Goal: Task Accomplishment & Management: Manage account settings

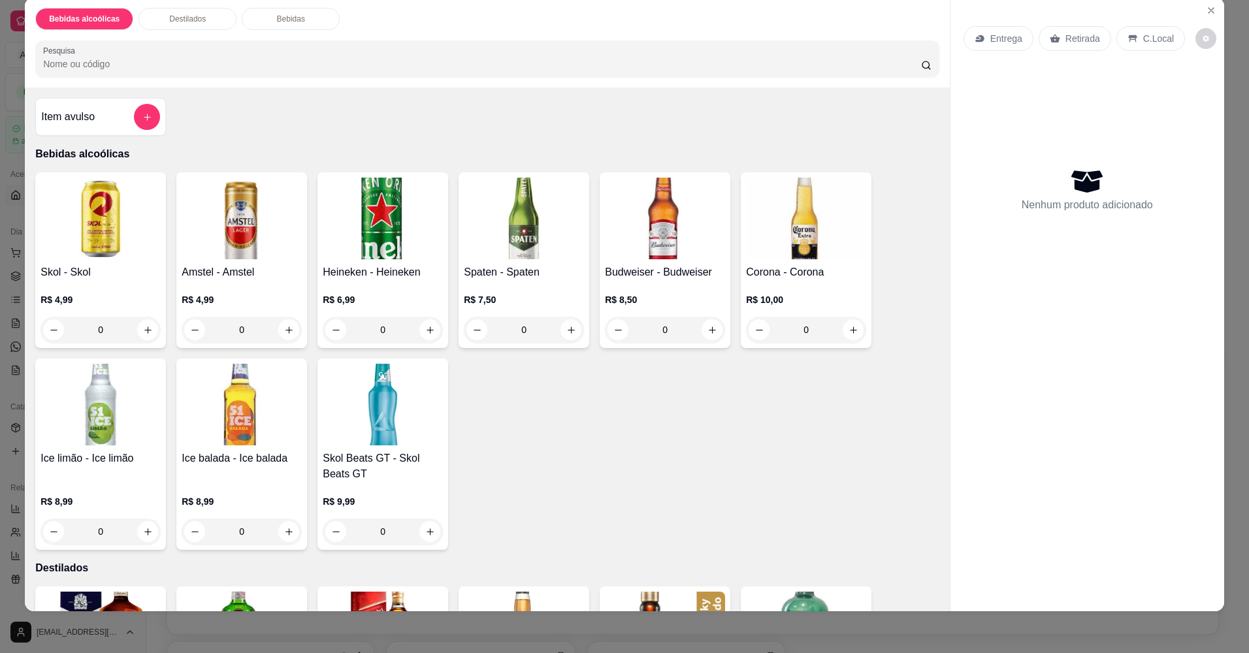
click at [367, 400] on img at bounding box center [383, 405] width 120 height 82
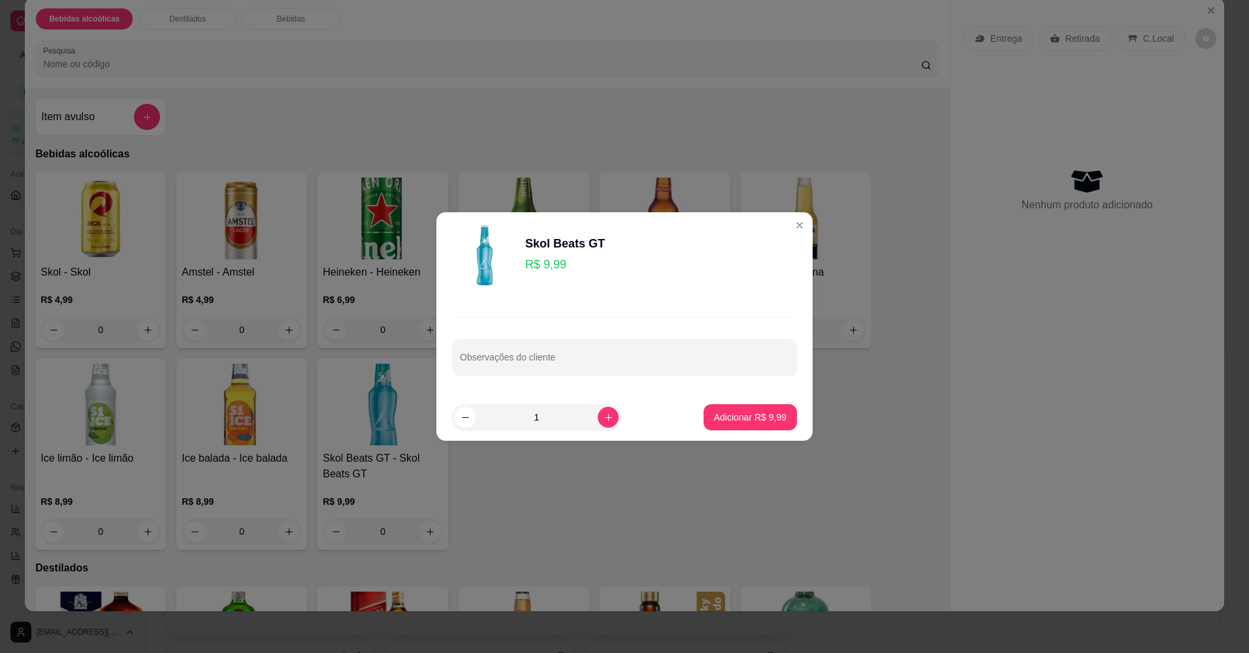
click at [765, 429] on button "Adicionar R$ 9,99" at bounding box center [750, 417] width 93 height 26
type input "1"
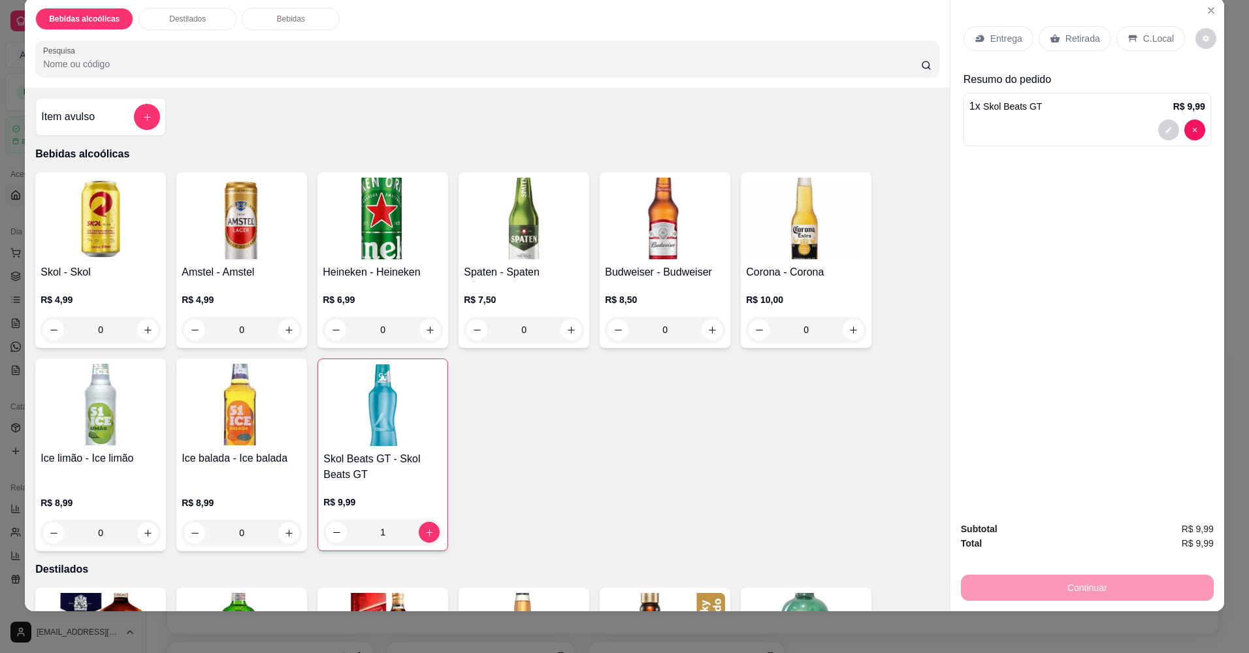
click at [1070, 585] on div "Continuar" at bounding box center [1087, 586] width 253 height 29
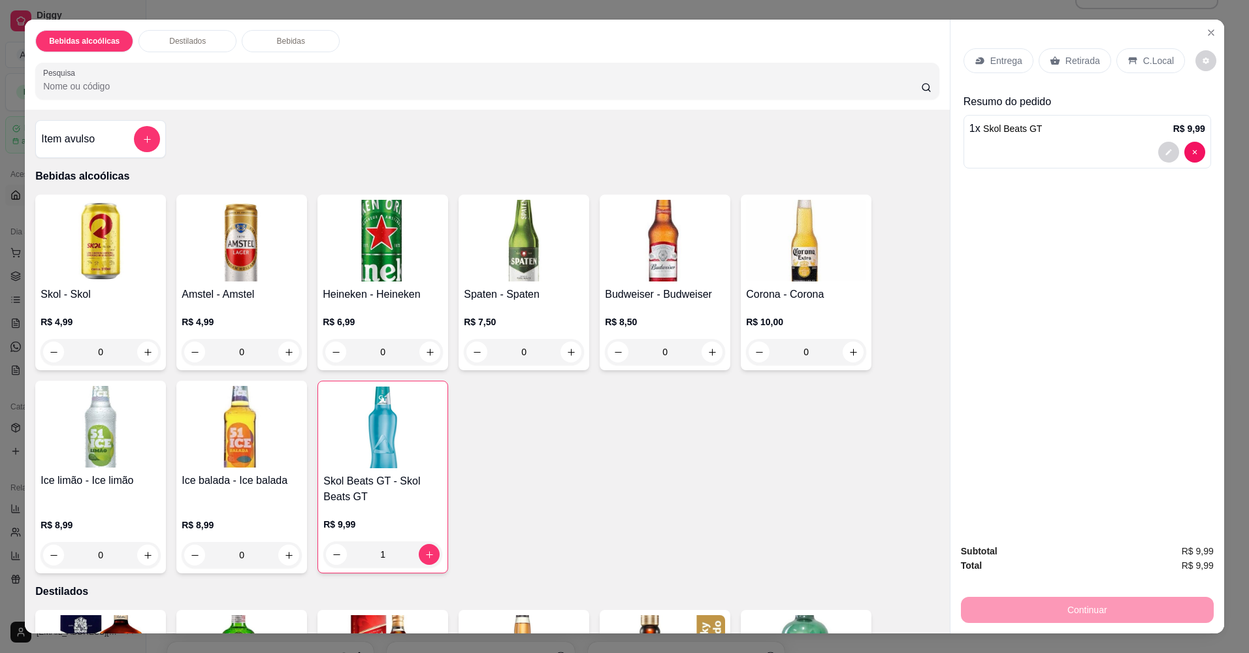
click at [1151, 66] on p "C.Local" at bounding box center [1158, 60] width 31 height 13
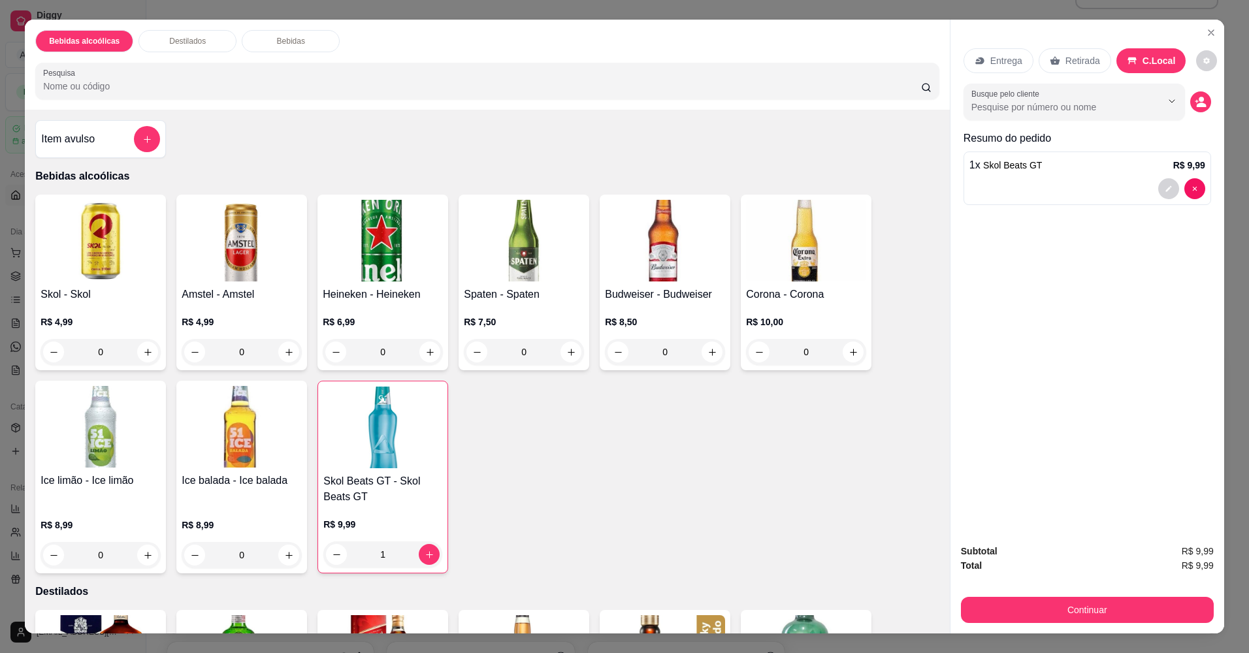
click at [1080, 65] on p "Retirada" at bounding box center [1082, 60] width 35 height 13
click at [1128, 57] on icon at bounding box center [1133, 61] width 10 height 10
click at [1108, 618] on button "Continuar" at bounding box center [1087, 610] width 245 height 25
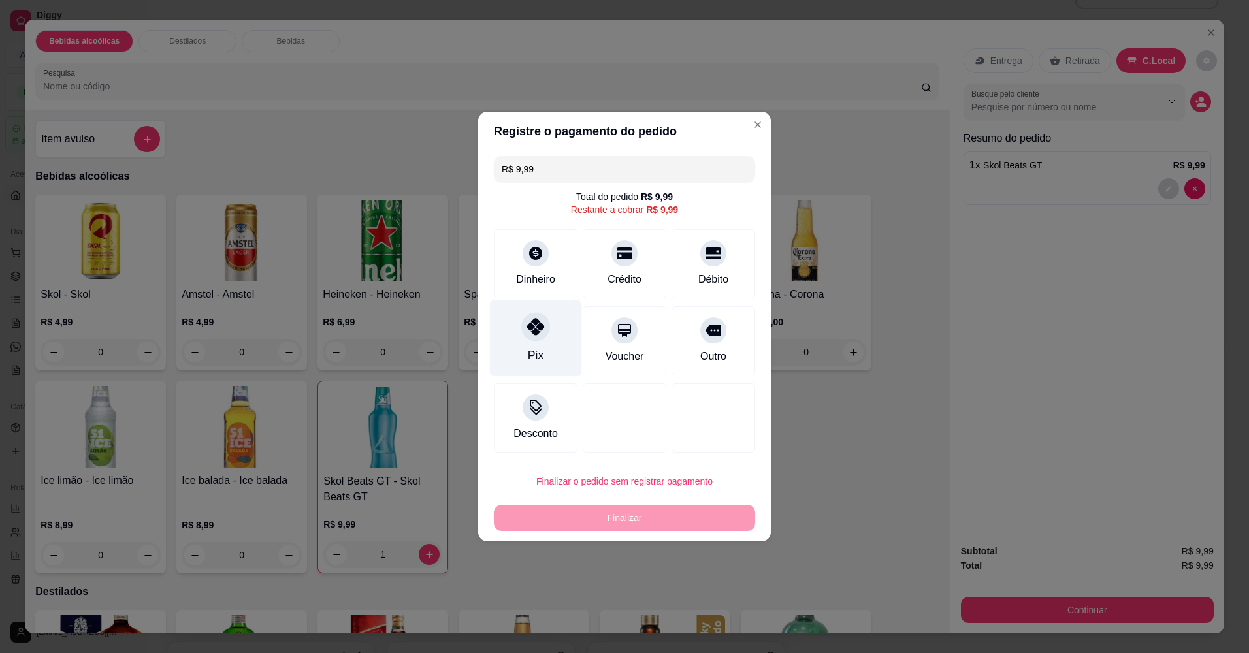
click at [549, 331] on div "Pix" at bounding box center [536, 338] width 92 height 76
type input "R$ 0,00"
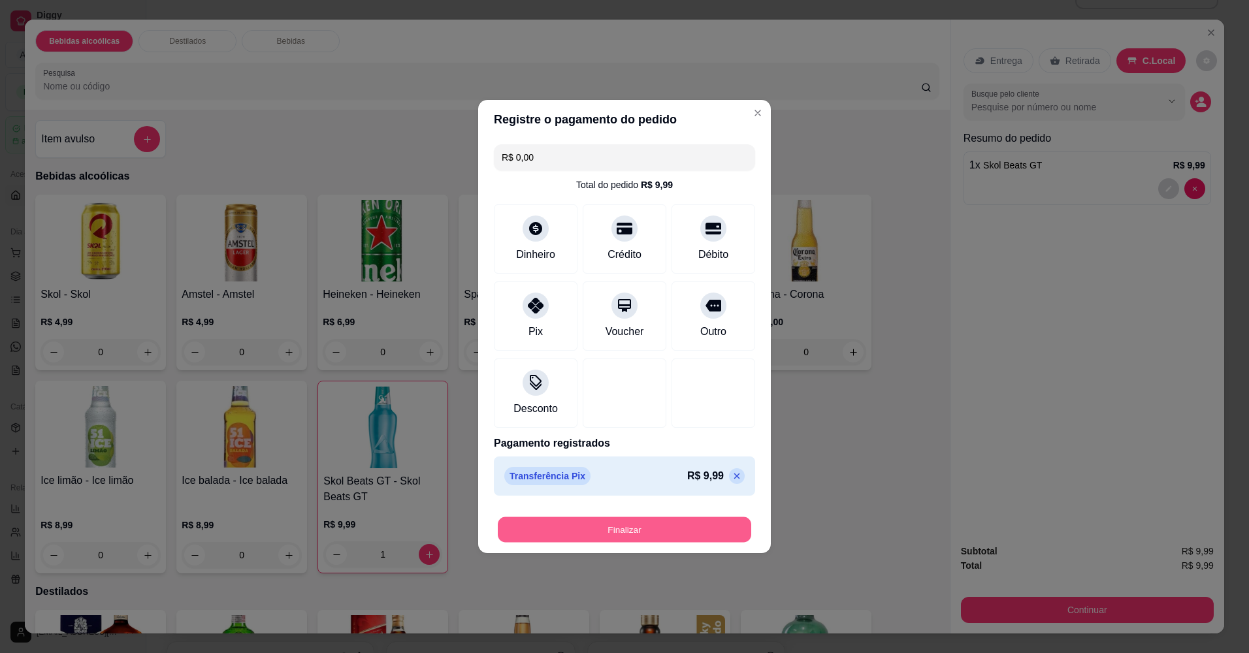
click at [627, 526] on button "Finalizar" at bounding box center [624, 529] width 253 height 25
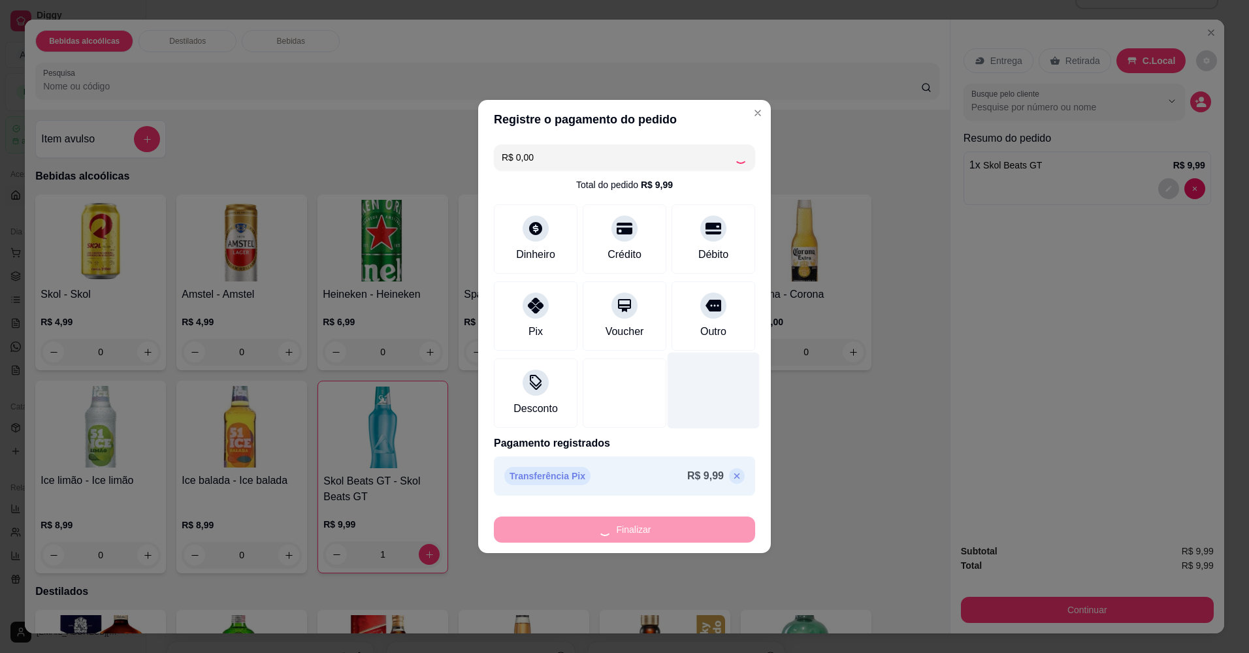
type input "0"
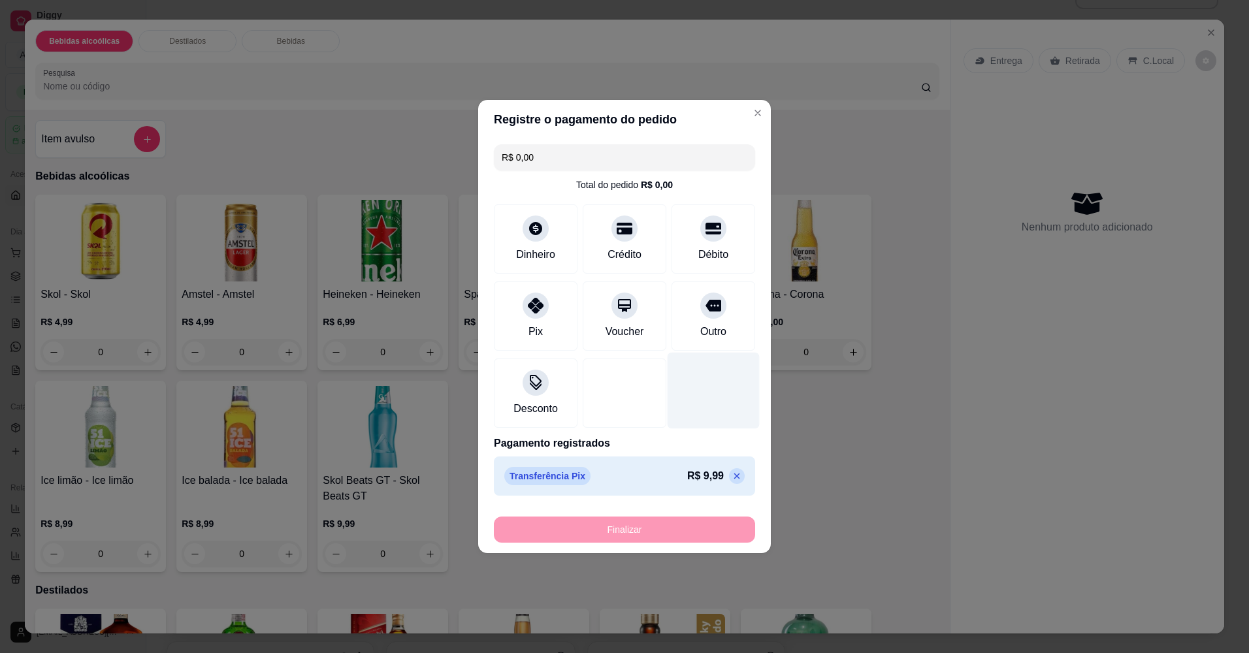
type input "-R$ 9,99"
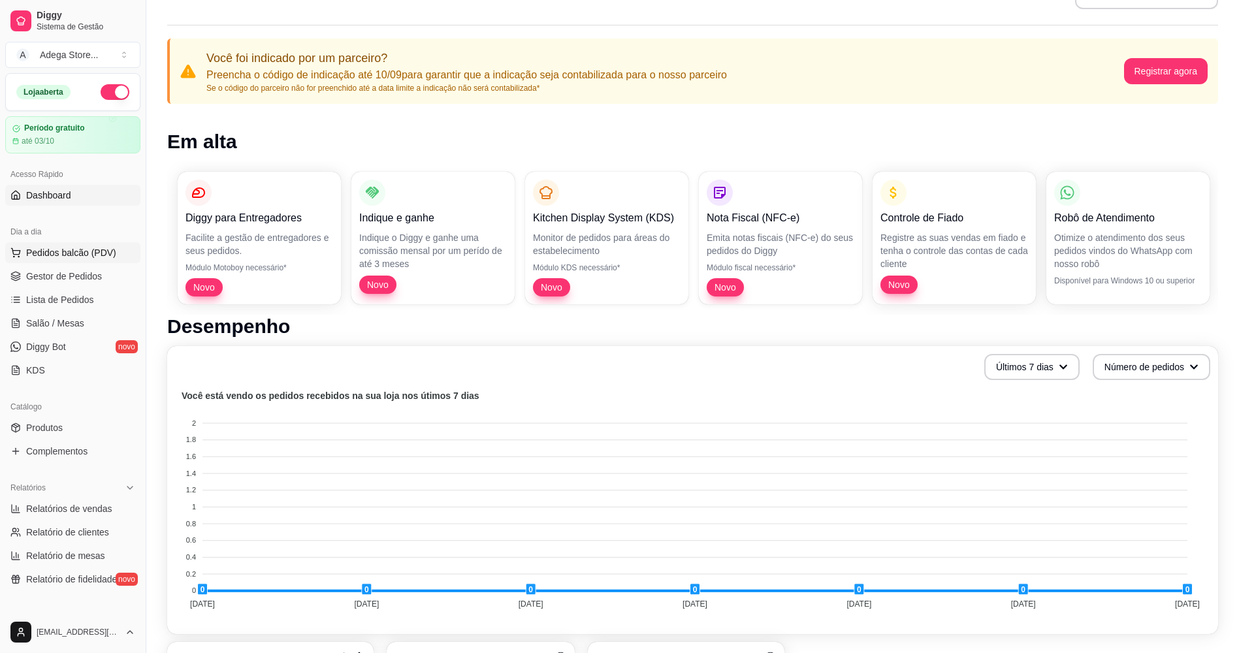
click at [65, 251] on span "Pedidos balcão (PDV)" at bounding box center [71, 252] width 90 height 13
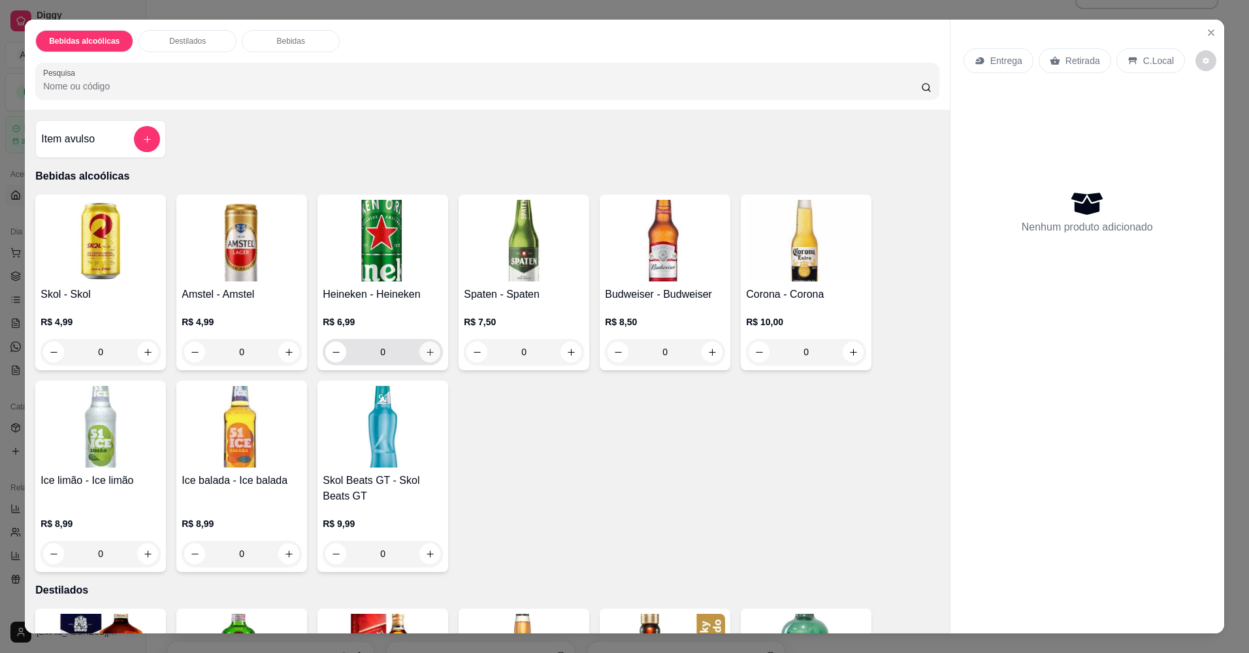
click at [423, 357] on button "increase-product-quantity" at bounding box center [429, 352] width 21 height 21
type input "1"
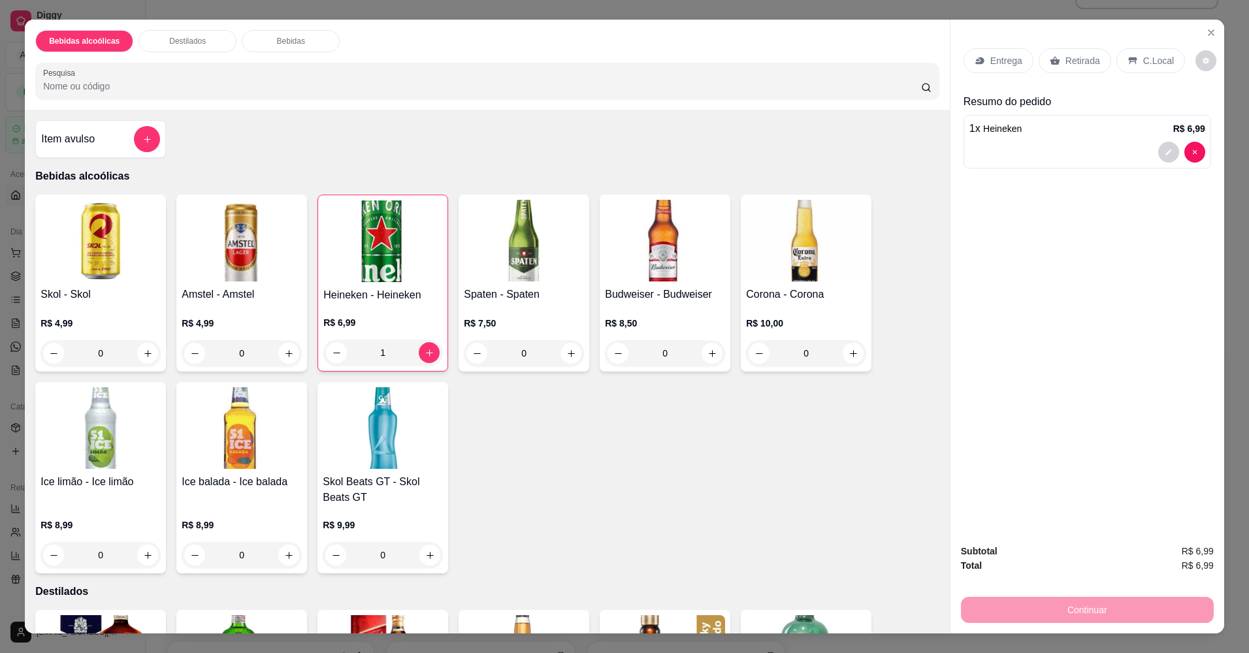
click at [1131, 78] on div "Entrega Retirada C.Local" at bounding box center [1087, 61] width 248 height 46
click at [1143, 63] on p "C.Local" at bounding box center [1158, 60] width 31 height 13
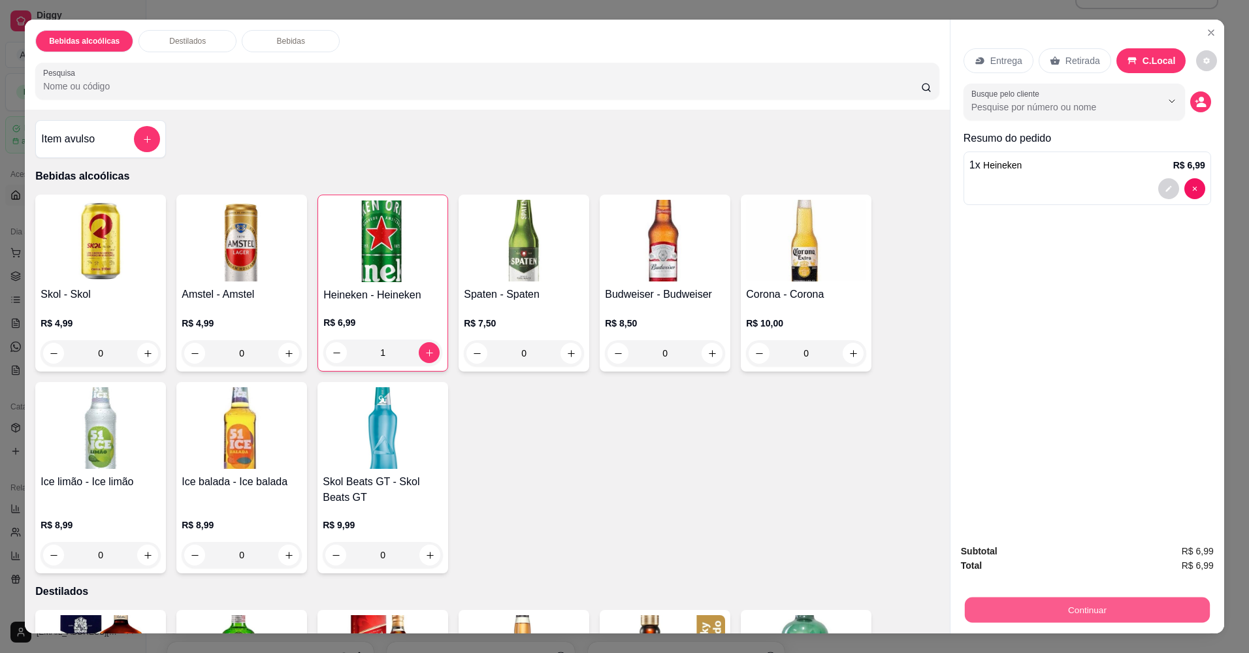
click at [1078, 615] on button "Continuar" at bounding box center [1087, 610] width 245 height 25
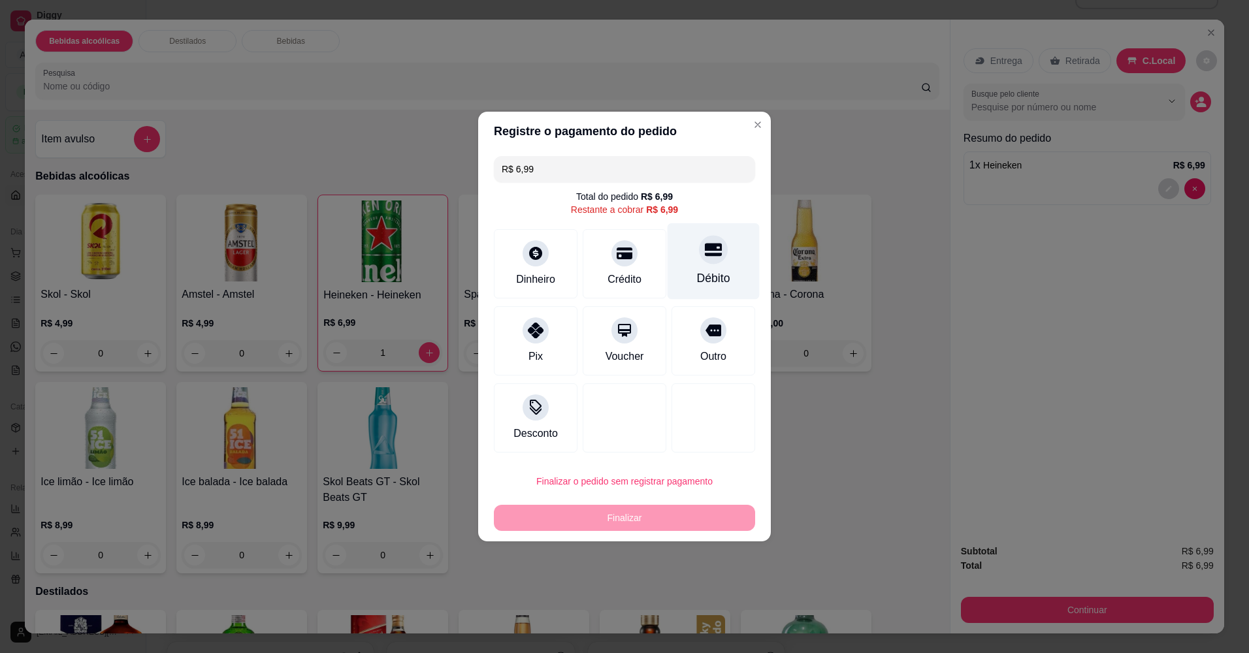
click at [692, 261] on div "Débito" at bounding box center [714, 261] width 92 height 76
type input "R$ 0,00"
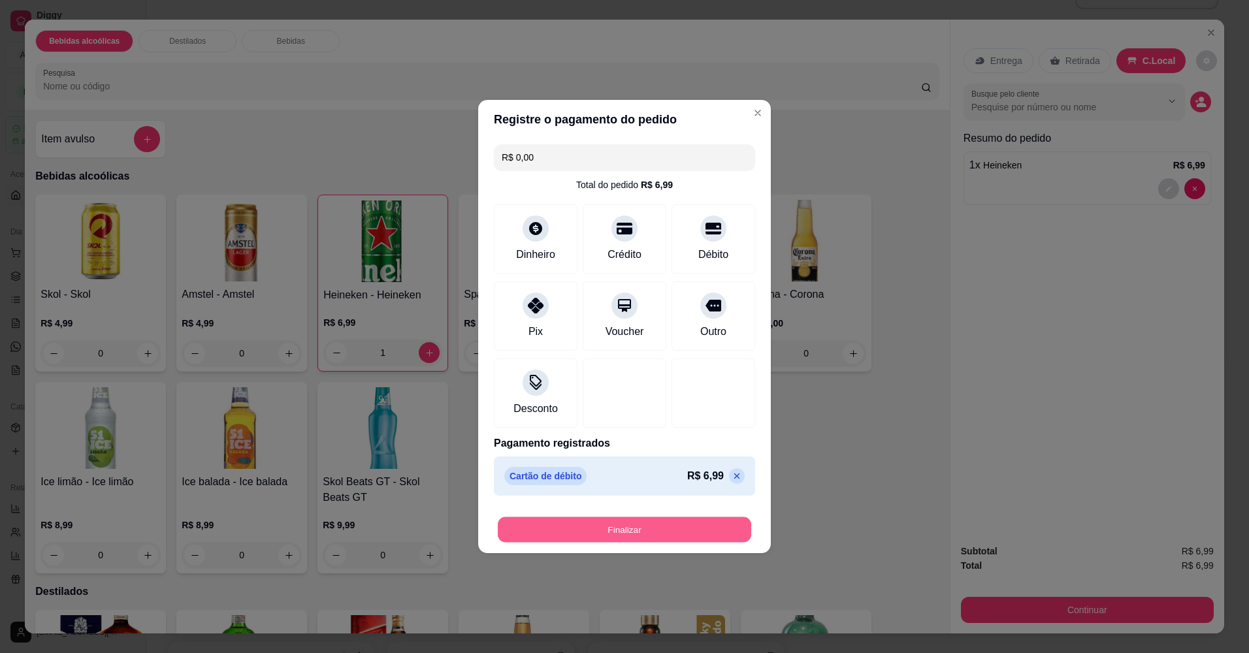
click at [630, 528] on button "Finalizar" at bounding box center [624, 529] width 253 height 25
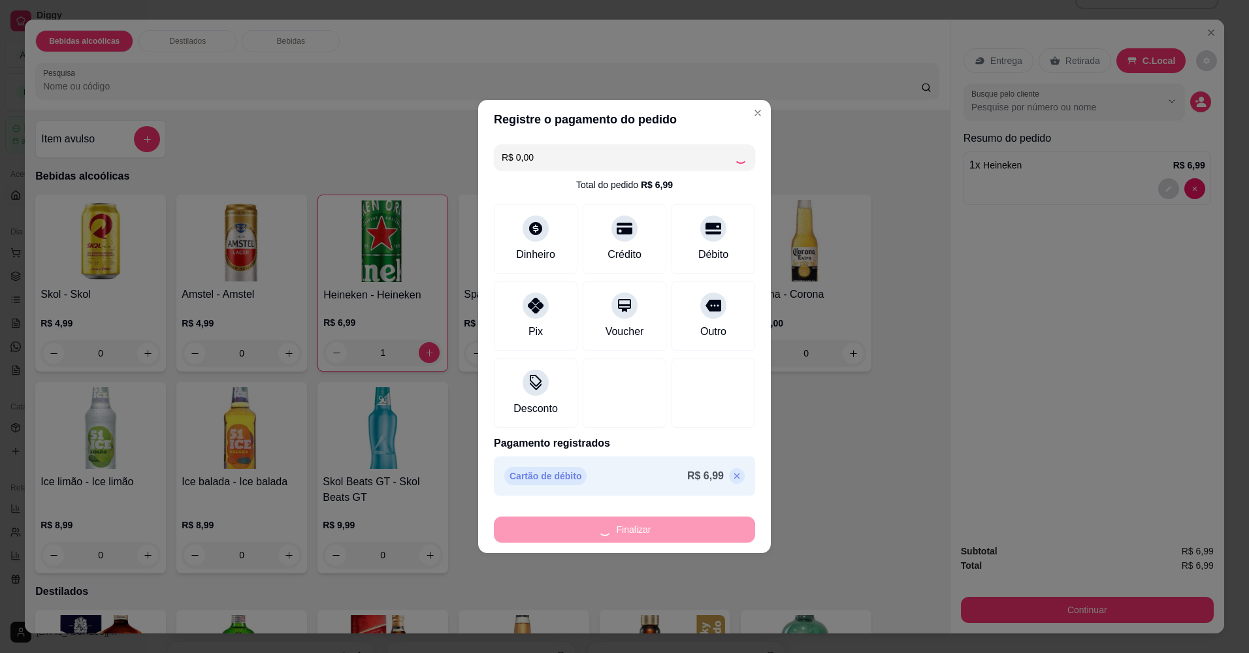
type input "0"
type input "-R$ 6,99"
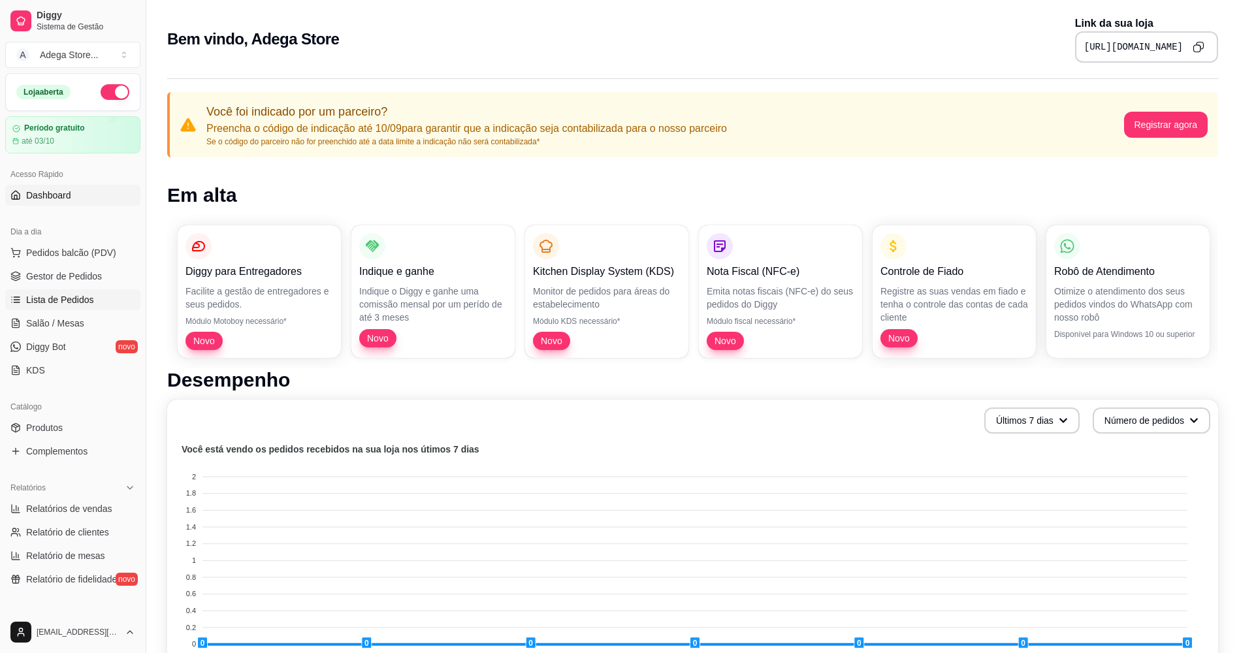
click at [82, 299] on span "Lista de Pedidos" at bounding box center [60, 299] width 68 height 13
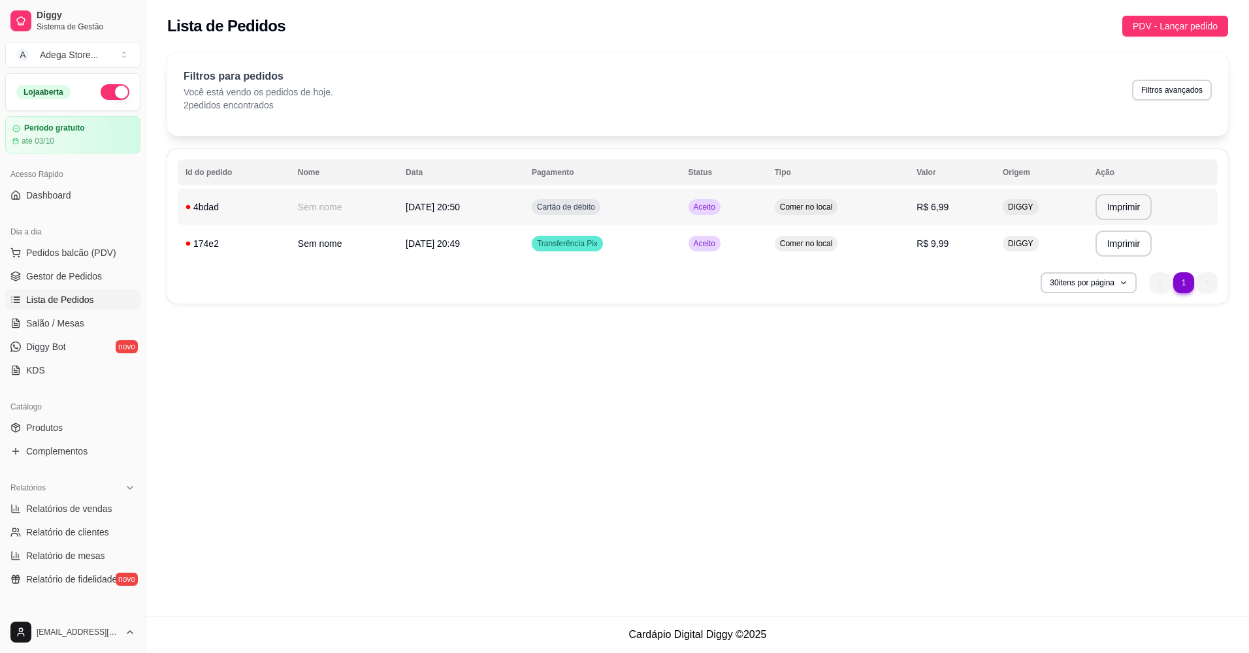
click at [188, 206] on icon at bounding box center [188, 207] width 5 height 5
click at [274, 205] on div "4bdad" at bounding box center [234, 207] width 97 height 13
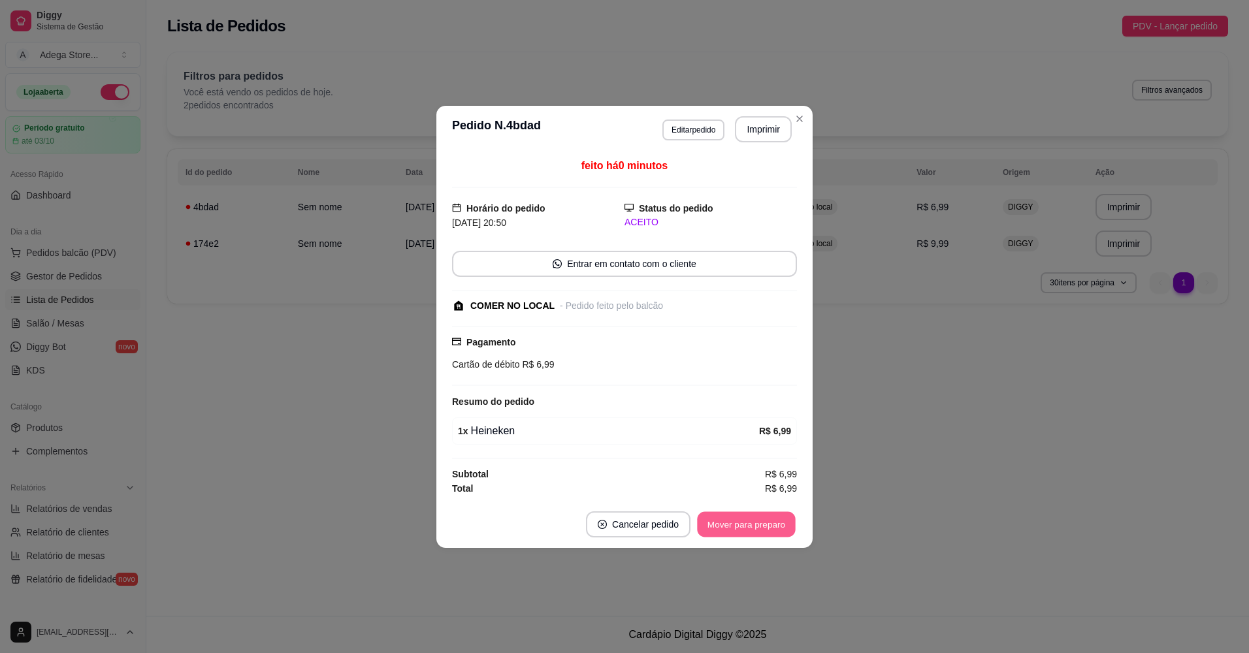
click at [727, 527] on button "Mover para preparo" at bounding box center [746, 523] width 98 height 25
click at [698, 533] on button "Mover para retirada disponível" at bounding box center [725, 524] width 144 height 26
click at [722, 525] on button "Mover para finalizado" at bounding box center [742, 523] width 105 height 25
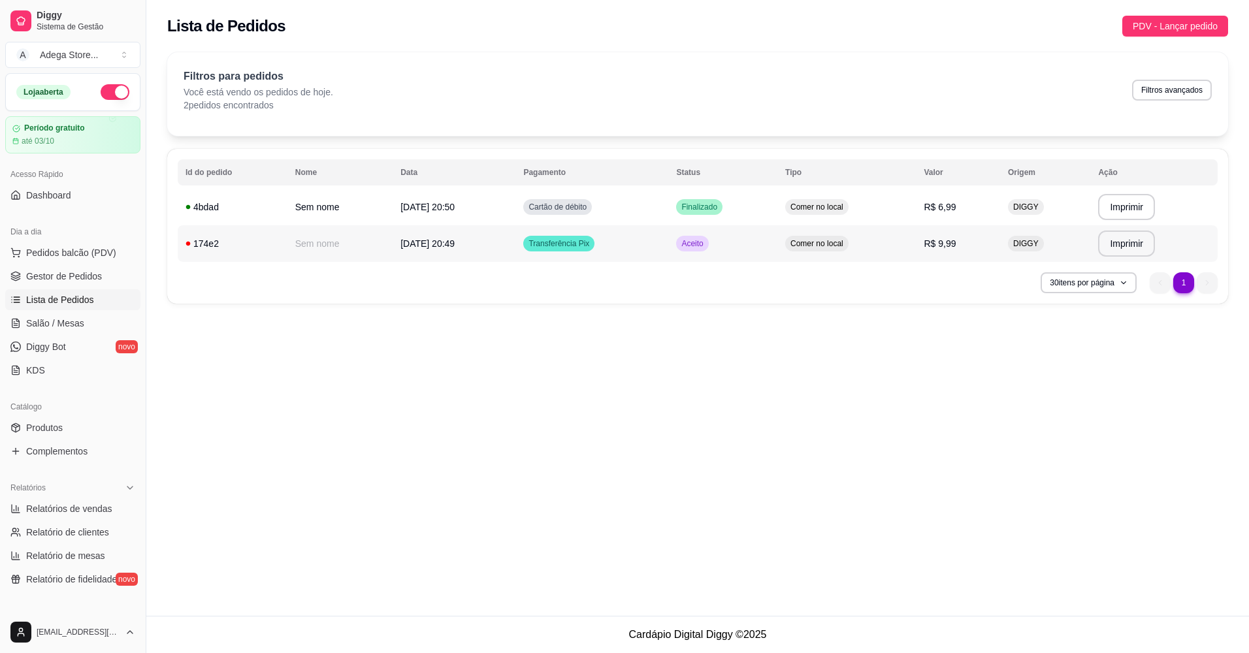
click at [365, 240] on td "Sem nome" at bounding box center [339, 243] width 105 height 37
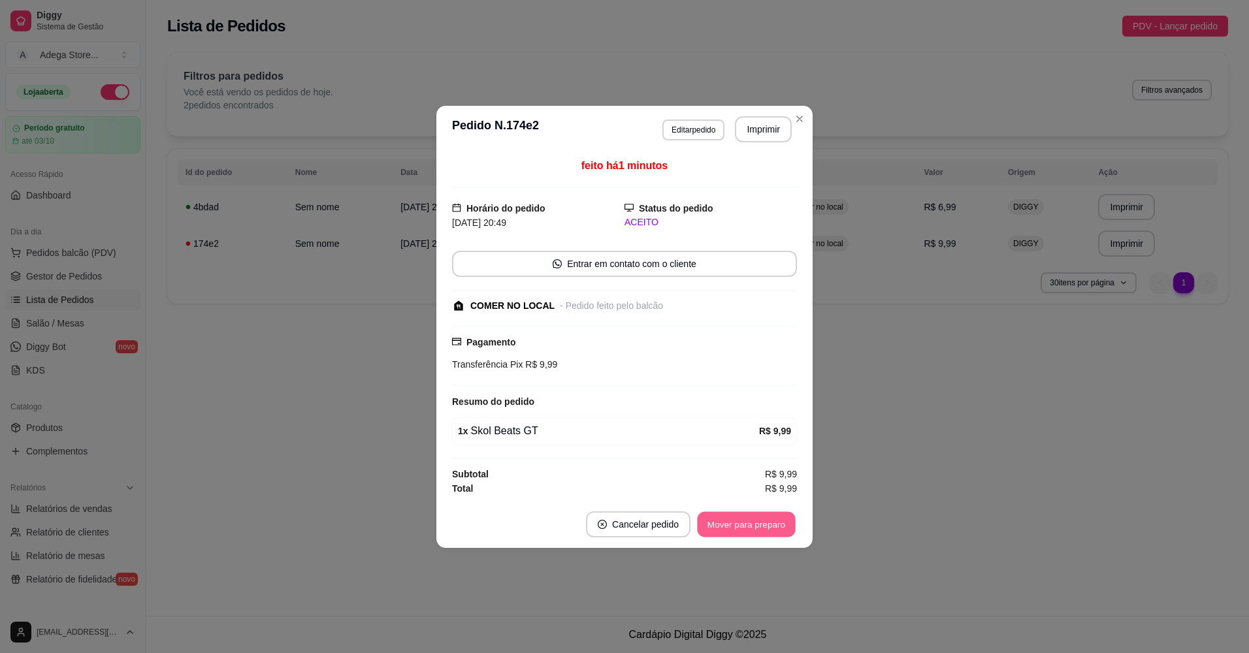
click at [773, 526] on button "Mover para preparo" at bounding box center [746, 523] width 98 height 25
click at [773, 526] on button "Mover para retirada disponível" at bounding box center [725, 523] width 140 height 25
click at [773, 526] on button "Mover para finalizado" at bounding box center [742, 523] width 105 height 25
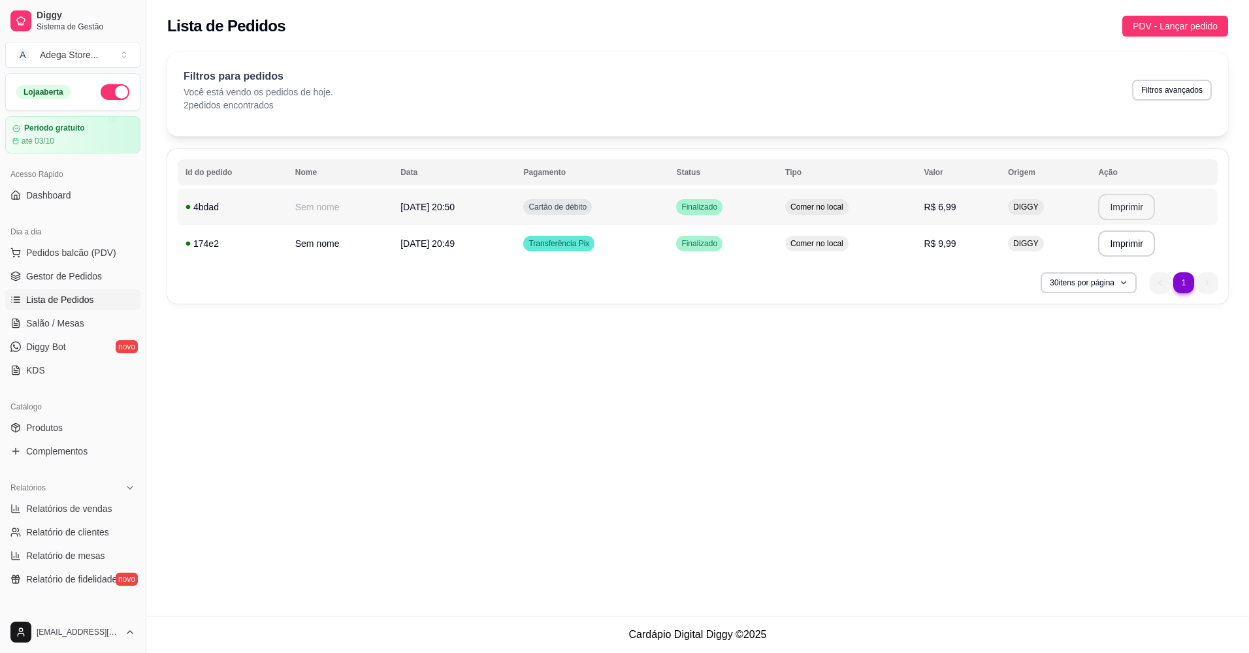
click at [1133, 213] on button "Imprimir" at bounding box center [1126, 207] width 57 height 26
click at [84, 253] on span "Pedidos balcão (PDV)" at bounding box center [71, 252] width 90 height 13
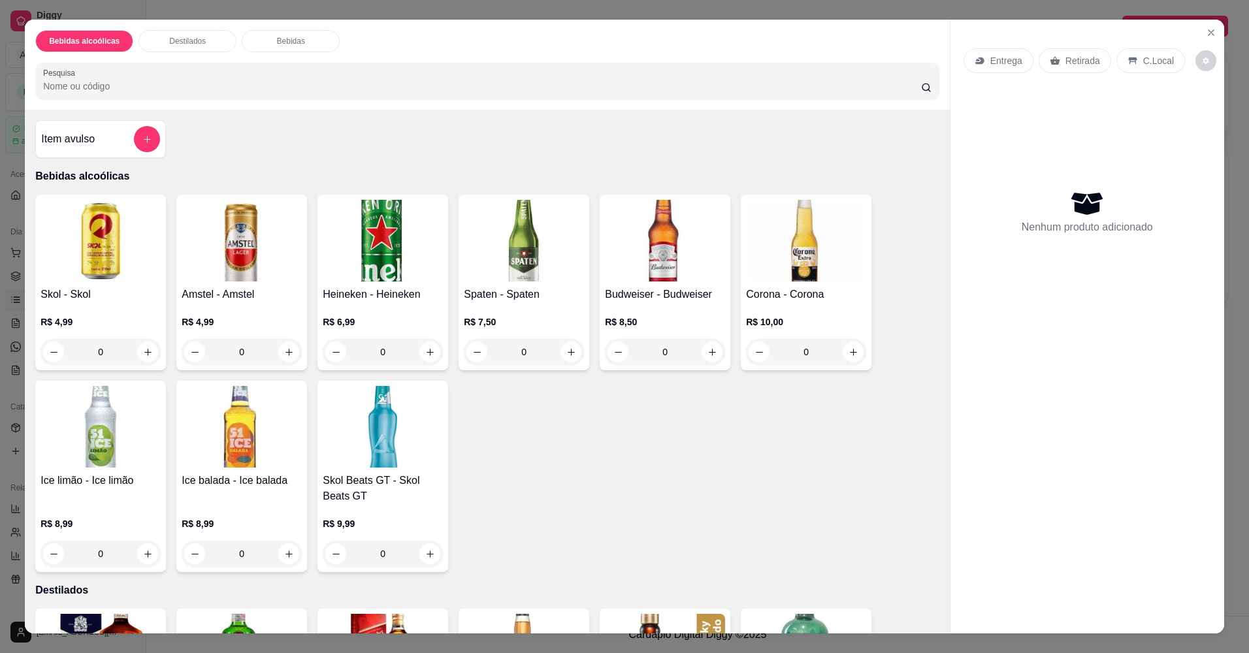
click at [428, 334] on div "R$ 6,99 0" at bounding box center [383, 341] width 120 height 50
click at [709, 357] on button "increase-product-quantity" at bounding box center [712, 352] width 21 height 21
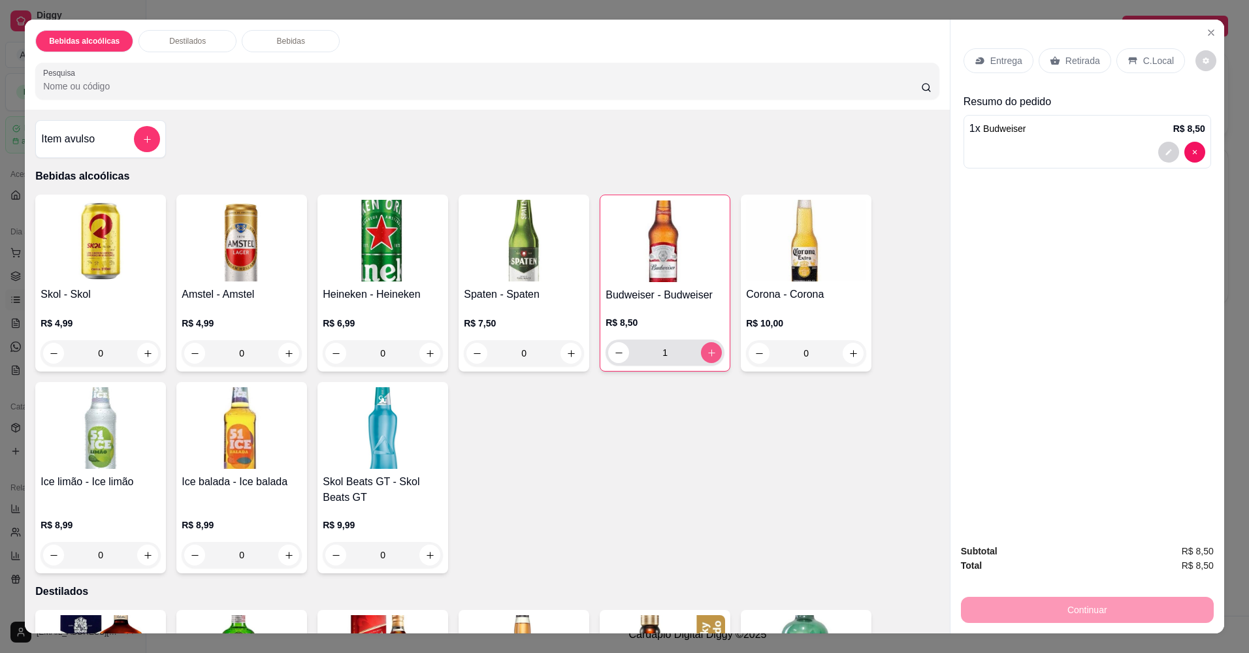
click at [709, 358] on button "increase-product-quantity" at bounding box center [711, 352] width 21 height 21
type input "2"
click at [1131, 68] on div "C.Local" at bounding box center [1150, 60] width 69 height 25
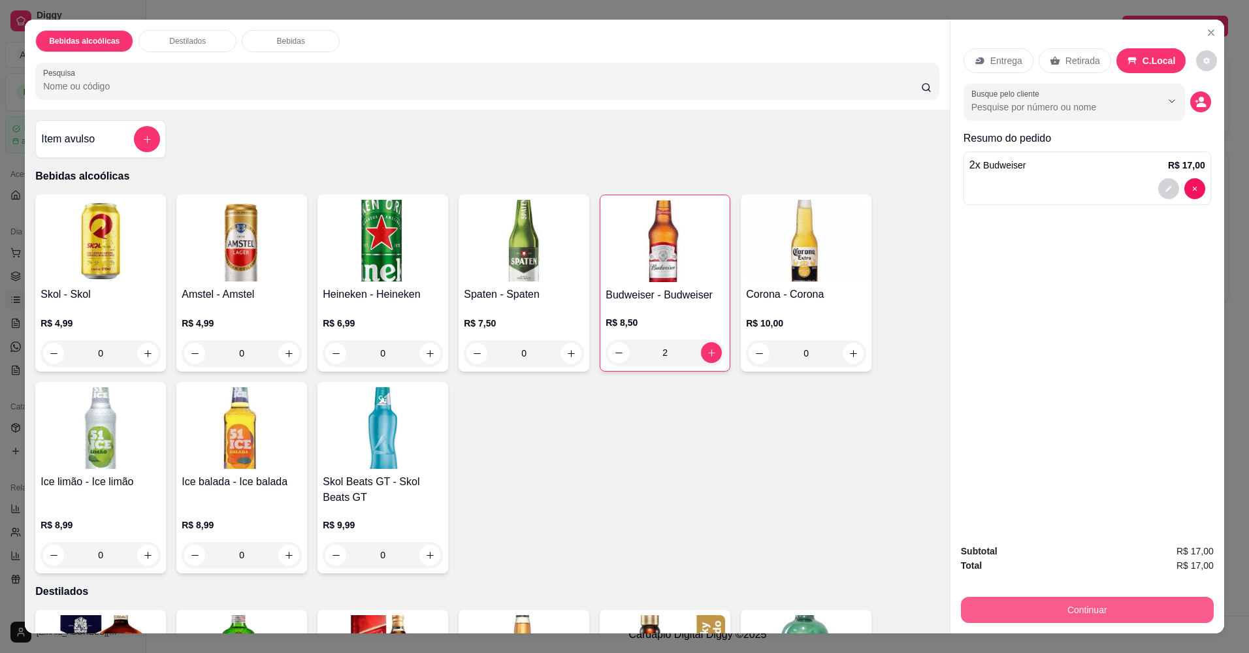
click at [1092, 621] on button "Continuar" at bounding box center [1087, 610] width 253 height 26
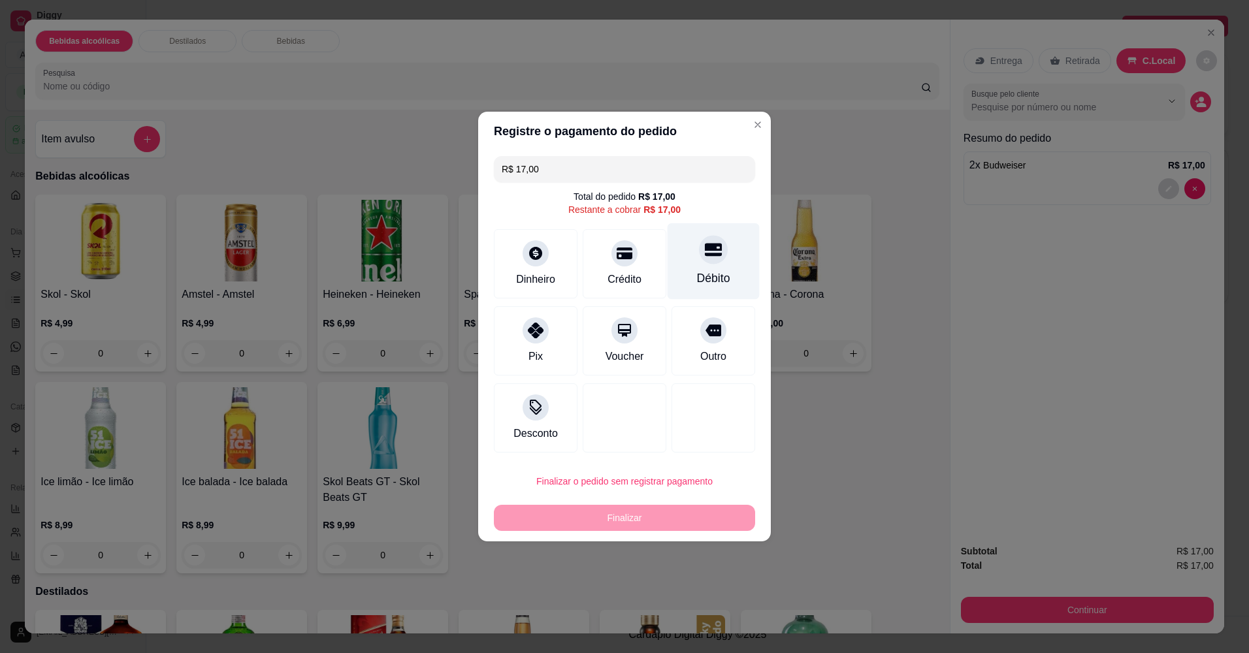
click at [704, 263] on div at bounding box center [713, 249] width 29 height 29
type input "R$ 0,00"
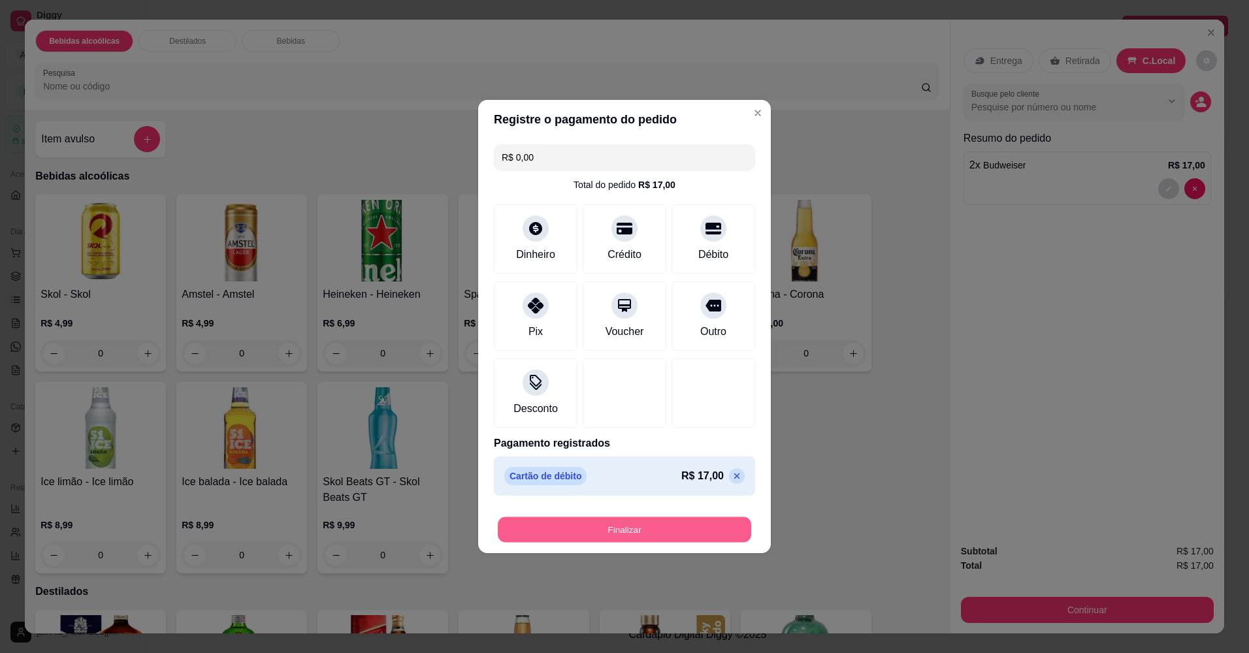
click at [647, 534] on button "Finalizar" at bounding box center [624, 529] width 253 height 25
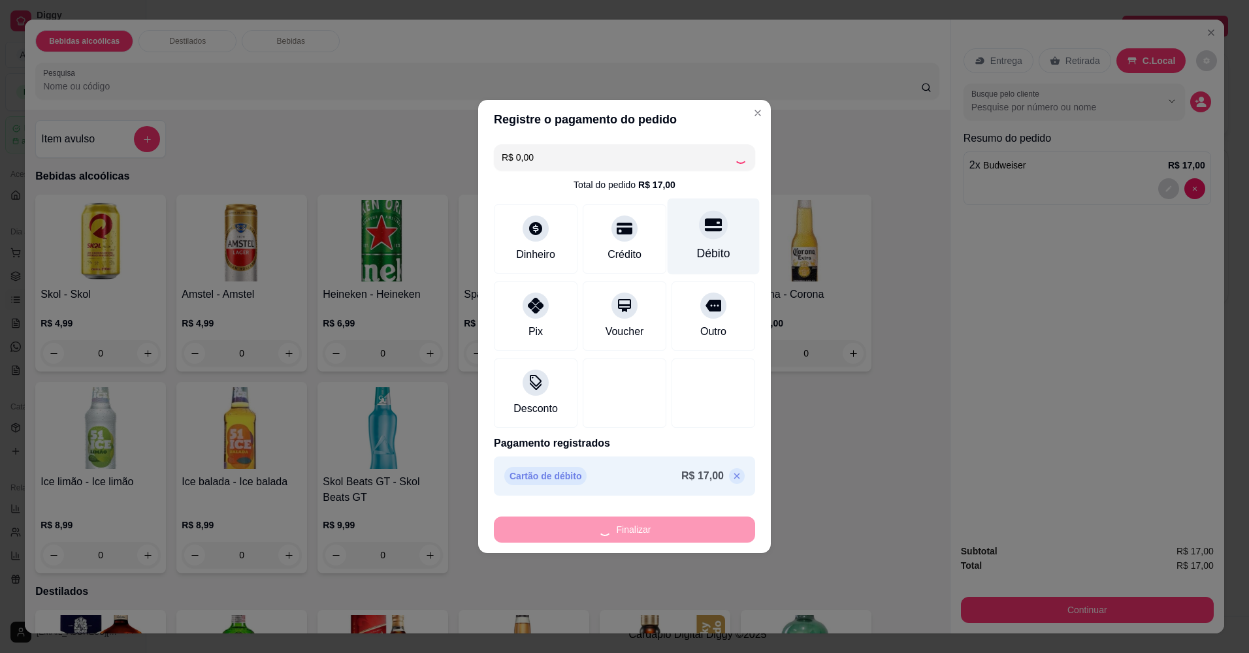
type input "0"
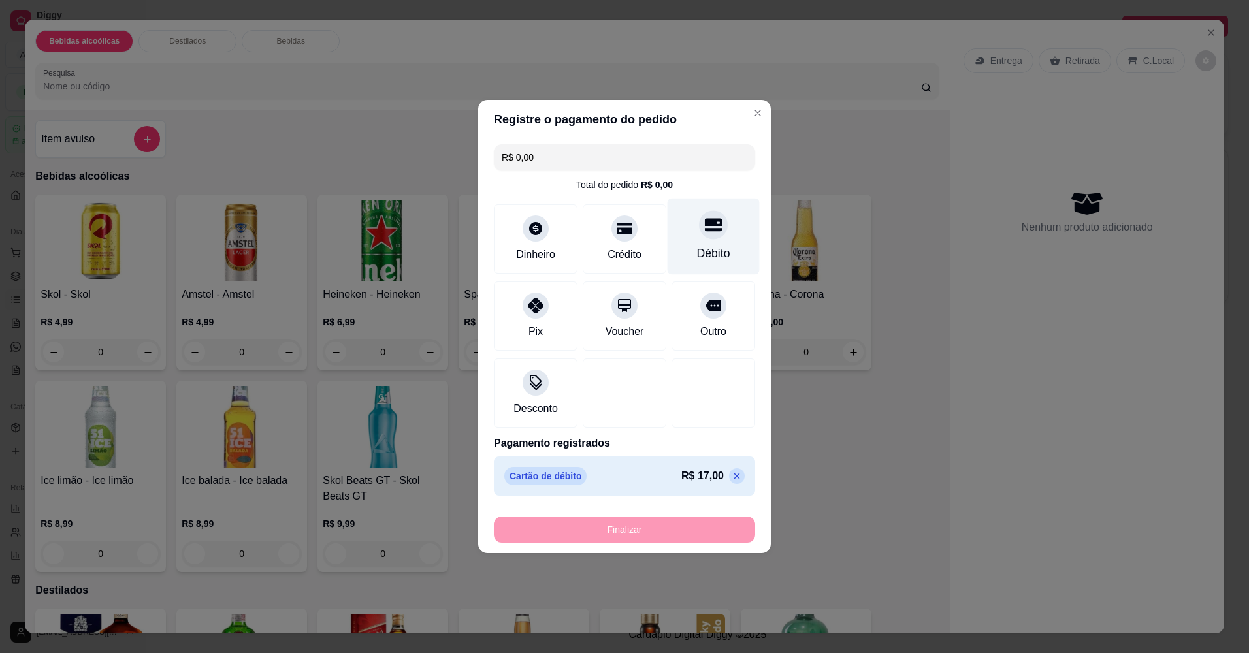
type input "-R$ 17,00"
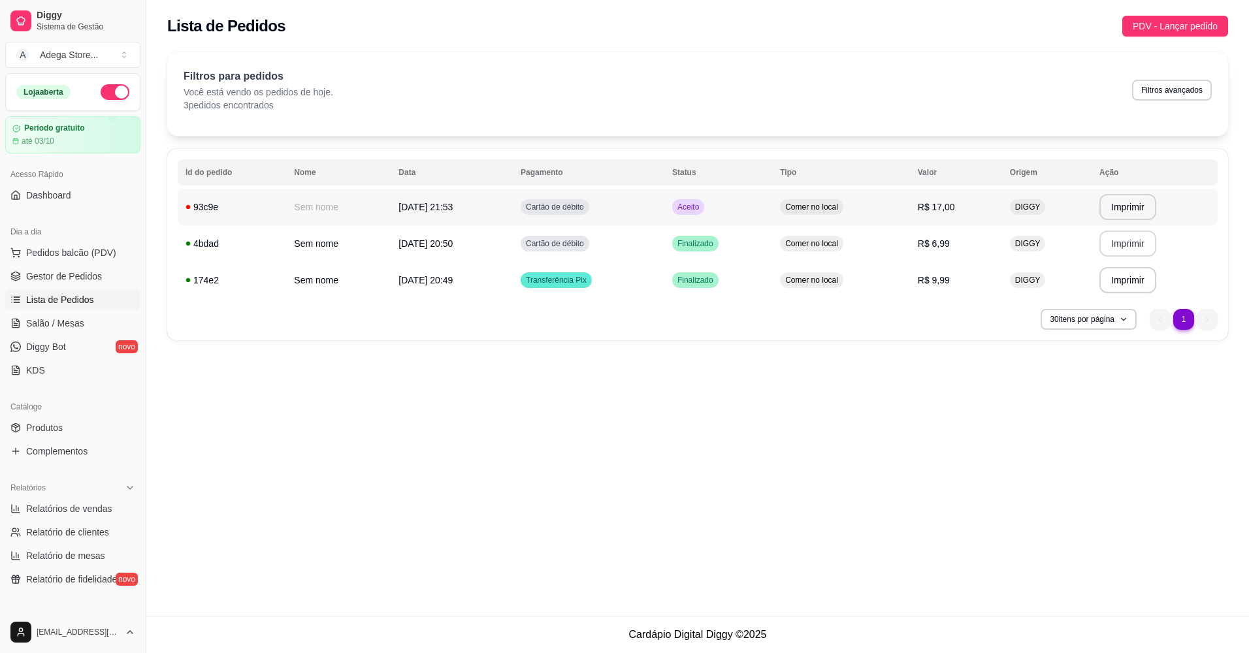
click at [623, 210] on td "Cartão de débito" at bounding box center [589, 207] width 152 height 37
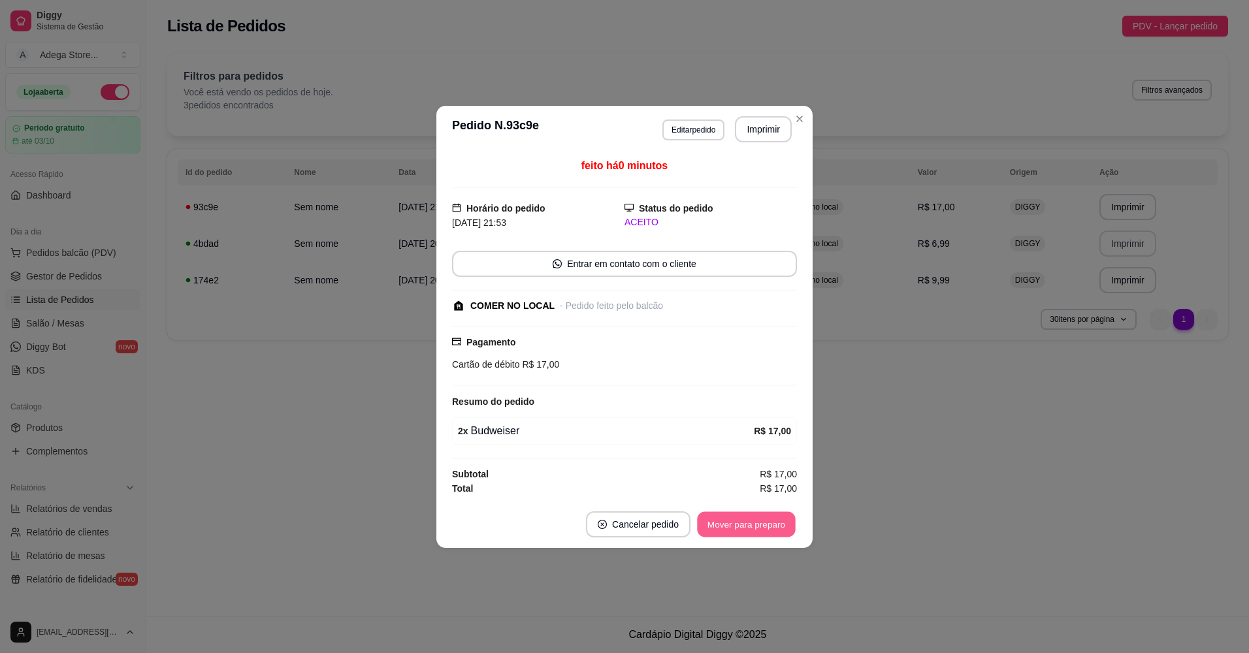
click at [754, 529] on button "Mover para preparo" at bounding box center [746, 523] width 98 height 25
click at [751, 525] on button "Mover para retirada disponível" at bounding box center [725, 523] width 140 height 25
click at [751, 525] on button "Mover para finalizado" at bounding box center [742, 524] width 108 height 26
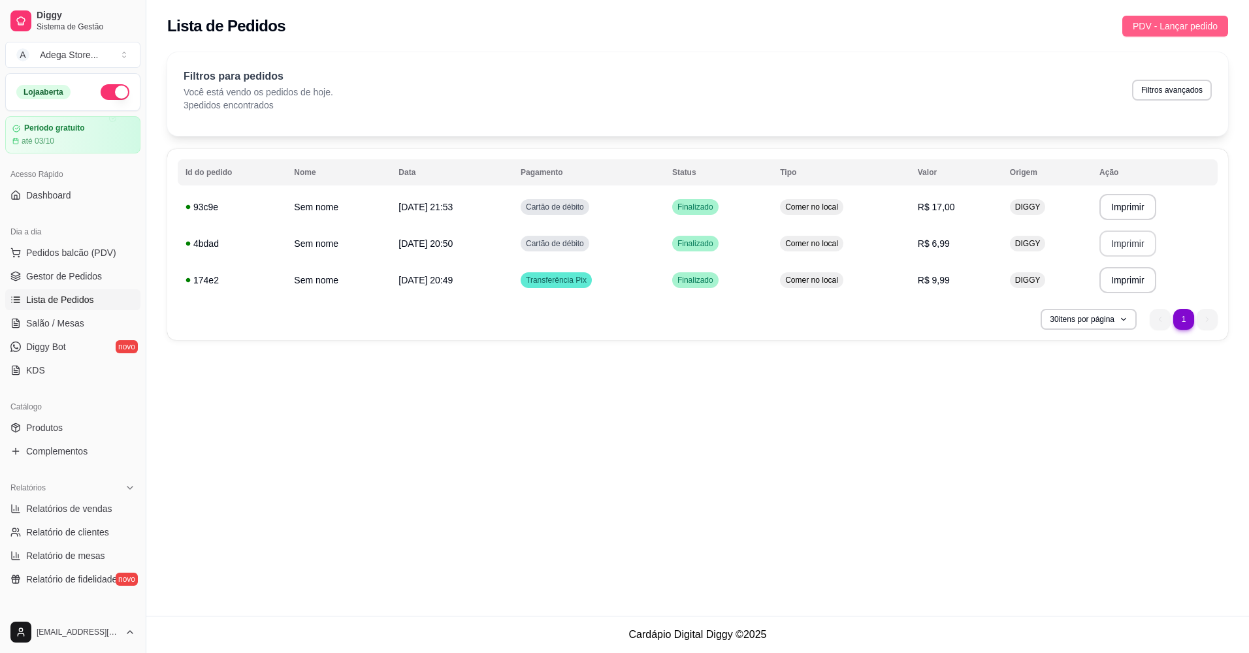
click at [1161, 32] on span "PDV - Lançar pedido" at bounding box center [1175, 26] width 85 height 14
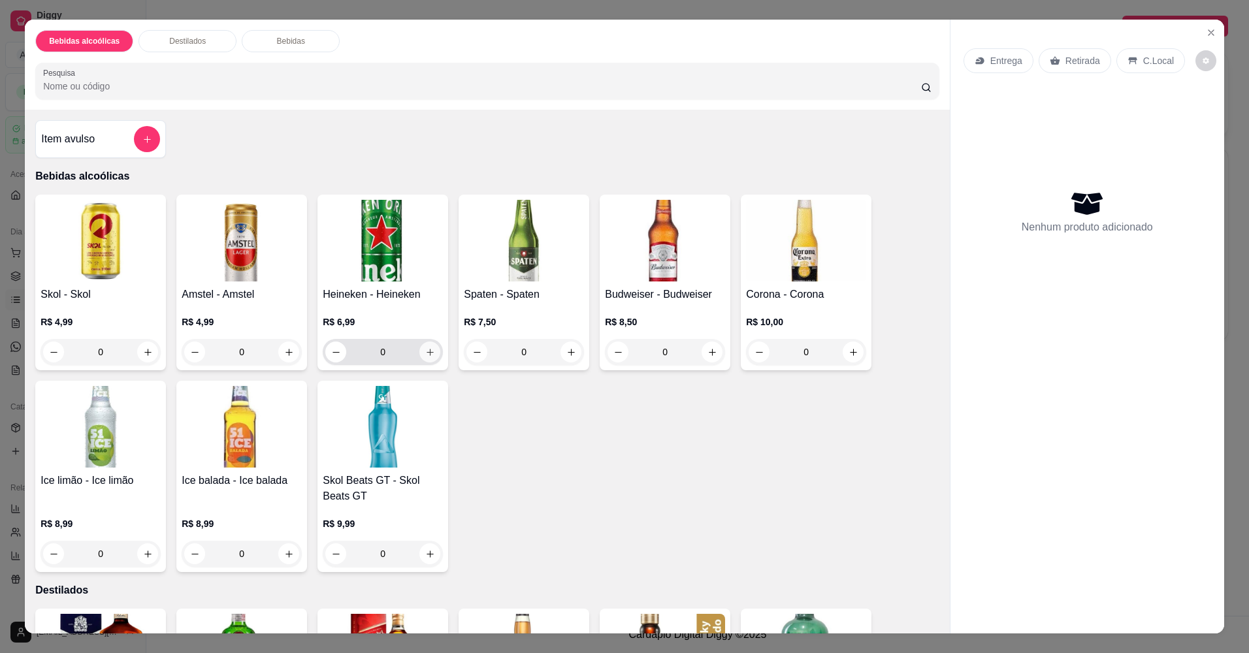
click at [419, 351] on button "increase-product-quantity" at bounding box center [429, 352] width 21 height 21
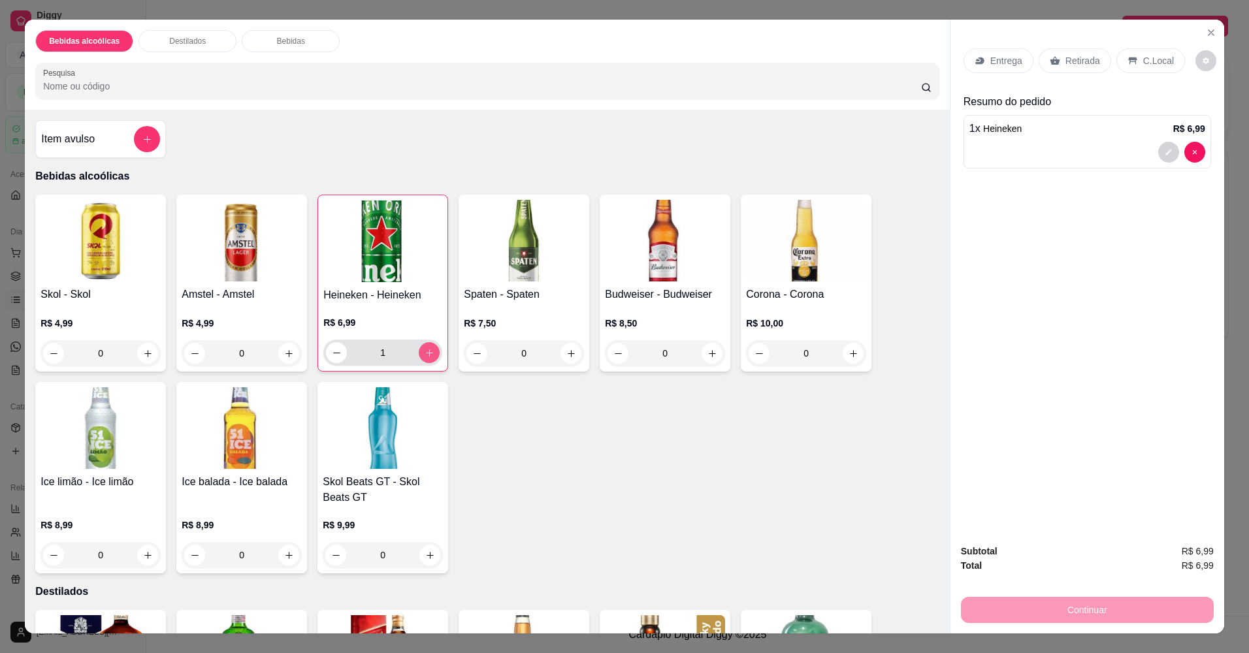
click at [425, 351] on icon "increase-product-quantity" at bounding box center [430, 353] width 10 height 10
type input "4"
click at [843, 353] on button "increase-product-quantity" at bounding box center [853, 353] width 20 height 20
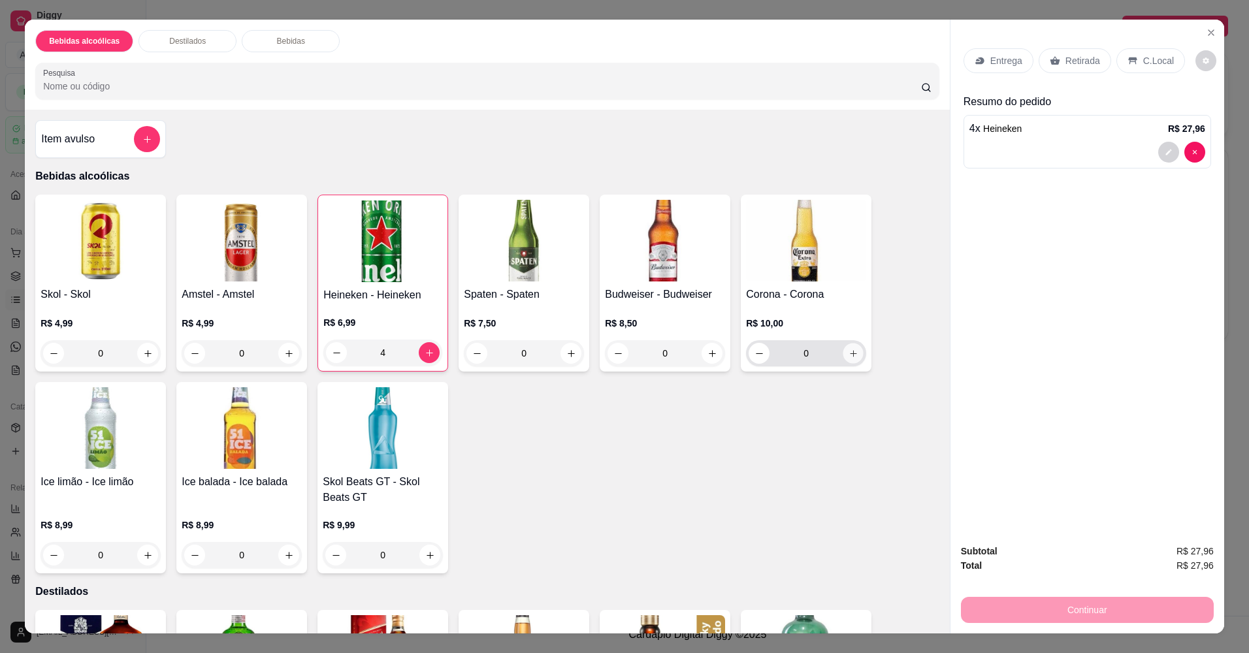
type input "1"
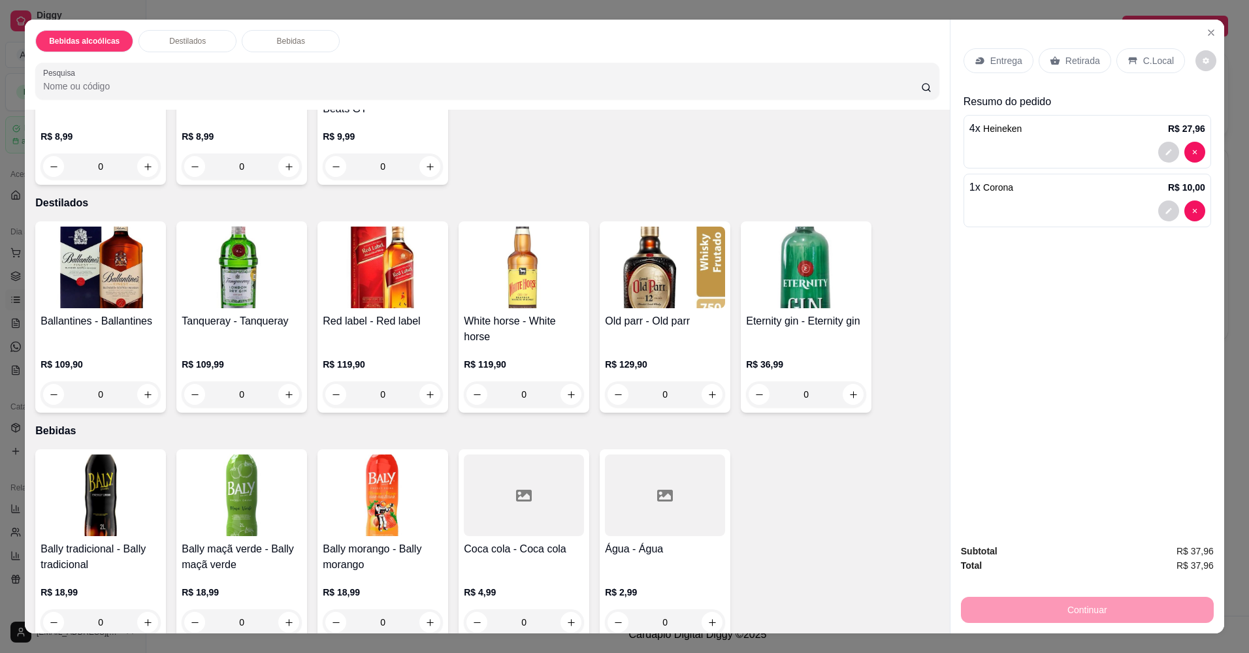
scroll to position [391, 0]
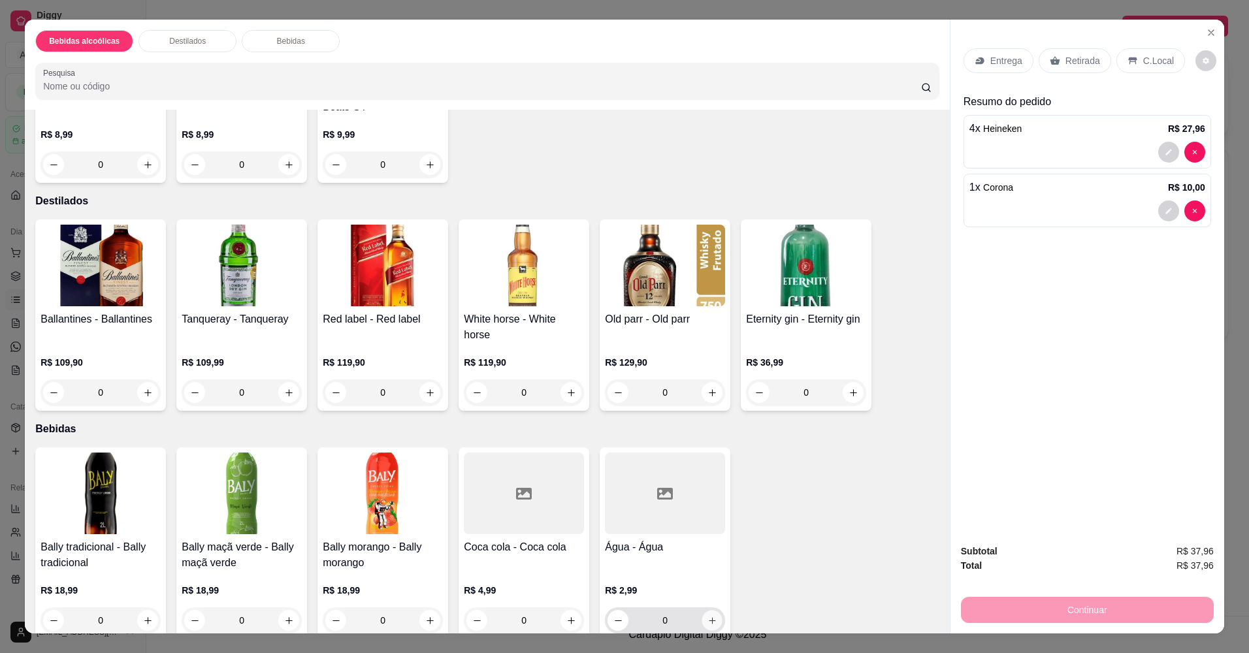
click at [707, 616] on icon "increase-product-quantity" at bounding box center [712, 621] width 10 height 10
type input "1"
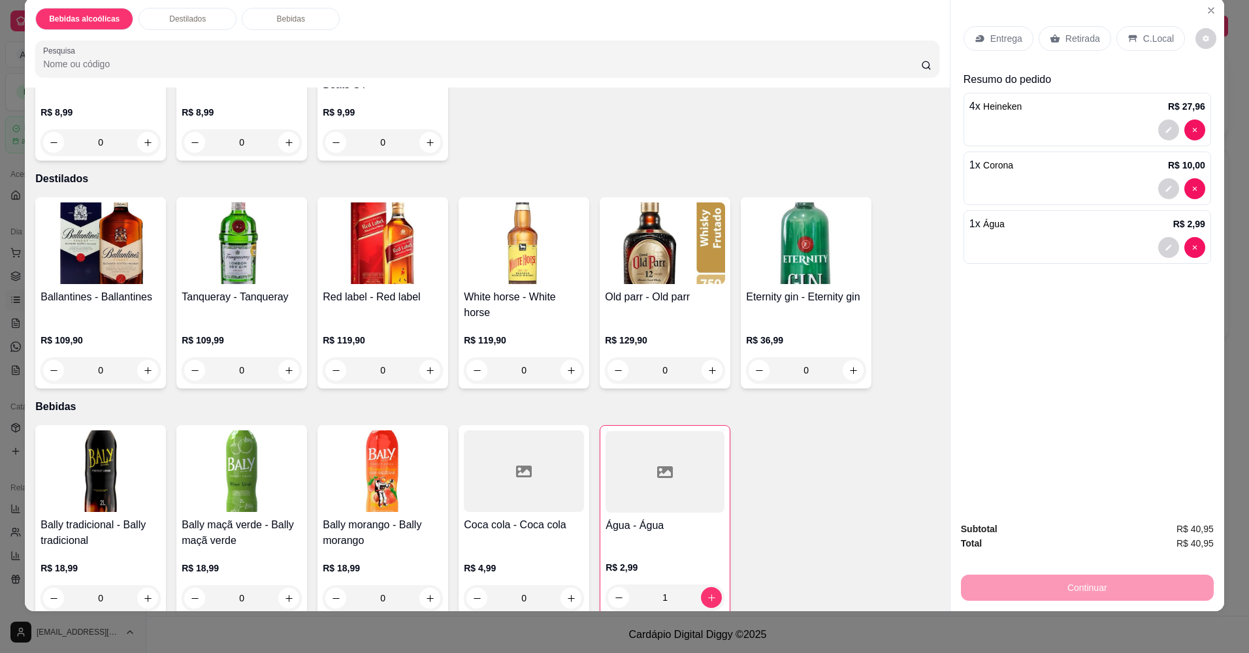
scroll to position [0, 0]
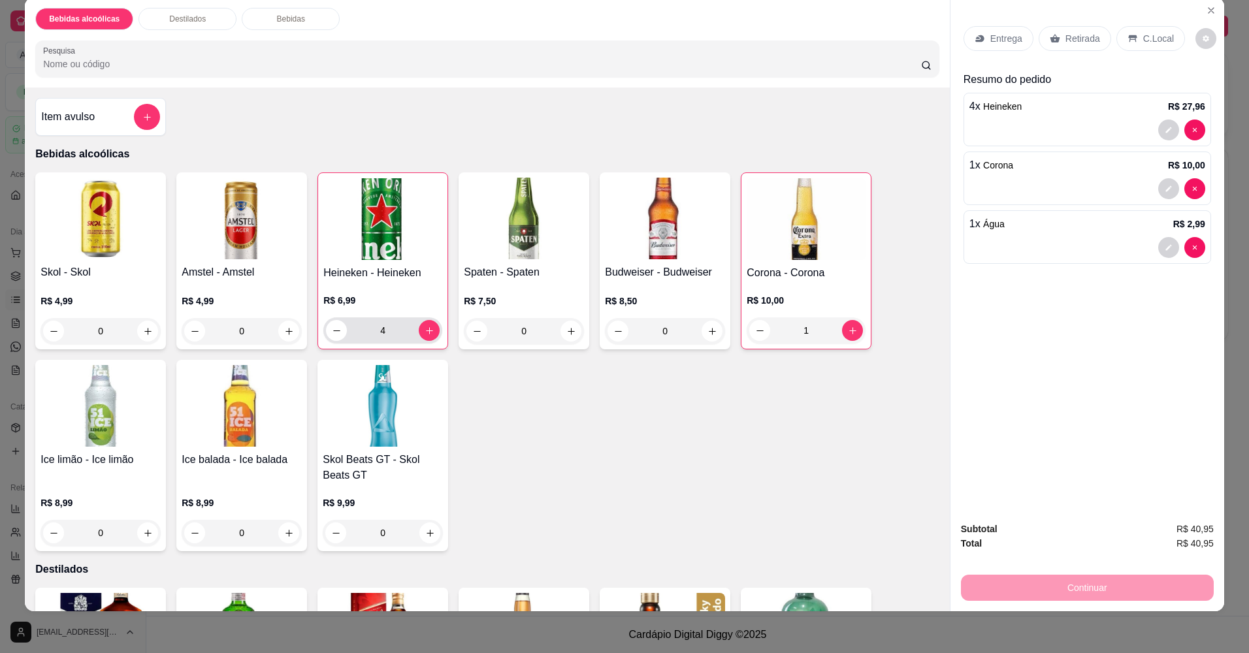
click at [432, 337] on div "4" at bounding box center [383, 330] width 114 height 26
type input "5"
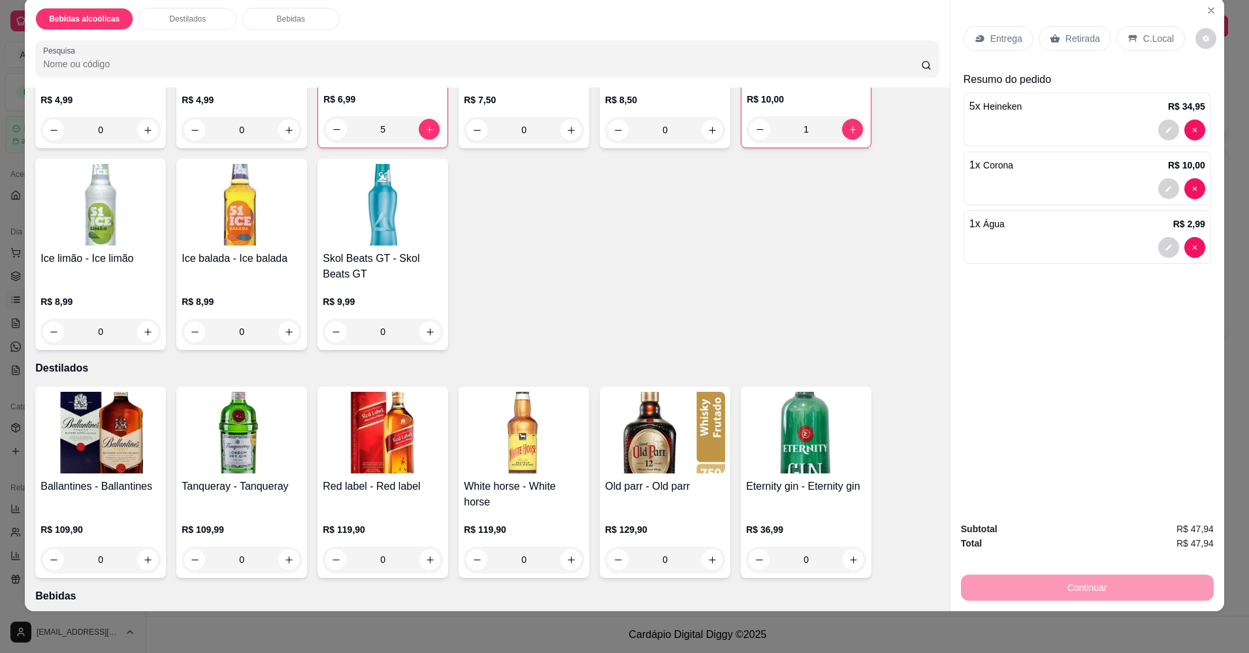
scroll to position [391, 0]
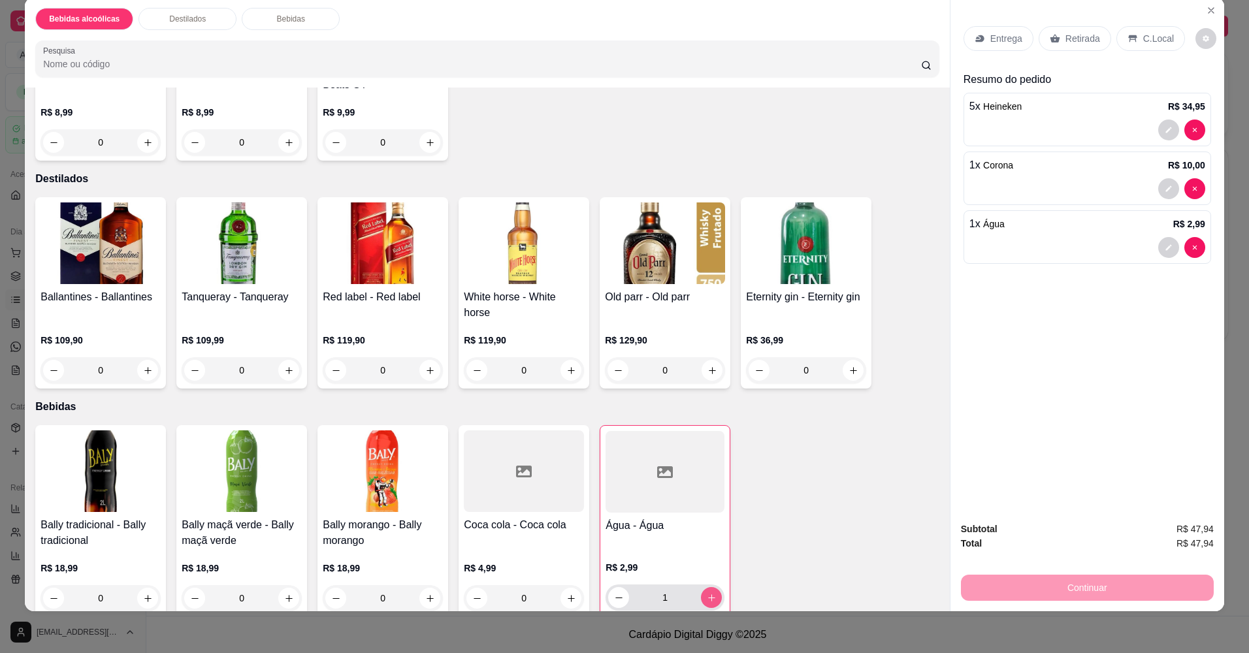
click at [711, 593] on icon "increase-product-quantity" at bounding box center [712, 598] width 10 height 10
type input "2"
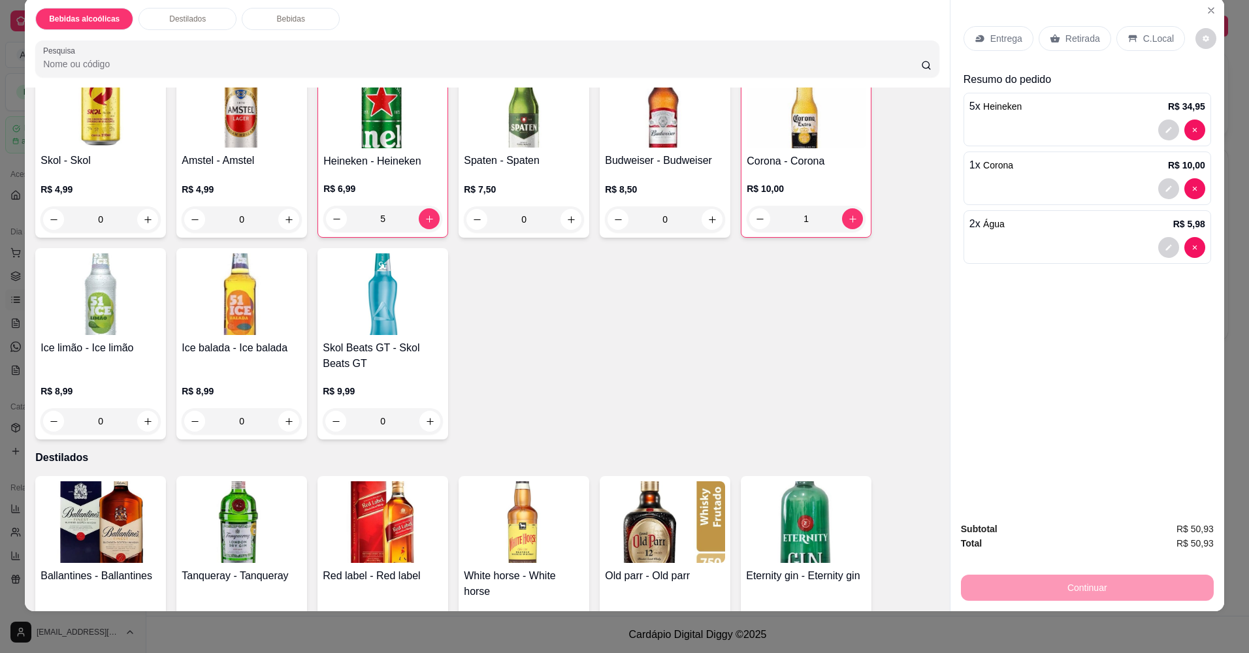
scroll to position [0, 0]
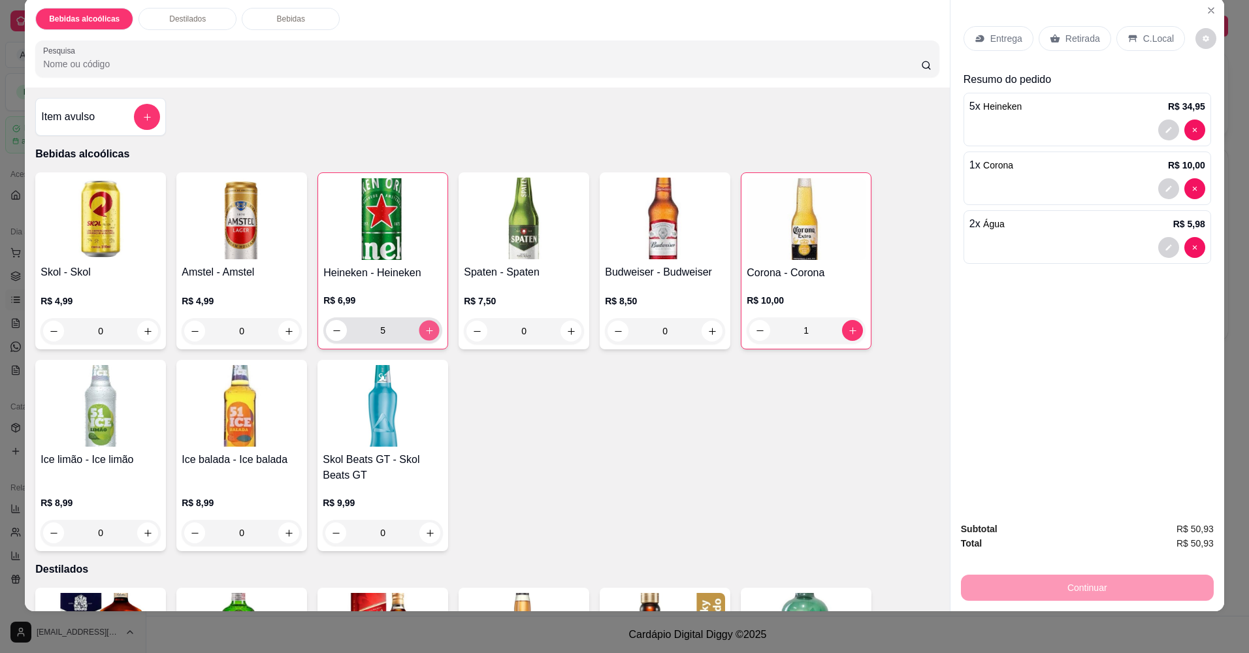
click at [428, 325] on button "increase-product-quantity" at bounding box center [429, 330] width 20 height 20
type input "7"
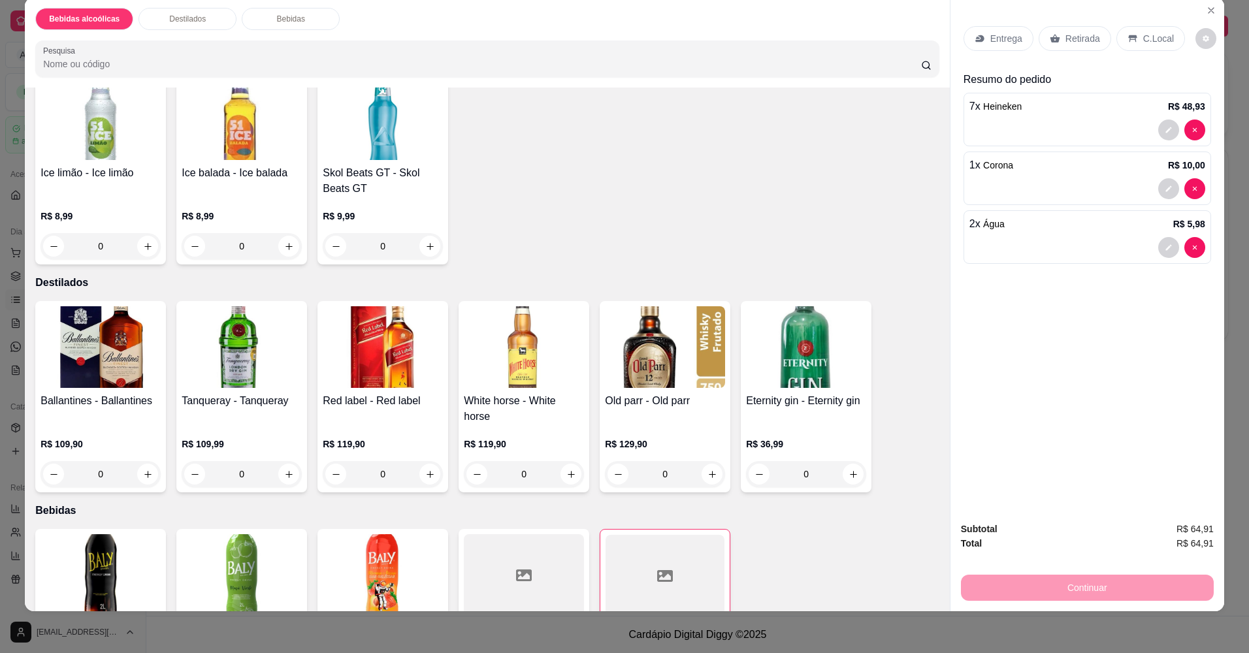
scroll to position [391, 0]
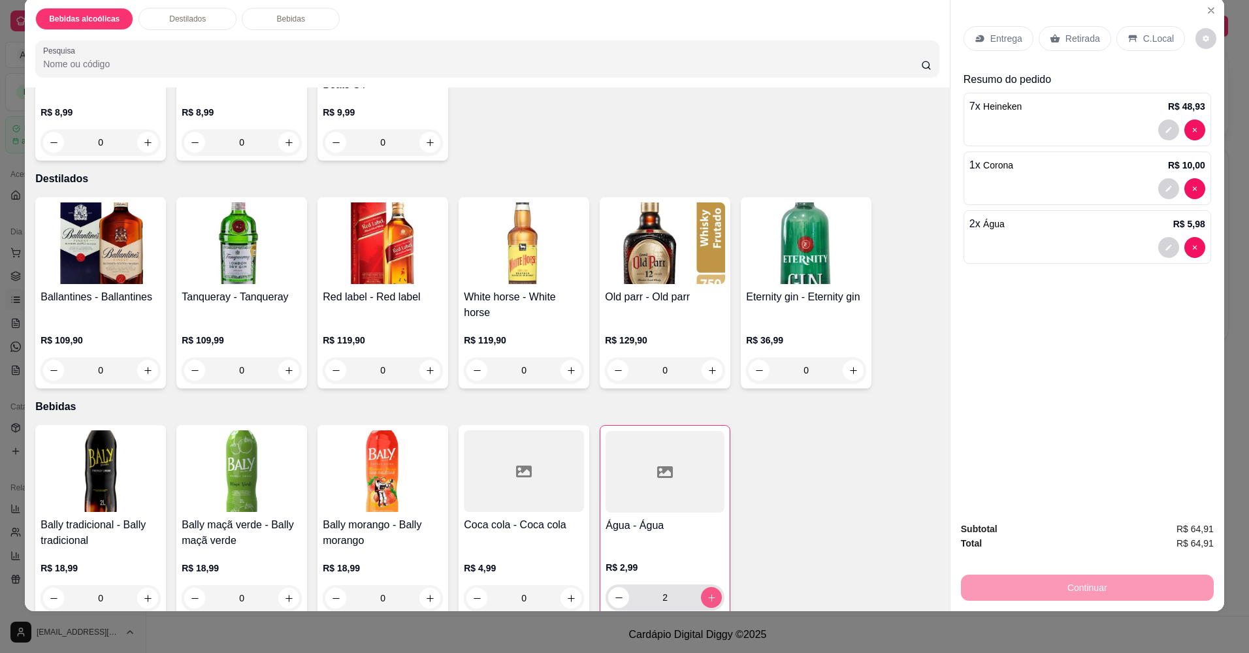
click at [708, 593] on icon "increase-product-quantity" at bounding box center [712, 598] width 10 height 10
type input "3"
click at [1065, 323] on div "Entrega Retirada C.Local Resumo do pedido 7 x Heineken R$ 48,93 1 x Corona R$ 1…" at bounding box center [1087, 254] width 274 height 514
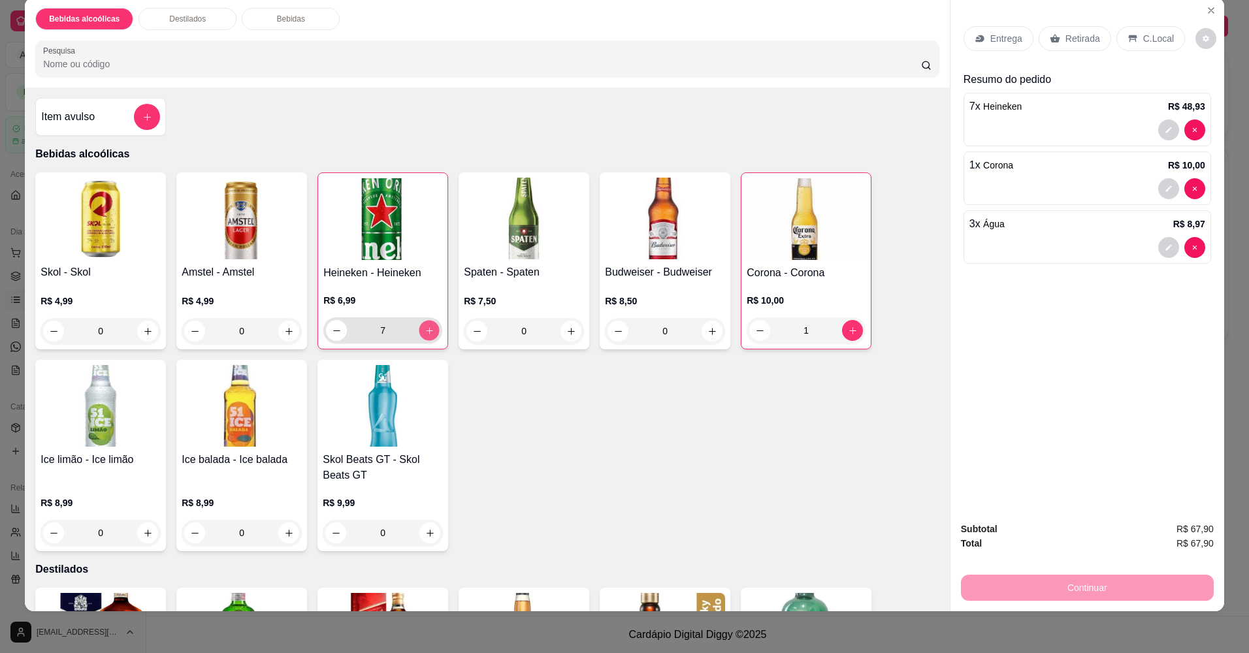
click at [428, 333] on icon "increase-product-quantity" at bounding box center [430, 331] width 10 height 10
click at [425, 331] on icon "increase-product-quantity" at bounding box center [430, 331] width 10 height 10
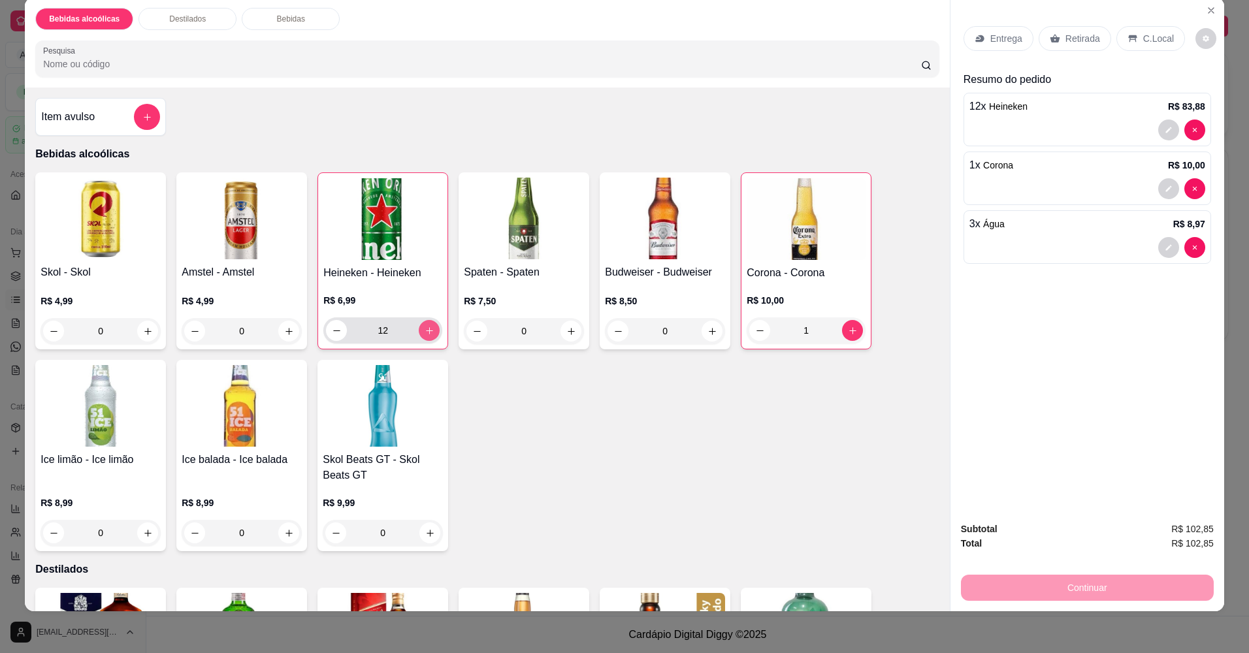
click at [430, 337] on button "increase-product-quantity" at bounding box center [429, 330] width 21 height 21
type input "13"
click at [843, 335] on button "increase-product-quantity" at bounding box center [853, 330] width 20 height 20
type input "2"
click at [435, 24] on div "Bebidas alcoólicas Destilados Bebidas" at bounding box center [487, 19] width 904 height 22
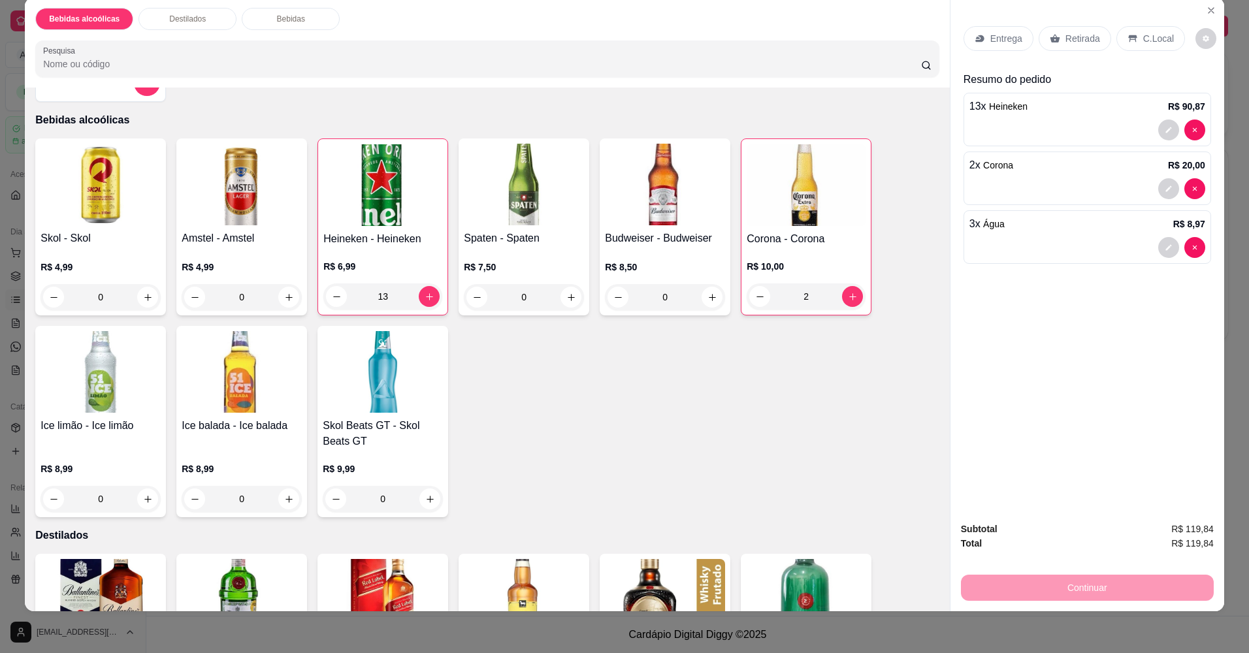
scroll to position [25, 0]
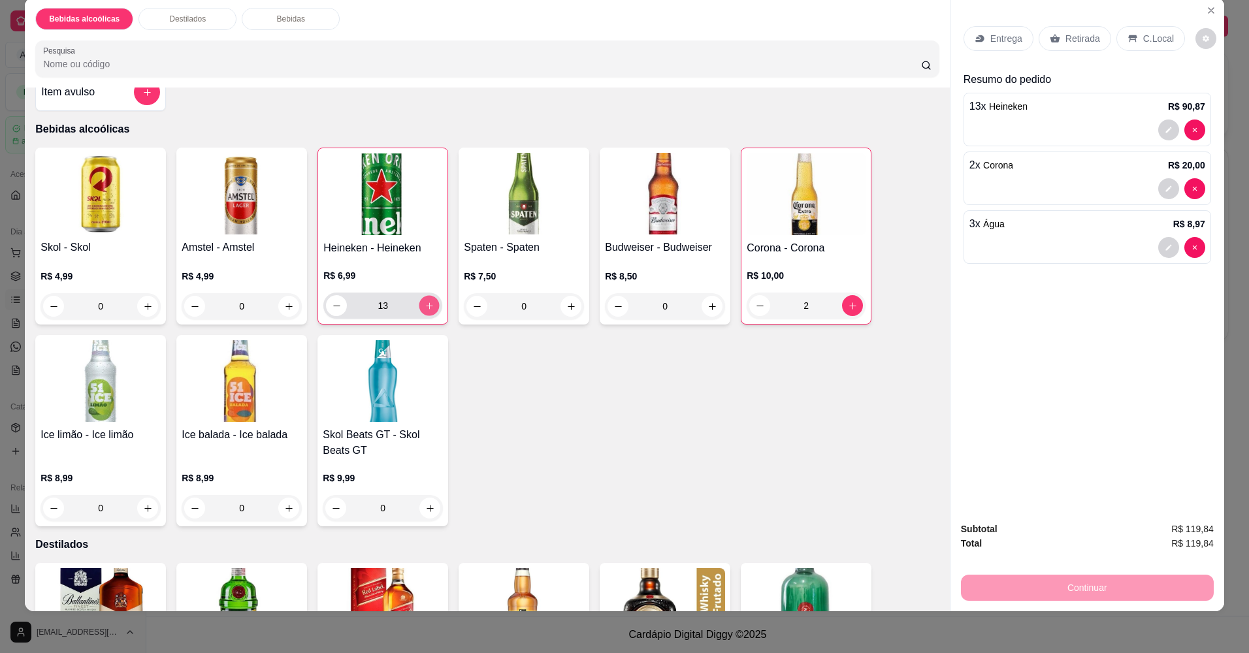
click at [425, 307] on icon "increase-product-quantity" at bounding box center [430, 306] width 10 height 10
type input "14"
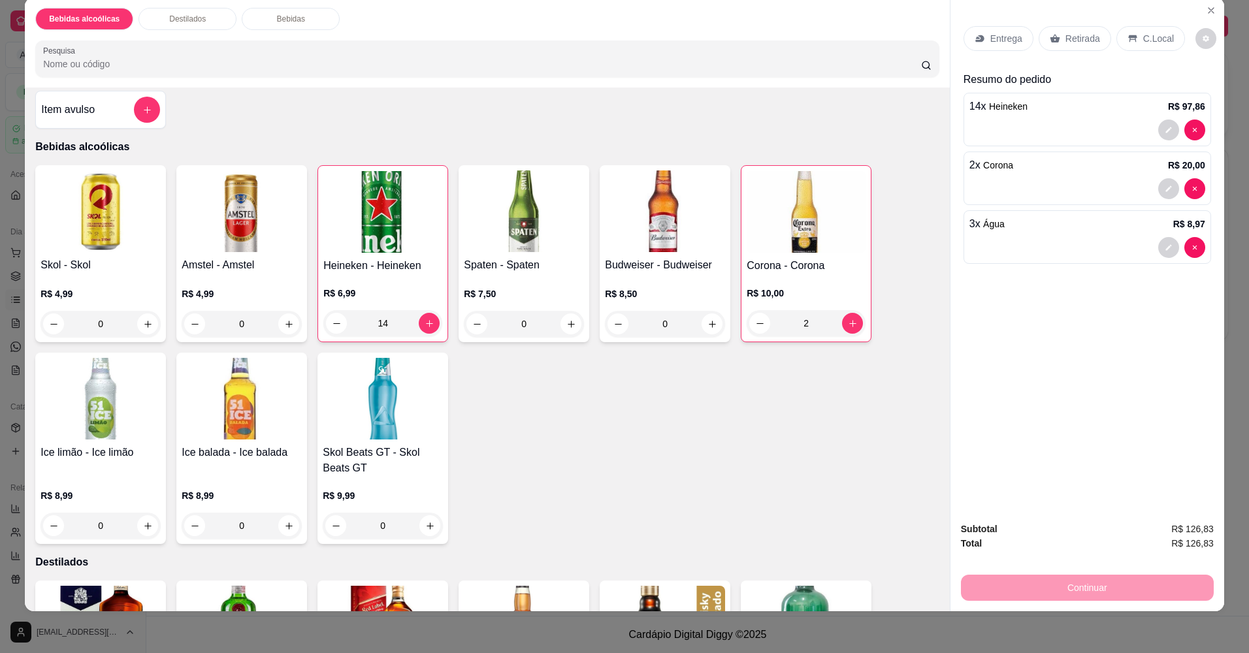
scroll to position [0, 0]
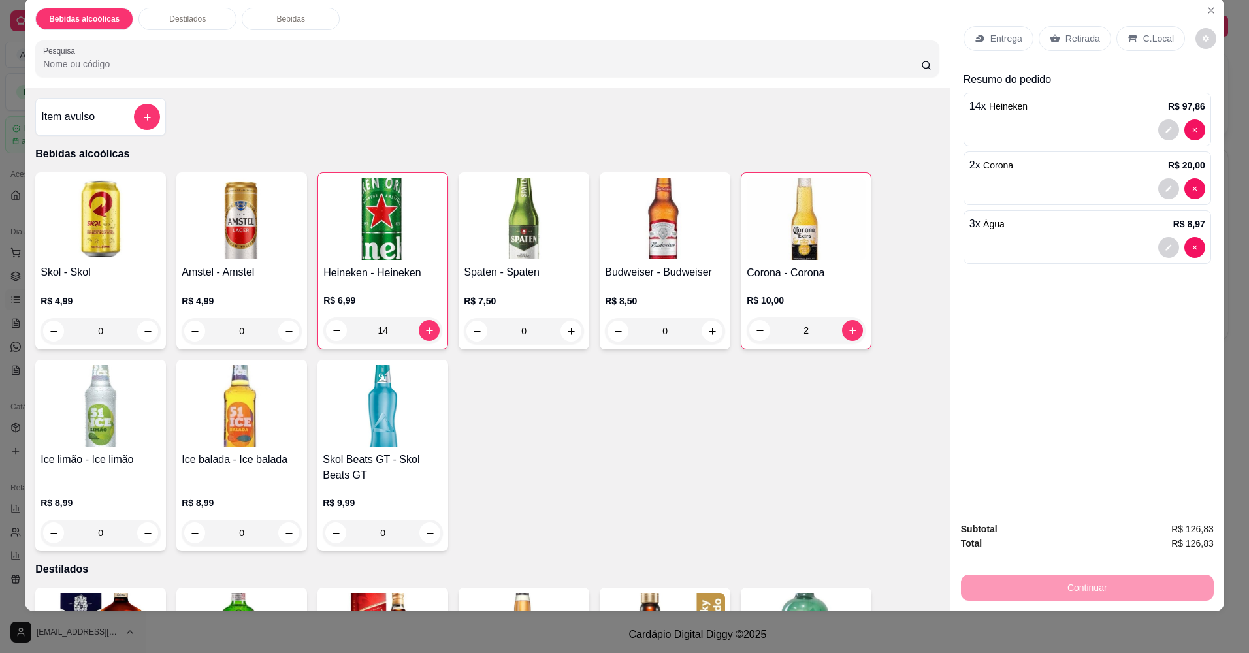
click at [1058, 342] on div "Entrega Retirada C.Local Resumo do pedido 14 x Heineken R$ 97,86 2 x Corona R$ …" at bounding box center [1087, 254] width 274 height 514
click at [425, 328] on icon "increase-product-quantity" at bounding box center [430, 331] width 10 height 10
type input "15"
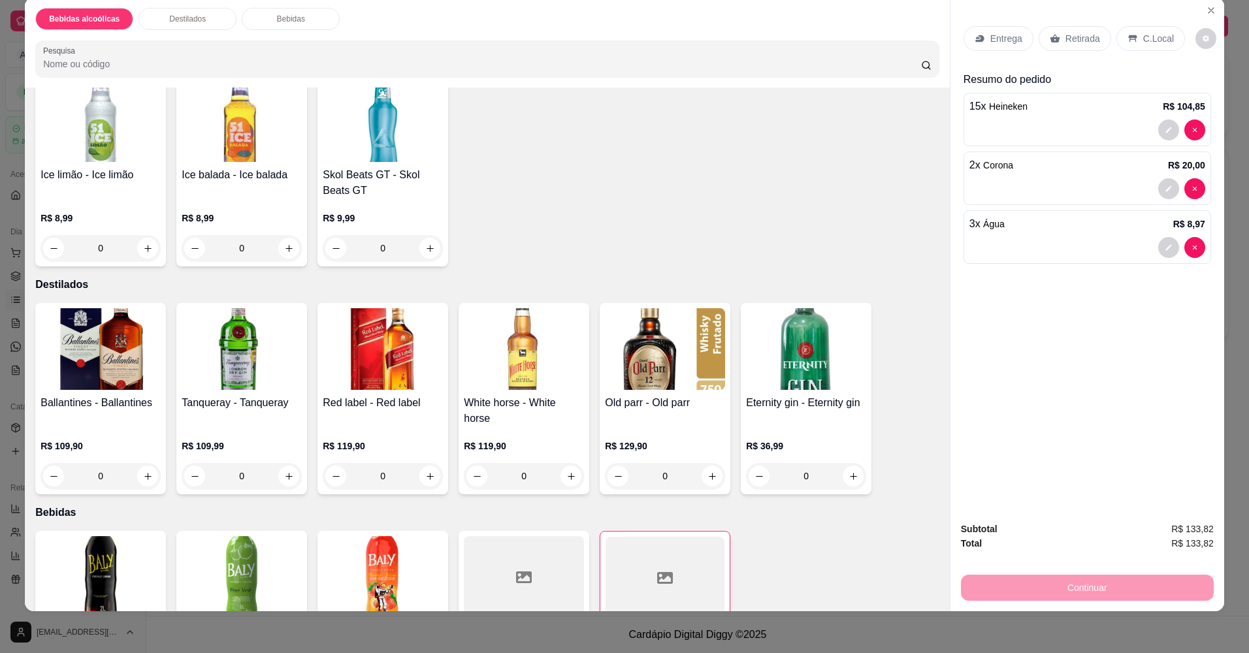
scroll to position [391, 0]
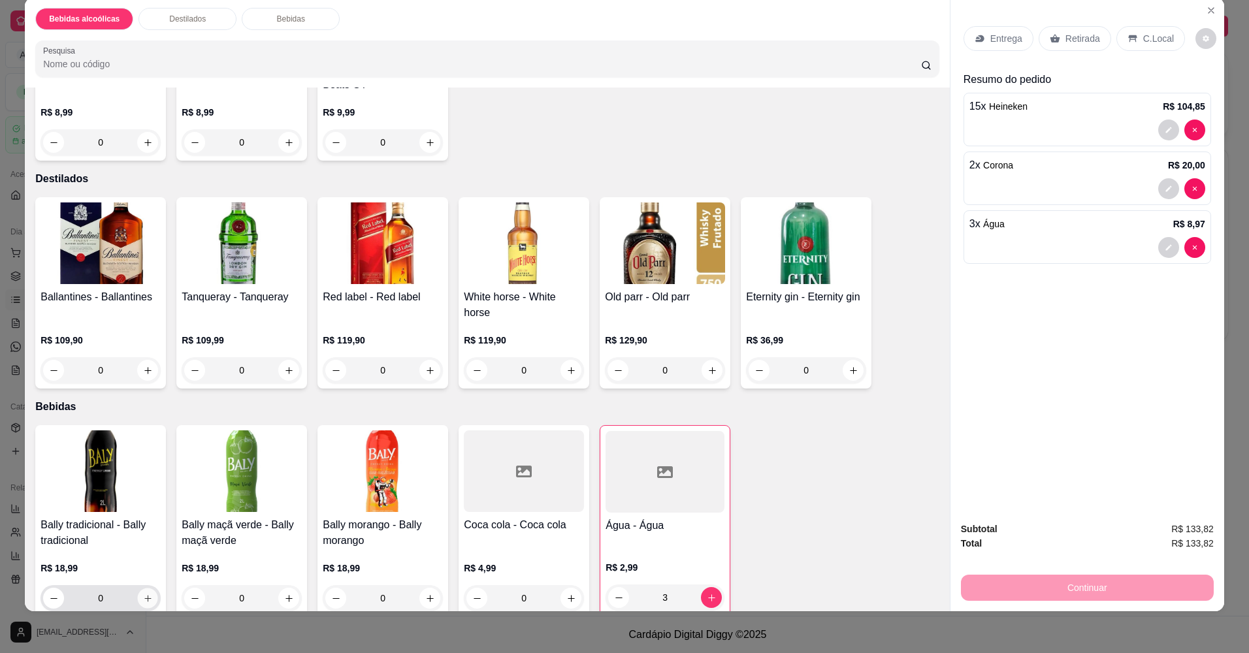
click at [141, 588] on button "increase-product-quantity" at bounding box center [148, 598] width 20 height 20
type input "1"
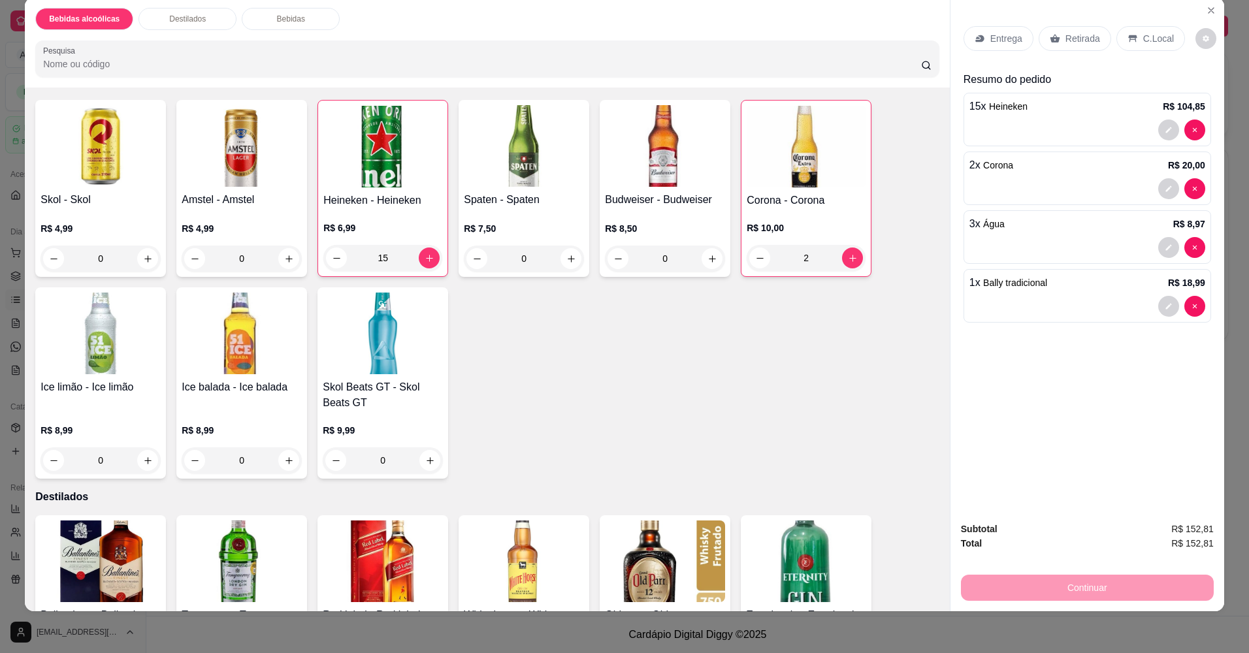
scroll to position [0, 0]
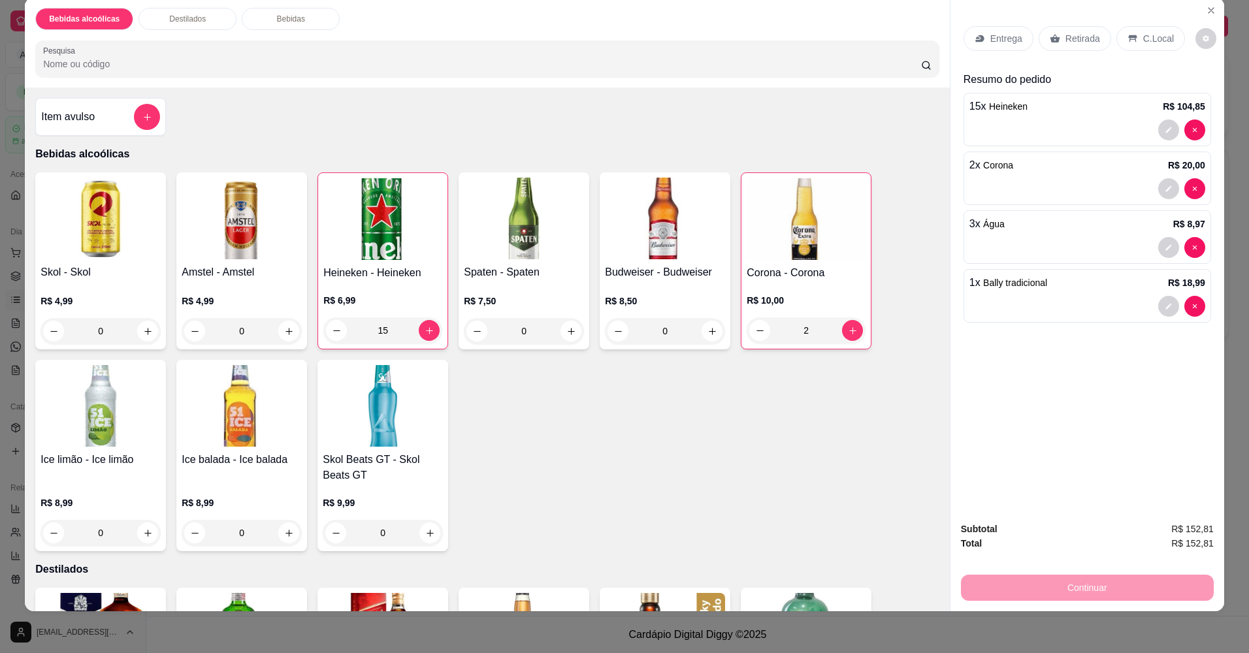
click at [1061, 380] on div "Entrega Retirada C.Local Resumo do pedido 15 x Heineken R$ 104,85 2 x Corona R$…" at bounding box center [1087, 254] width 274 height 514
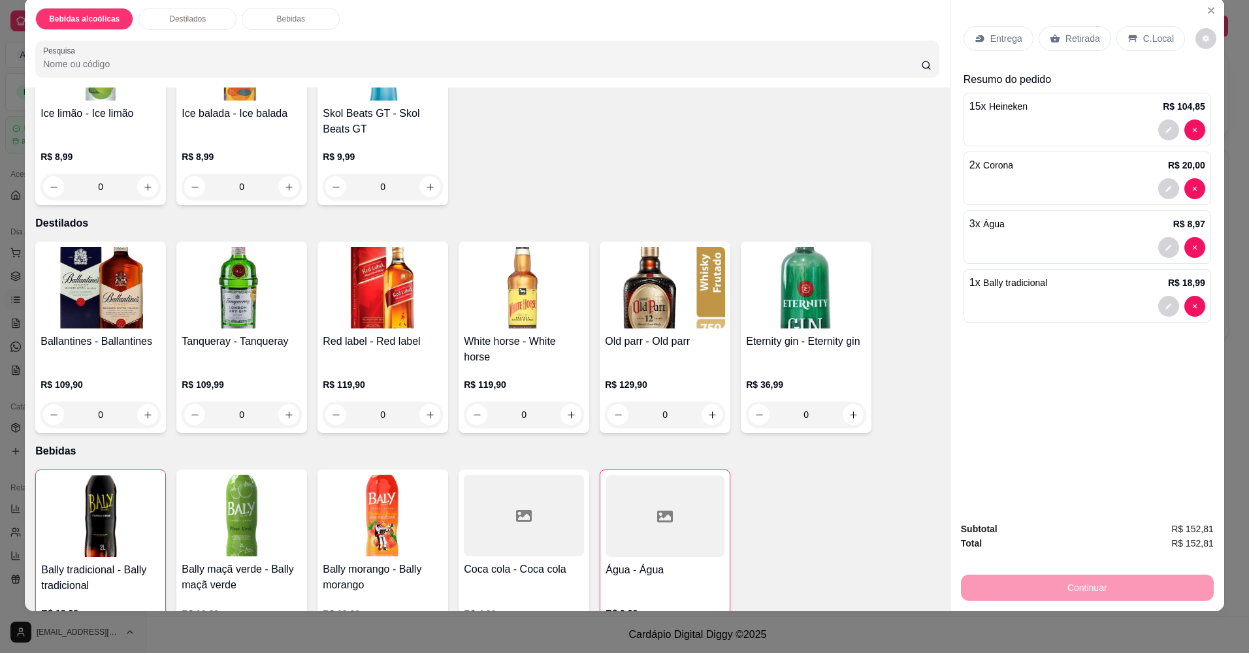
scroll to position [392, 0]
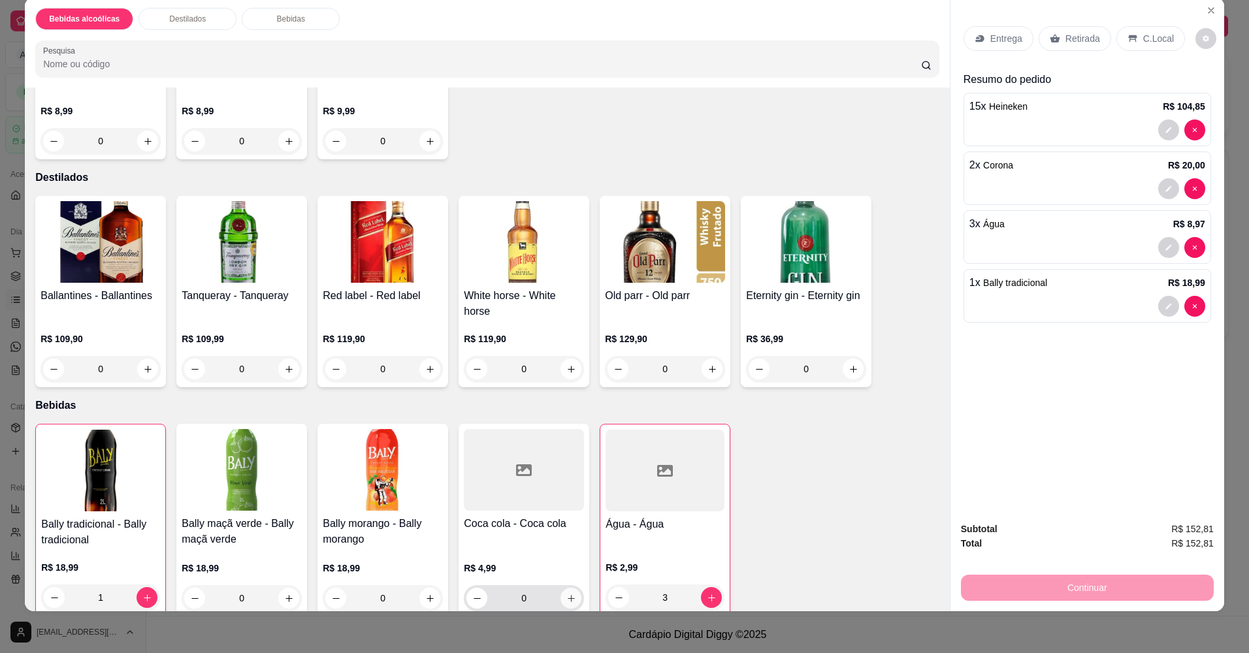
click at [574, 588] on button "increase-product-quantity" at bounding box center [570, 598] width 21 height 21
type input "1"
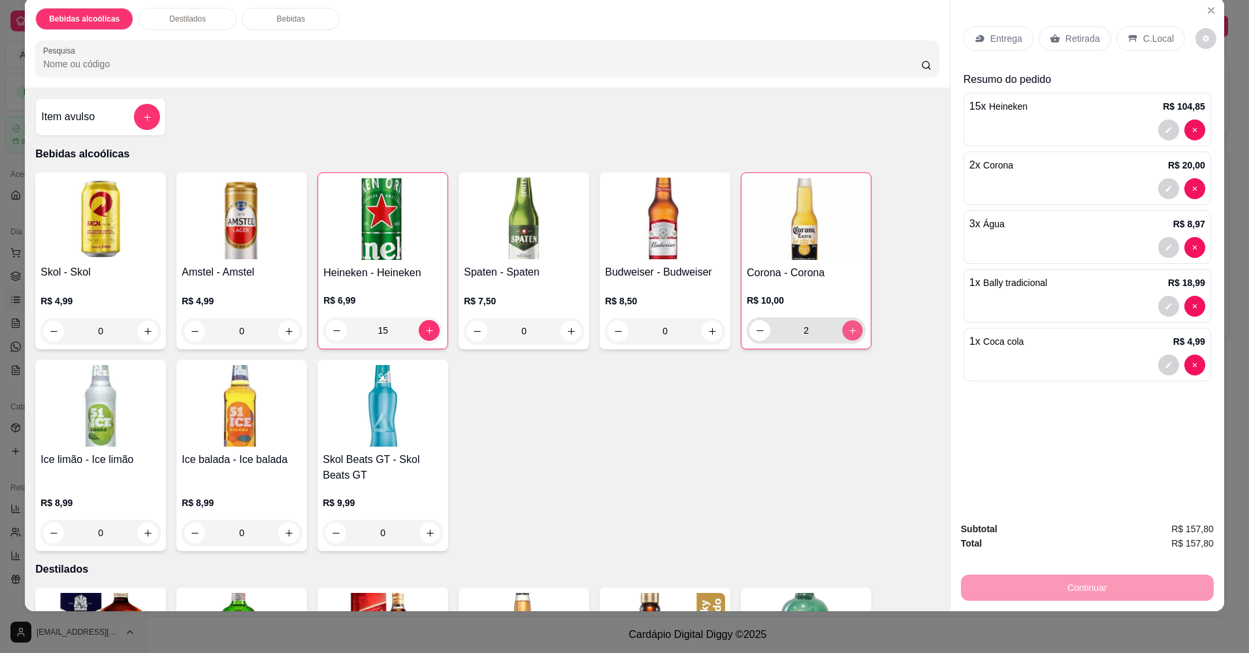
click at [848, 334] on icon "increase-product-quantity" at bounding box center [853, 331] width 10 height 10
type input "4"
click at [794, 400] on div "Skol - Skol R$ 4,99 0 Amstel - Amstel R$ 4,99 0 Heineken - Heineken R$ 6,99 15 …" at bounding box center [487, 361] width 904 height 379
click at [864, 579] on div "Item avulso Bebidas alcoólicas Skol - Skol R$ 4,99 0 Amstel - Amstel R$ 4,99 0 …" at bounding box center [487, 350] width 925 height 524
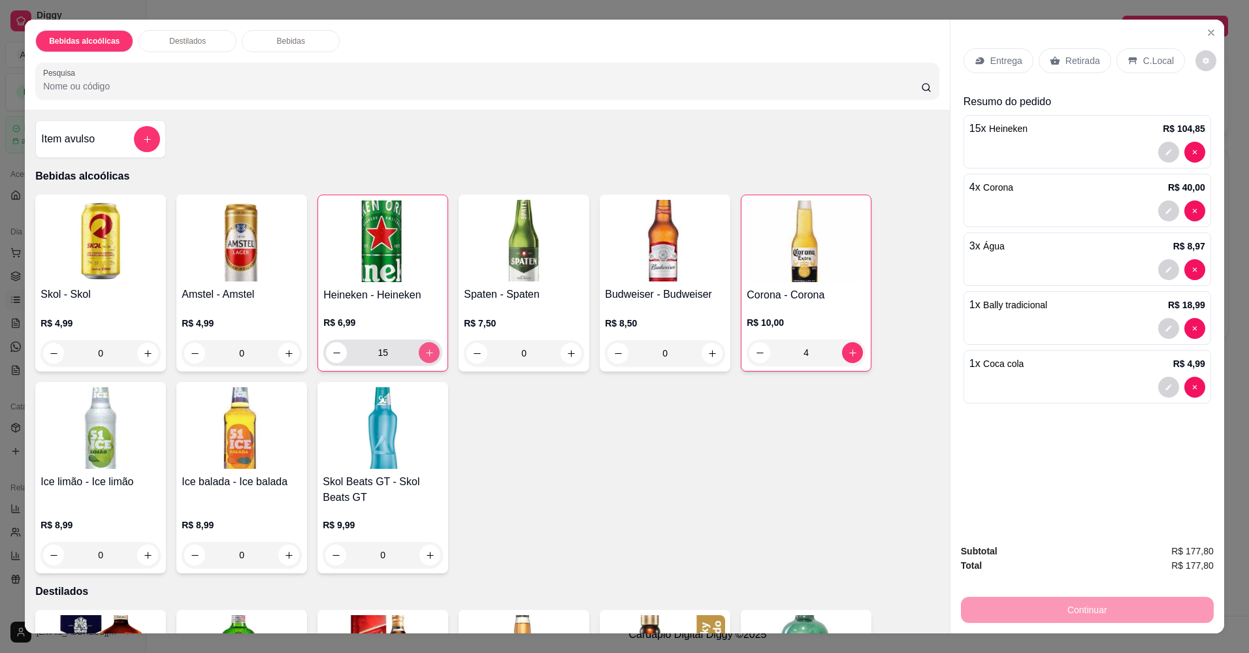
click at [429, 352] on icon "increase-product-quantity" at bounding box center [430, 353] width 10 height 10
type input "19"
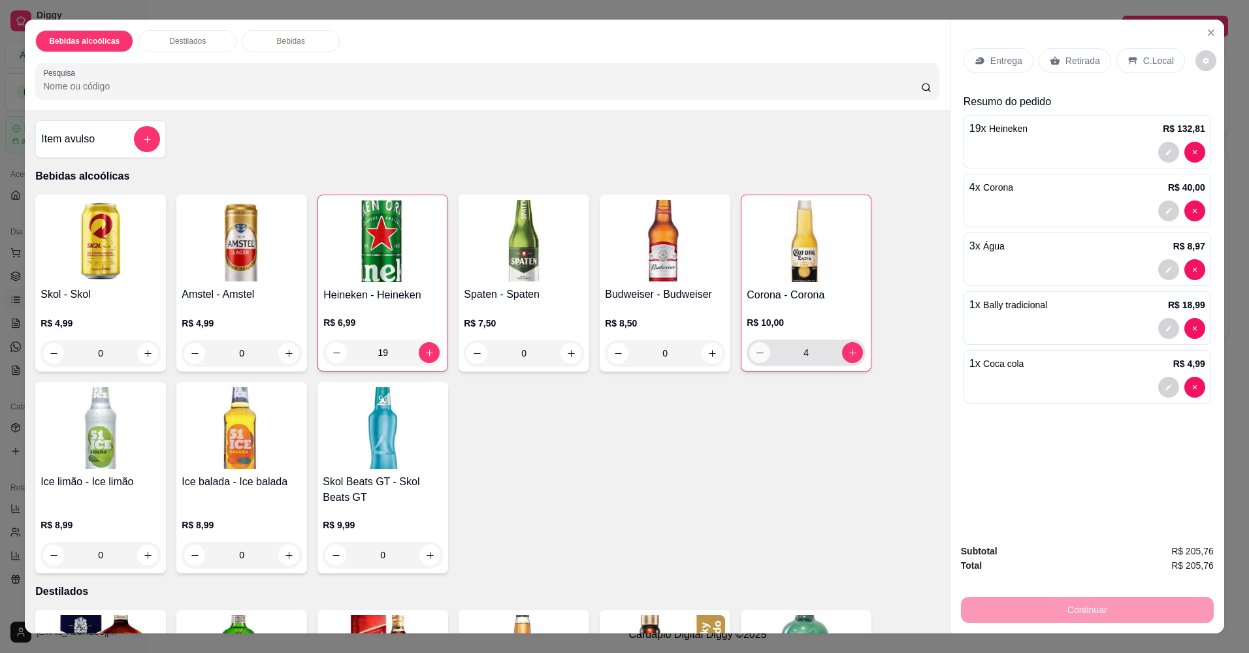
click at [755, 353] on icon "decrease-product-quantity" at bounding box center [760, 353] width 10 height 10
type input "3"
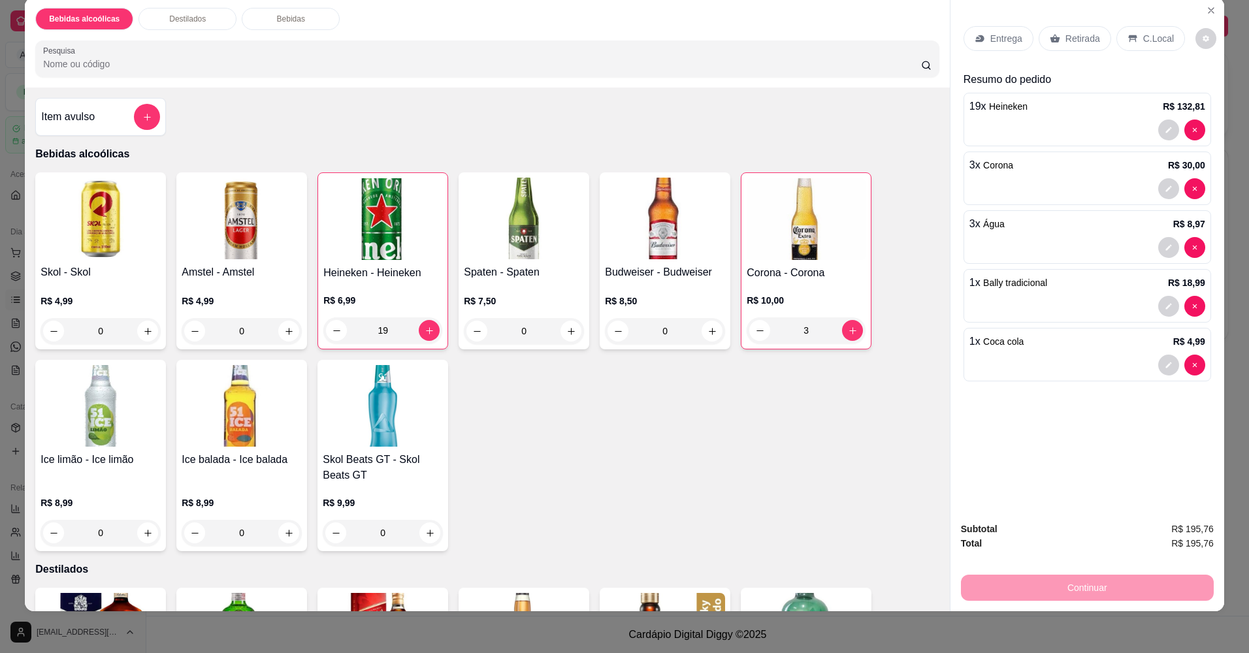
click at [1097, 448] on div "Entrega Retirada C.Local Resumo do pedido 19 x Heineken R$ 132,81 3 x Corona R$…" at bounding box center [1087, 254] width 274 height 514
click at [333, 333] on icon "decrease-product-quantity" at bounding box center [337, 331] width 10 height 10
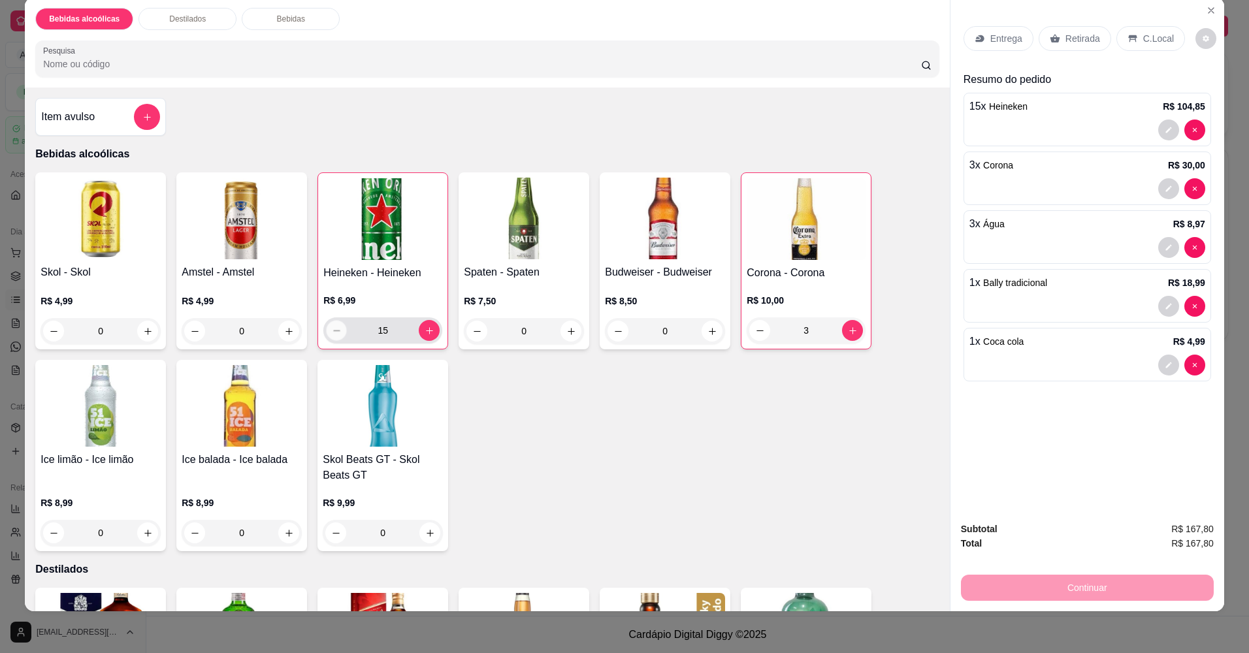
click at [333, 333] on icon "decrease-product-quantity" at bounding box center [337, 331] width 10 height 10
click at [332, 327] on icon "decrease-product-quantity" at bounding box center [337, 331] width 10 height 10
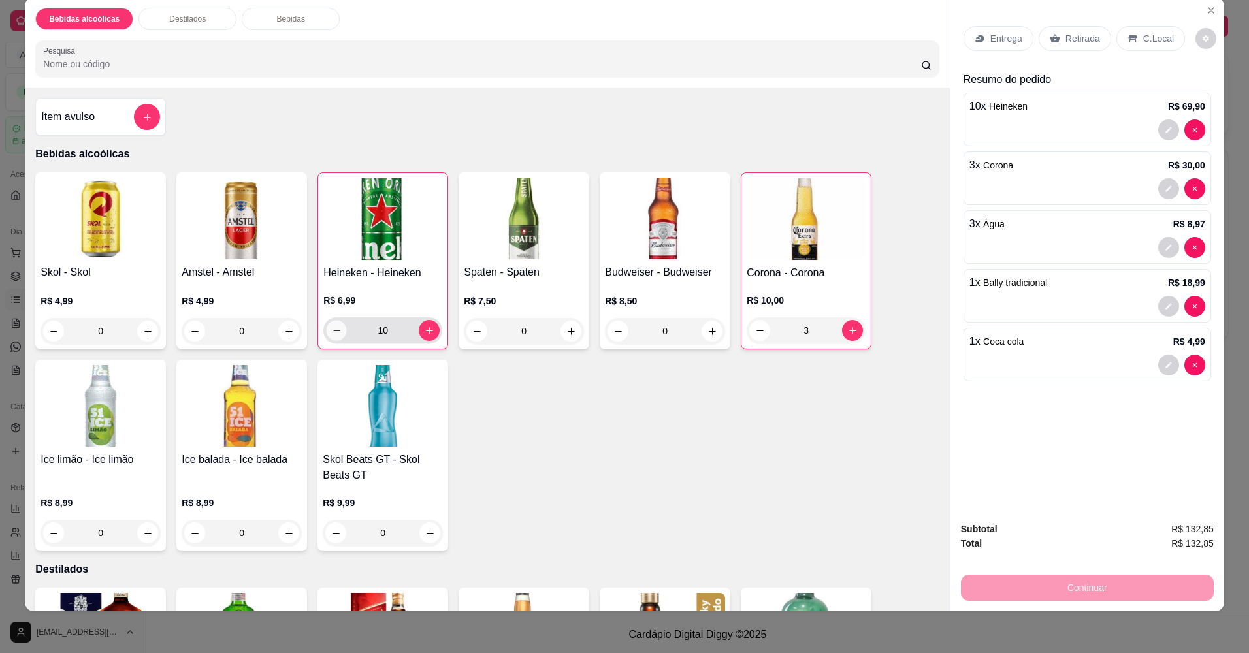
click at [332, 327] on icon "decrease-product-quantity" at bounding box center [337, 331] width 10 height 10
type input "9"
click at [1045, 448] on div "Entrega Retirada C.Local Resumo do pedido 9 x Heineken R$ 62,91 3 x Corona R$ 3…" at bounding box center [1087, 254] width 274 height 514
click at [428, 329] on icon "increase-product-quantity" at bounding box center [430, 331] width 10 height 10
click at [649, 29] on div "Bebidas alcoólicas Destilados Bebidas" at bounding box center [487, 19] width 904 height 22
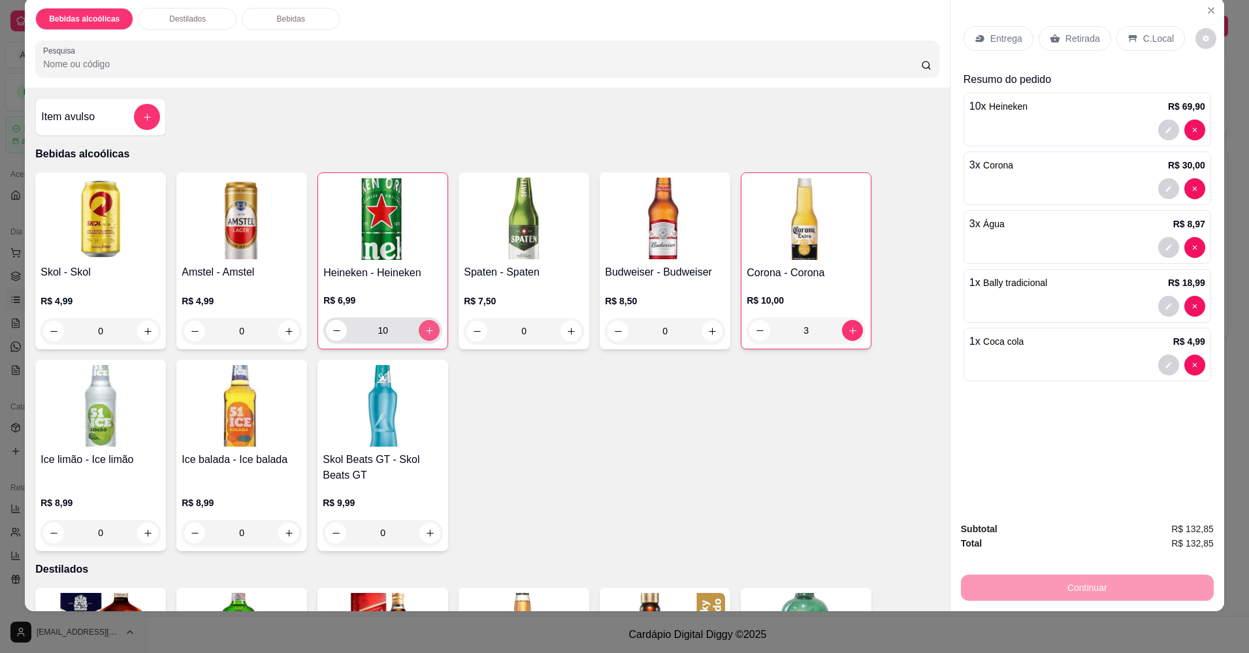
click at [419, 334] on button "increase-product-quantity" at bounding box center [429, 330] width 21 height 21
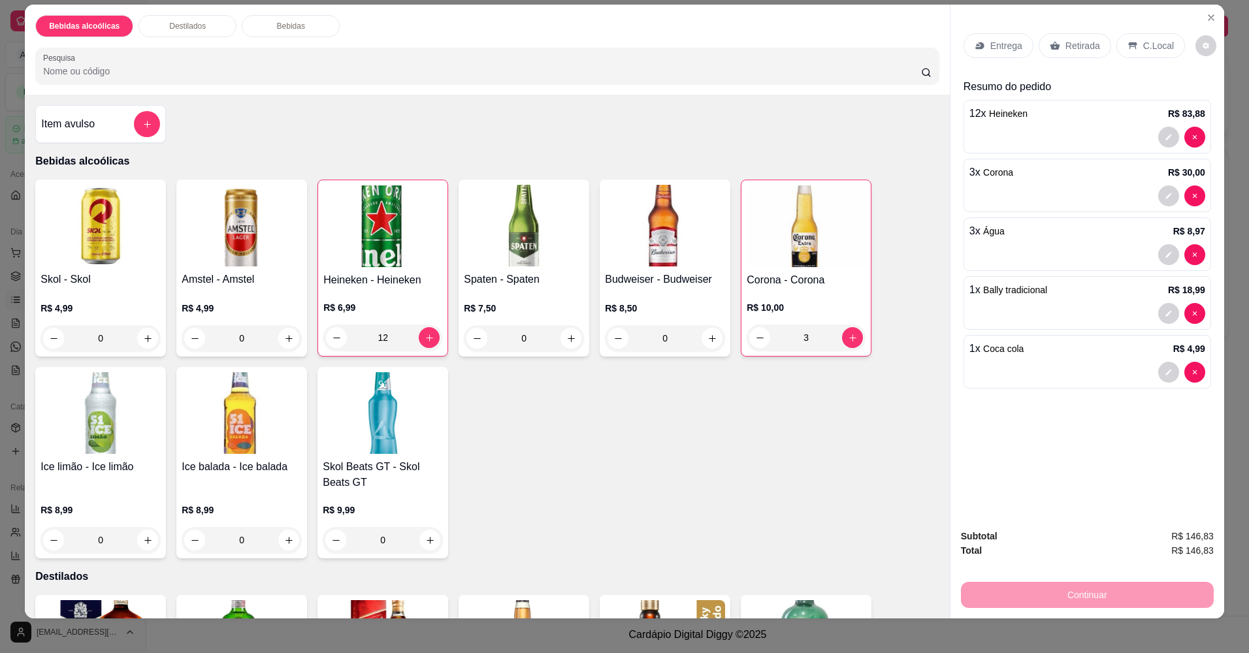
click at [1086, 437] on div "Entrega Retirada C.Local Resumo do pedido 12 x Heineken R$ 83,88 3 x Corona R$ …" at bounding box center [1087, 262] width 274 height 514
click at [425, 340] on icon "increase-product-quantity" at bounding box center [430, 338] width 10 height 10
type input "13"
click at [351, 29] on div "Bebidas alcoólicas Destilados Bebidas" at bounding box center [487, 26] width 904 height 22
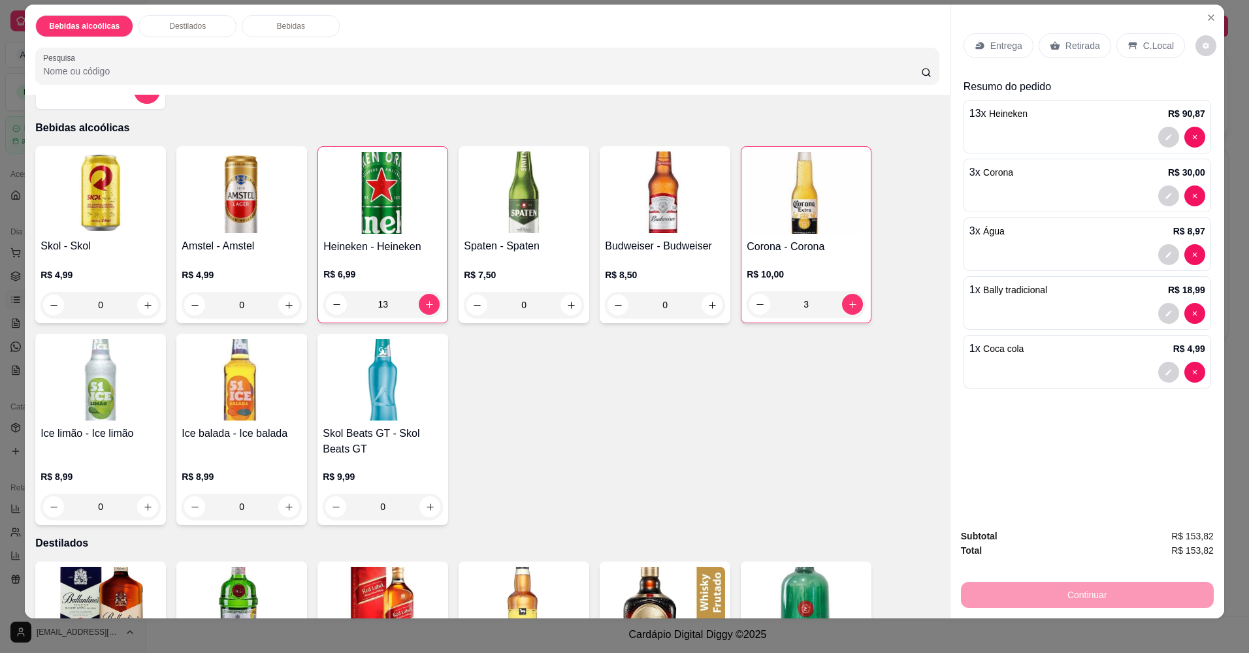
scroll to position [7, 0]
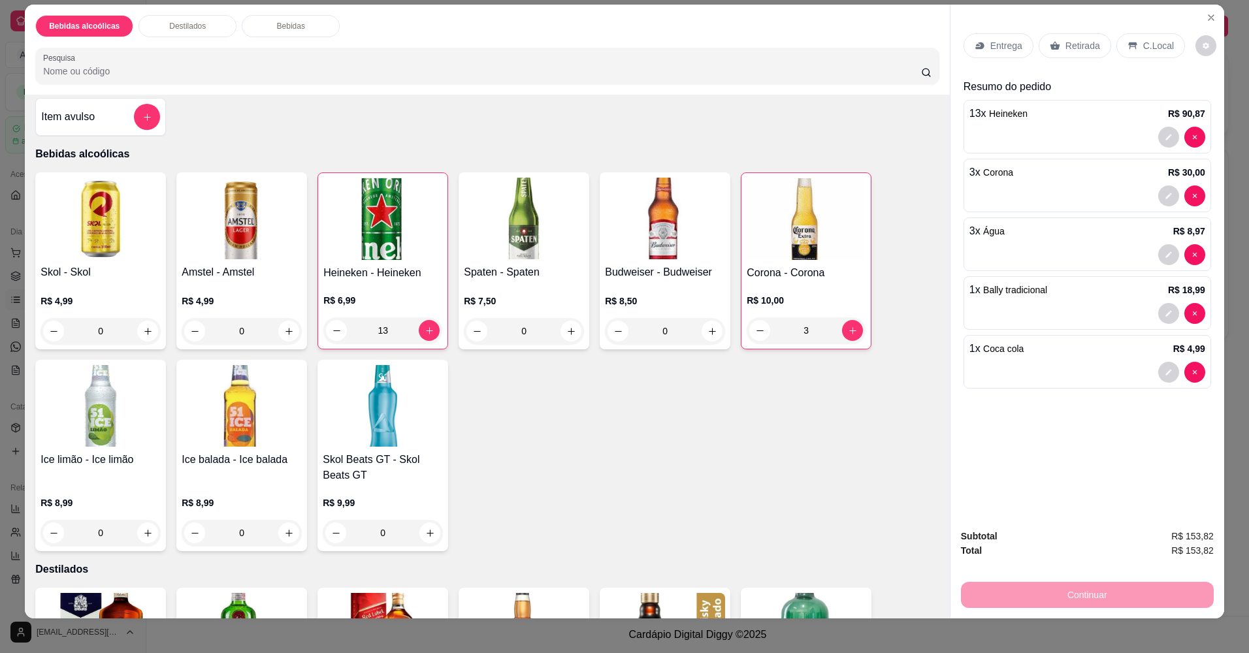
click at [996, 397] on div "Entrega Retirada C.Local Resumo do pedido 13 x Heineken R$ 90,87 3 x Corona R$ …" at bounding box center [1087, 262] width 274 height 514
click at [858, 336] on div "3" at bounding box center [806, 330] width 119 height 26
click at [847, 338] on button "increase-product-quantity" at bounding box center [852, 330] width 21 height 21
type input "4"
click at [425, 329] on icon "increase-product-quantity" at bounding box center [430, 331] width 10 height 10
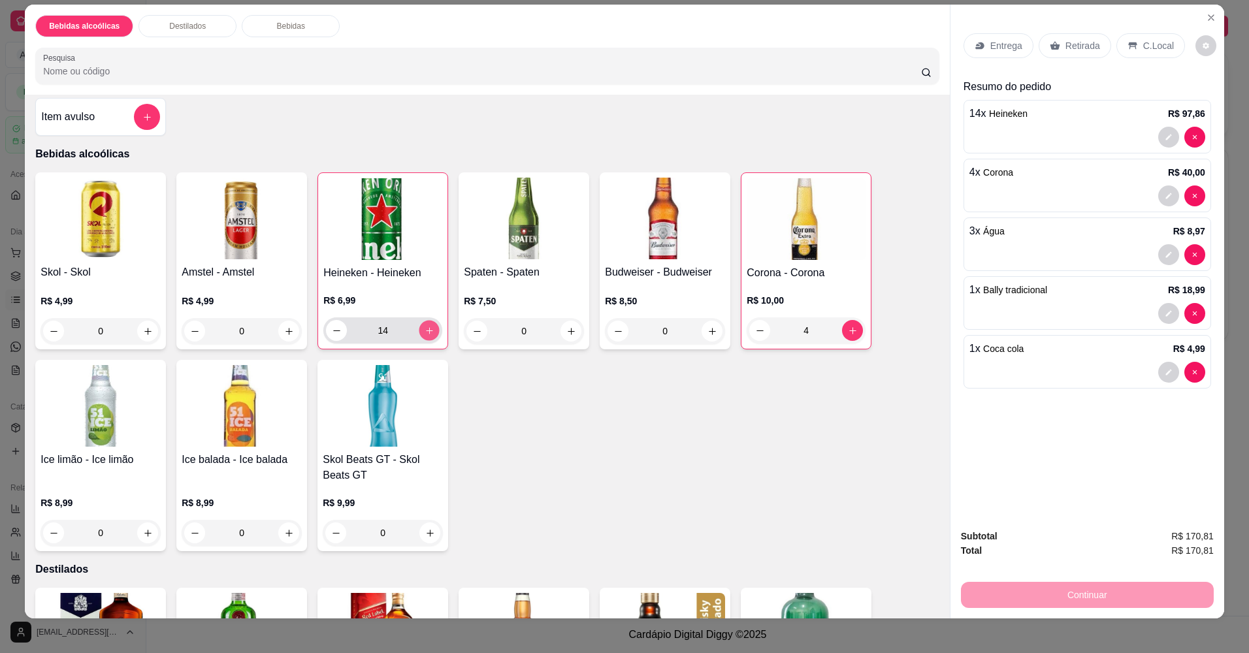
click at [425, 331] on icon "increase-product-quantity" at bounding box center [430, 331] width 10 height 10
type input "16"
click at [568, 331] on icon "increase-product-quantity" at bounding box center [571, 332] width 10 height 10
type input "1"
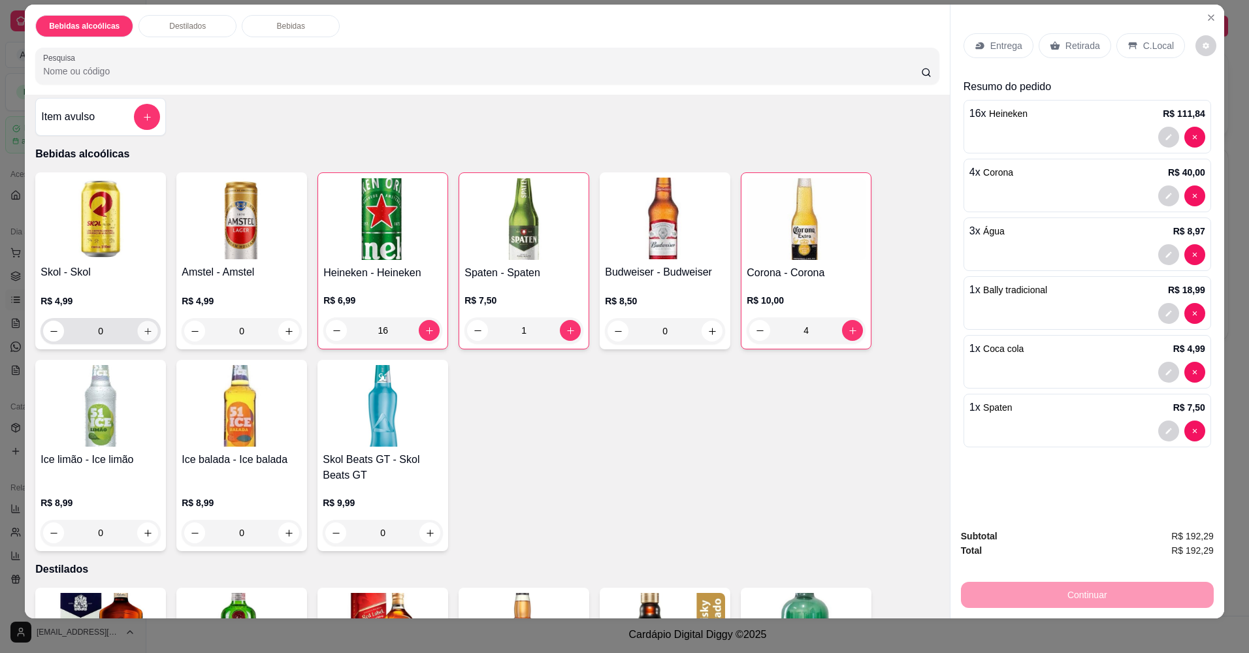
click at [143, 328] on icon "increase-product-quantity" at bounding box center [148, 332] width 10 height 10
type input "1"
click at [424, 338] on button "increase-product-quantity" at bounding box center [429, 330] width 20 height 20
type input "17"
click at [146, 336] on button "increase-product-quantity" at bounding box center [147, 330] width 20 height 20
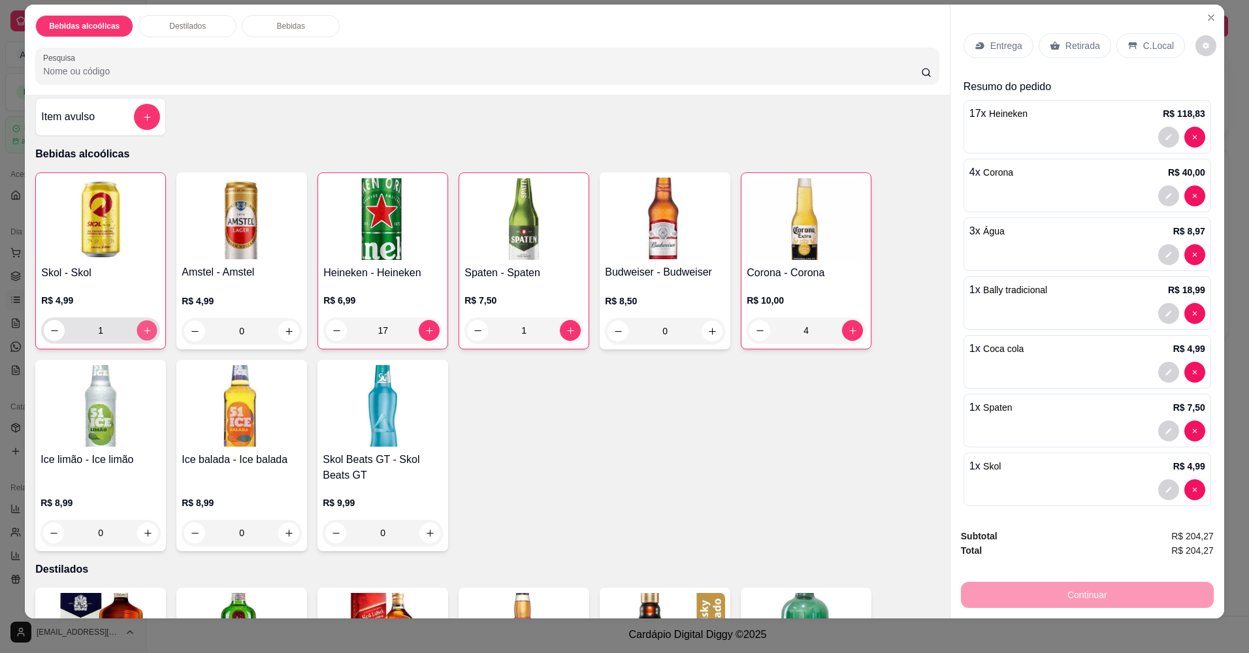
type input "2"
click at [426, 337] on button "increase-product-quantity" at bounding box center [429, 330] width 20 height 20
click at [357, 39] on div "Bebidas alcoólicas Destilados Bebidas Pesquisa" at bounding box center [487, 50] width 925 height 90
click at [425, 332] on icon "increase-product-quantity" at bounding box center [430, 331] width 10 height 10
type input "19"
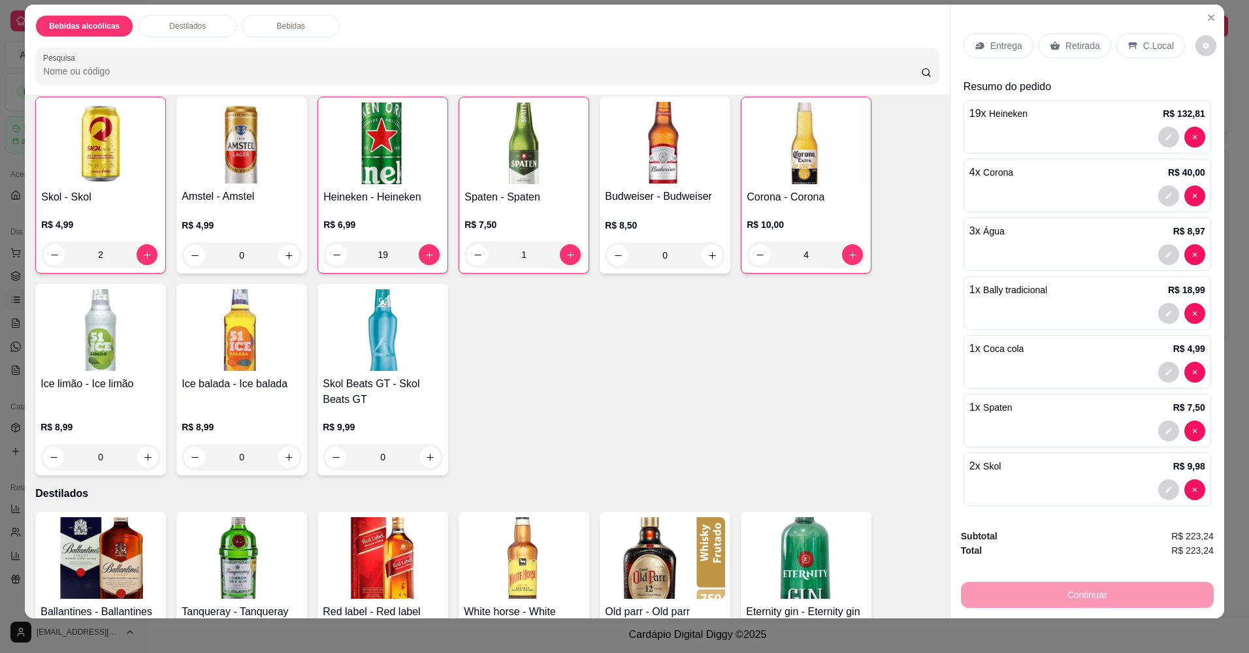
scroll to position [80, 0]
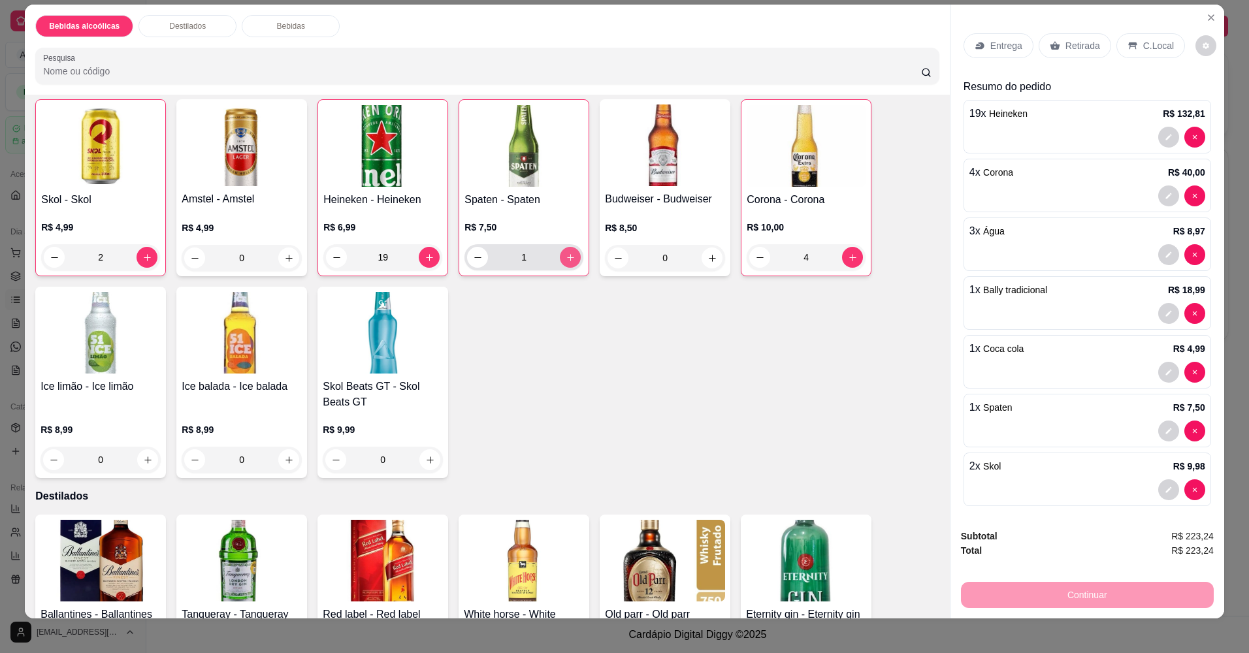
click at [568, 263] on button "increase-product-quantity" at bounding box center [570, 257] width 21 height 21
type input "2"
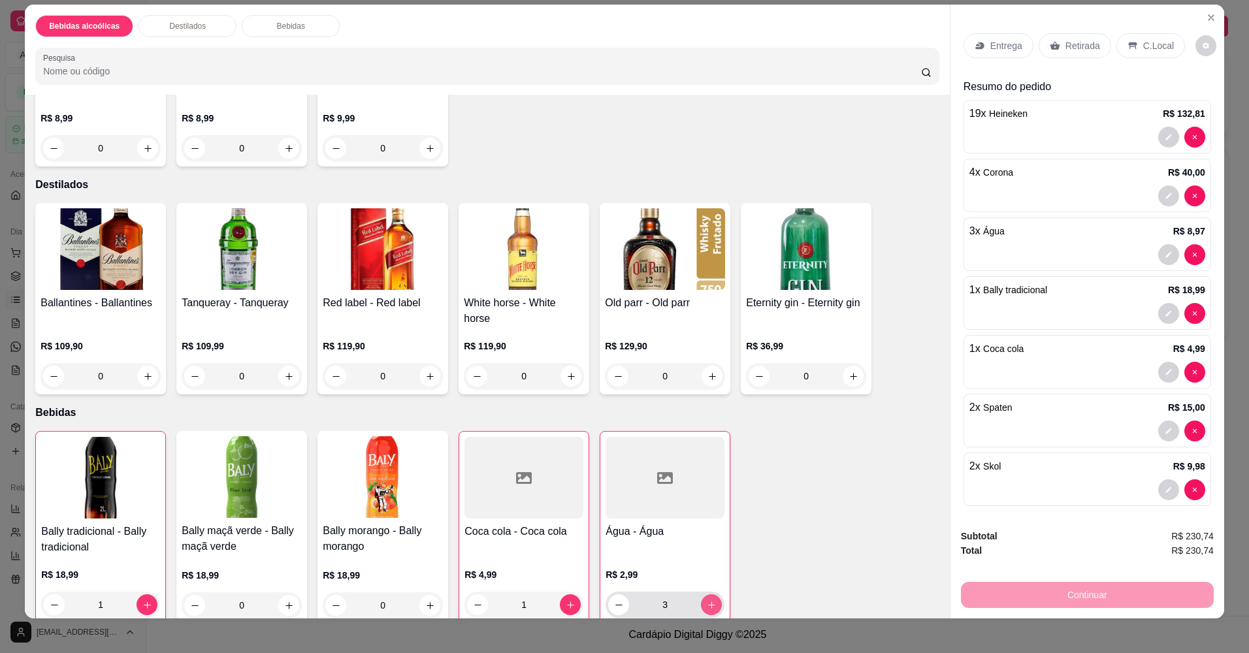
click at [701, 594] on button "increase-product-quantity" at bounding box center [711, 604] width 21 height 21
type input "4"
click at [656, 35] on div "Bebidas alcoólicas Destilados Bebidas" at bounding box center [487, 26] width 904 height 22
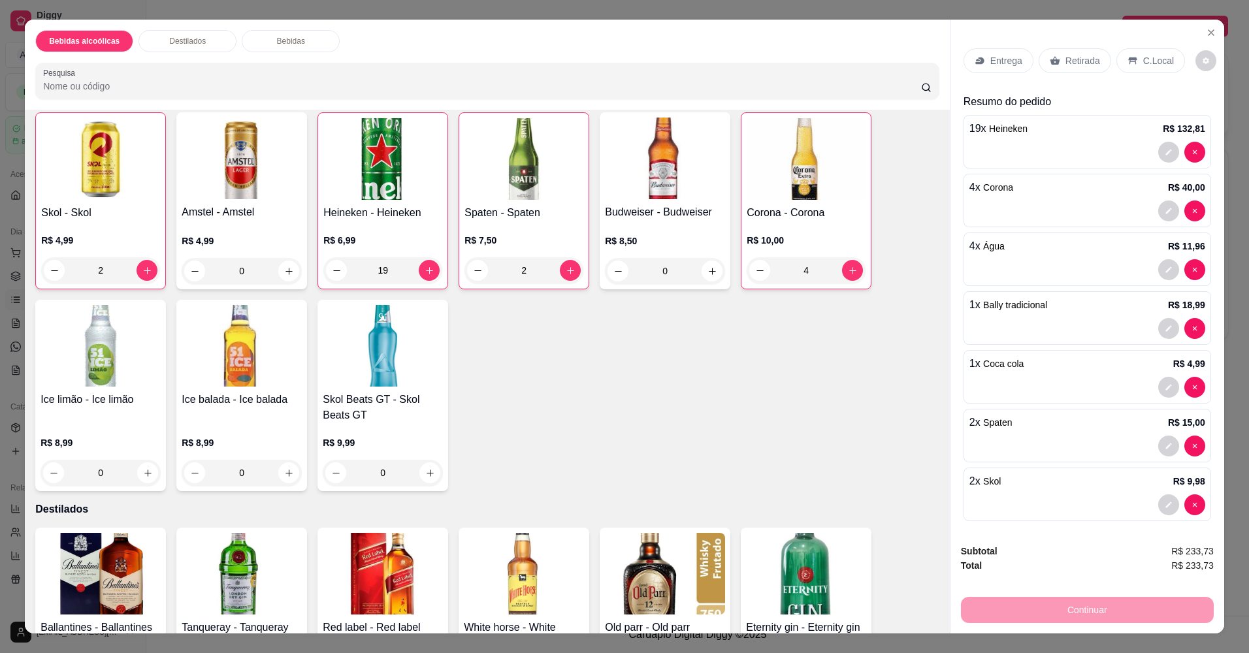
scroll to position [0, 0]
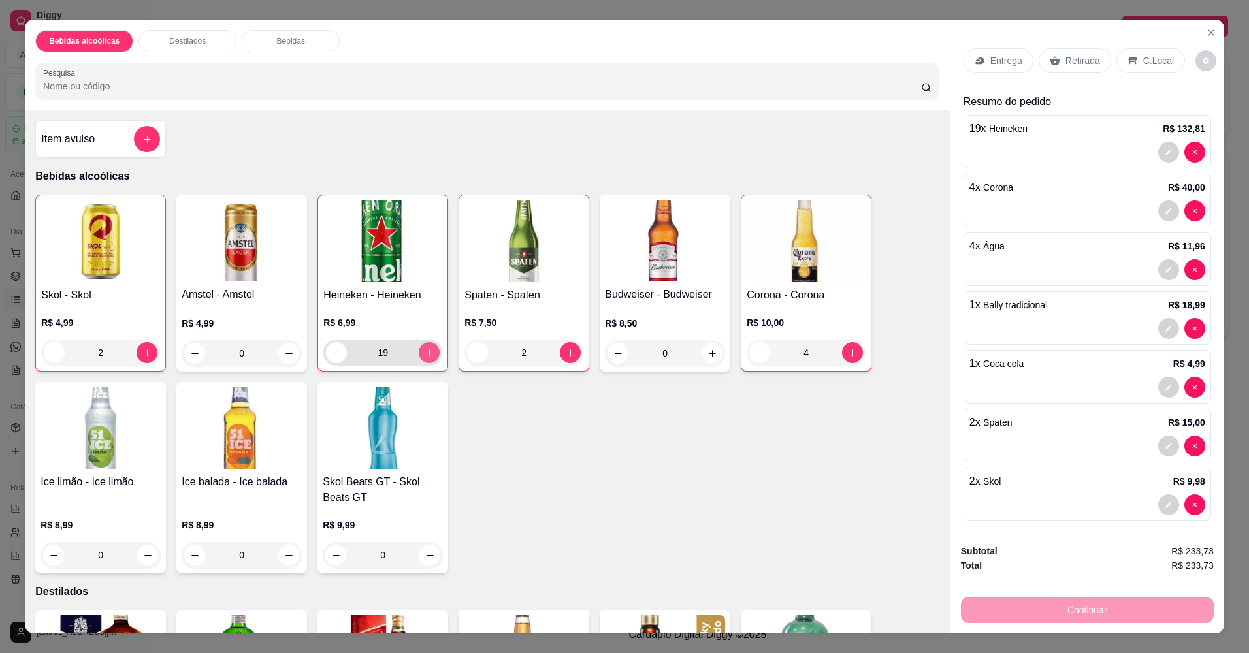
click at [433, 353] on button "increase-product-quantity" at bounding box center [429, 352] width 21 height 21
click at [433, 353] on button "increase-product-quantity" at bounding box center [429, 352] width 20 height 20
type input "21"
click at [854, 352] on button "increase-product-quantity" at bounding box center [853, 352] width 20 height 20
click at [751, 359] on button "decrease-product-quantity" at bounding box center [760, 352] width 20 height 20
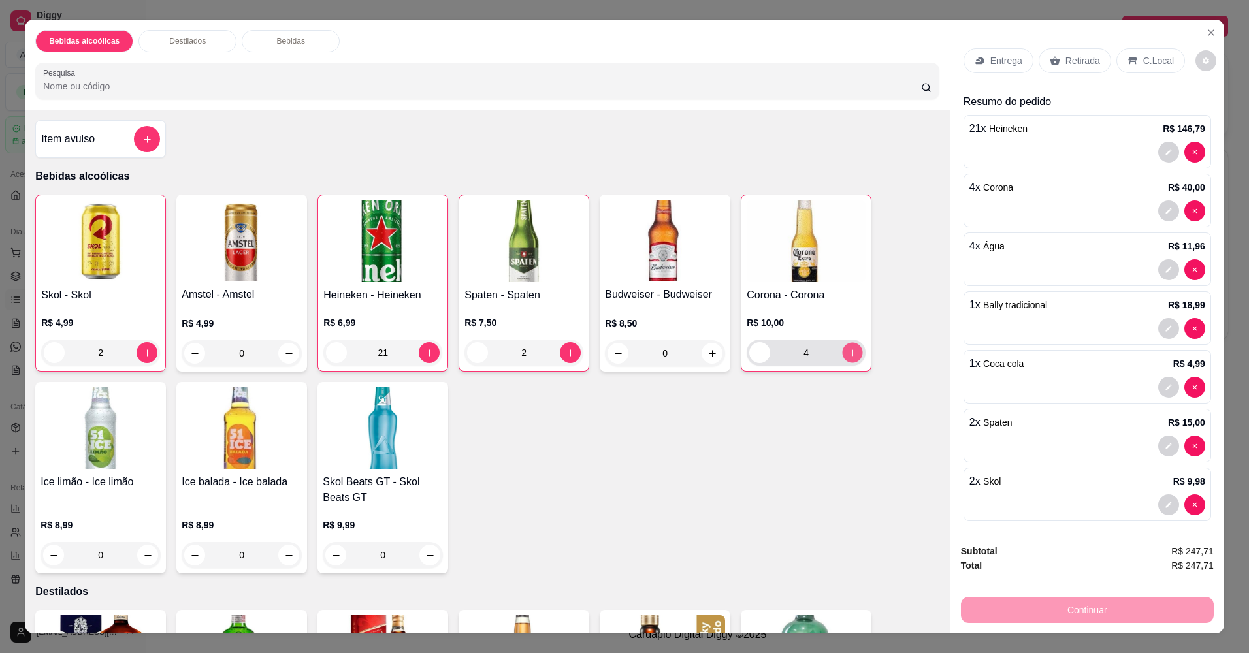
click at [844, 361] on button "increase-product-quantity" at bounding box center [853, 352] width 20 height 20
type input "5"
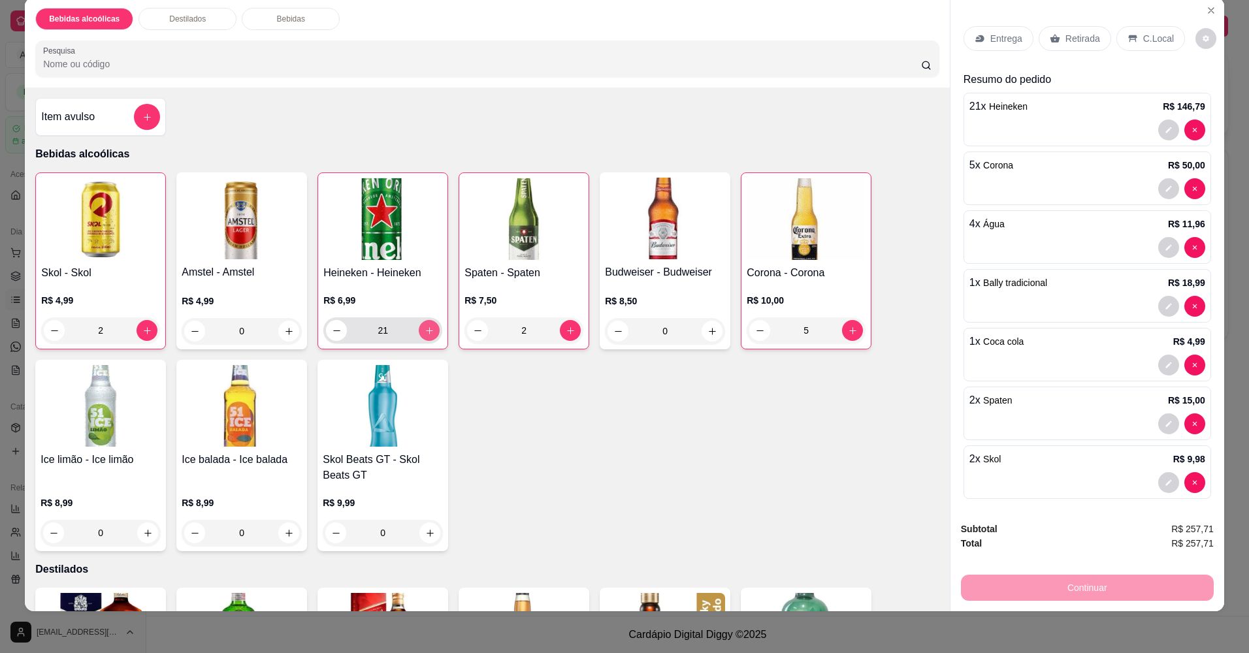
click at [429, 334] on icon "increase-product-quantity" at bounding box center [430, 331] width 10 height 10
click at [427, 324] on button "increase-product-quantity" at bounding box center [429, 330] width 21 height 21
click at [427, 324] on button "increase-product-quantity" at bounding box center [429, 330] width 20 height 20
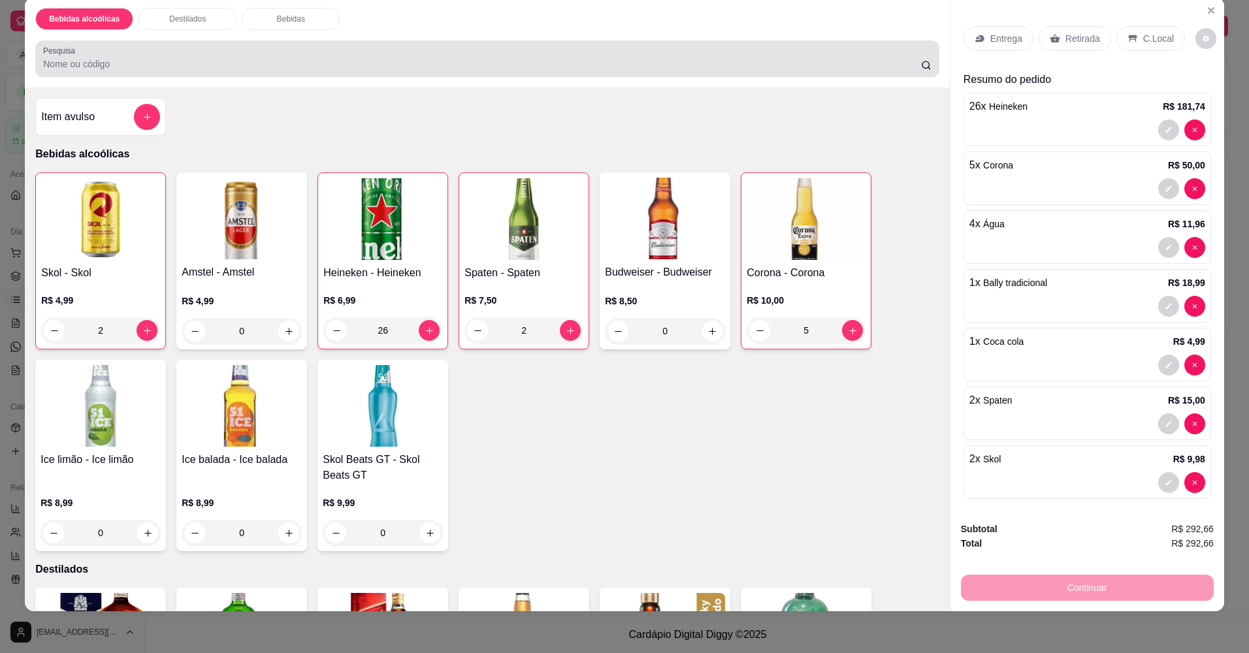
click at [381, 43] on div "Pesquisa" at bounding box center [487, 58] width 904 height 37
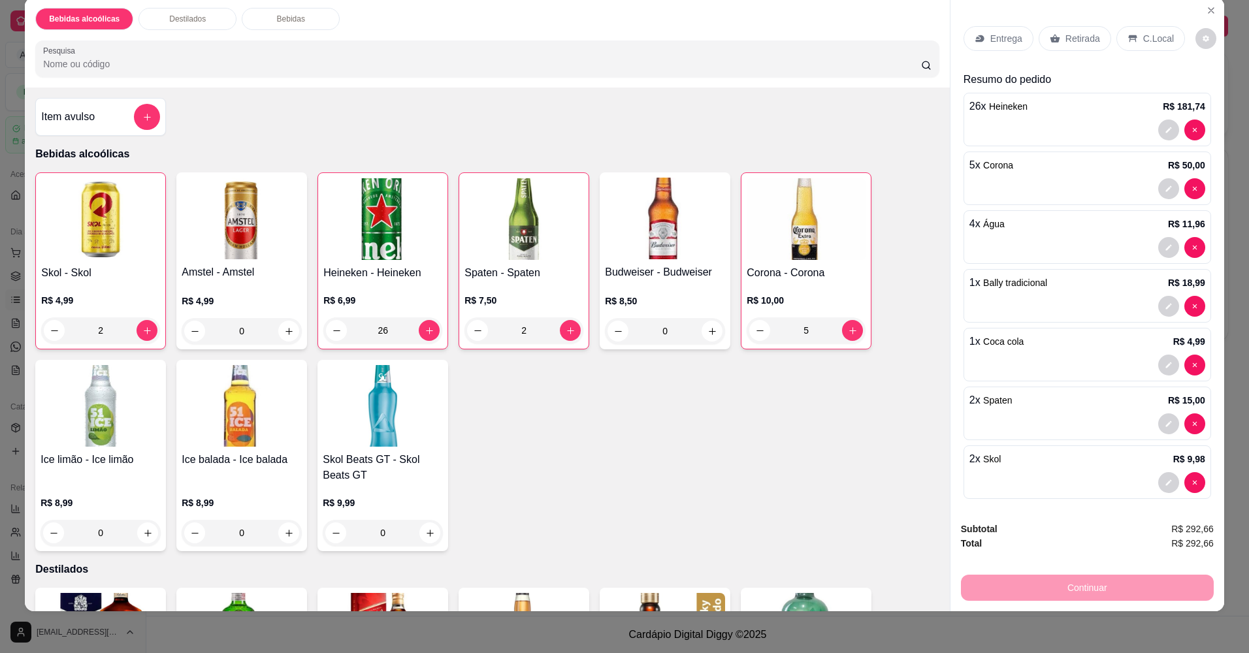
click at [761, 33] on div "Bebidas alcoólicas Destilados Bebidas Pesquisa" at bounding box center [487, 42] width 925 height 90
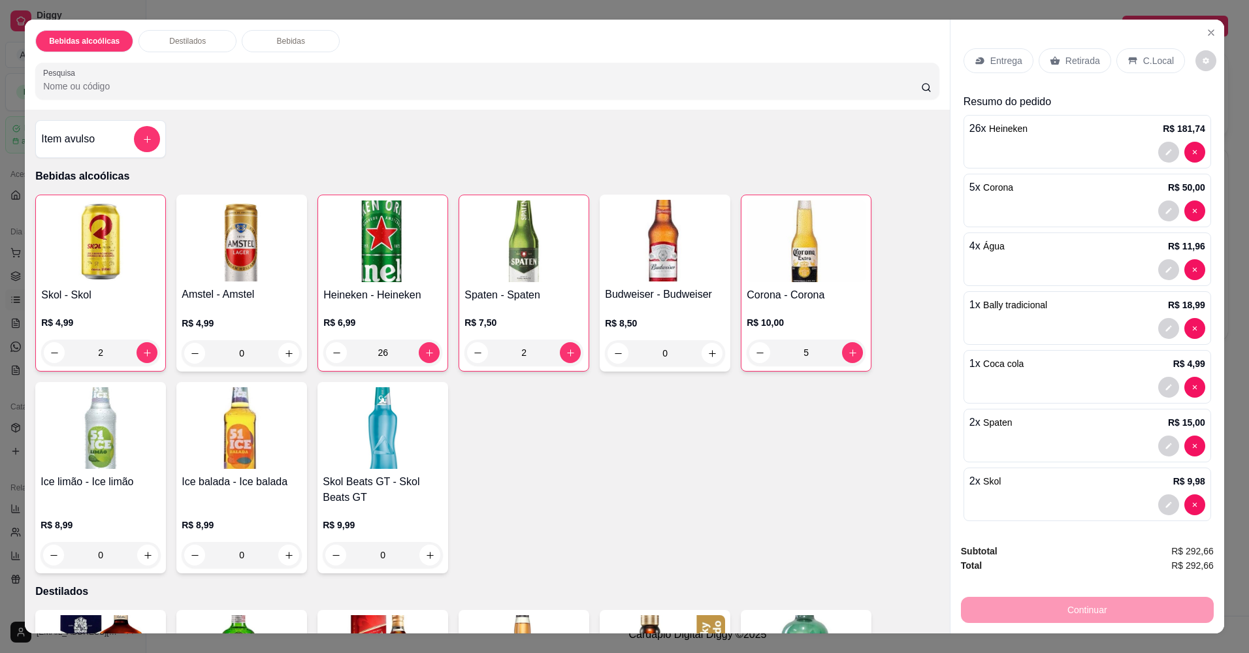
click at [391, 27] on div "Bebidas alcoólicas Destilados Bebidas Pesquisa" at bounding box center [487, 65] width 925 height 90
click at [327, 355] on button "decrease-product-quantity" at bounding box center [337, 352] width 20 height 20
click at [332, 353] on icon "decrease-product-quantity" at bounding box center [337, 353] width 10 height 10
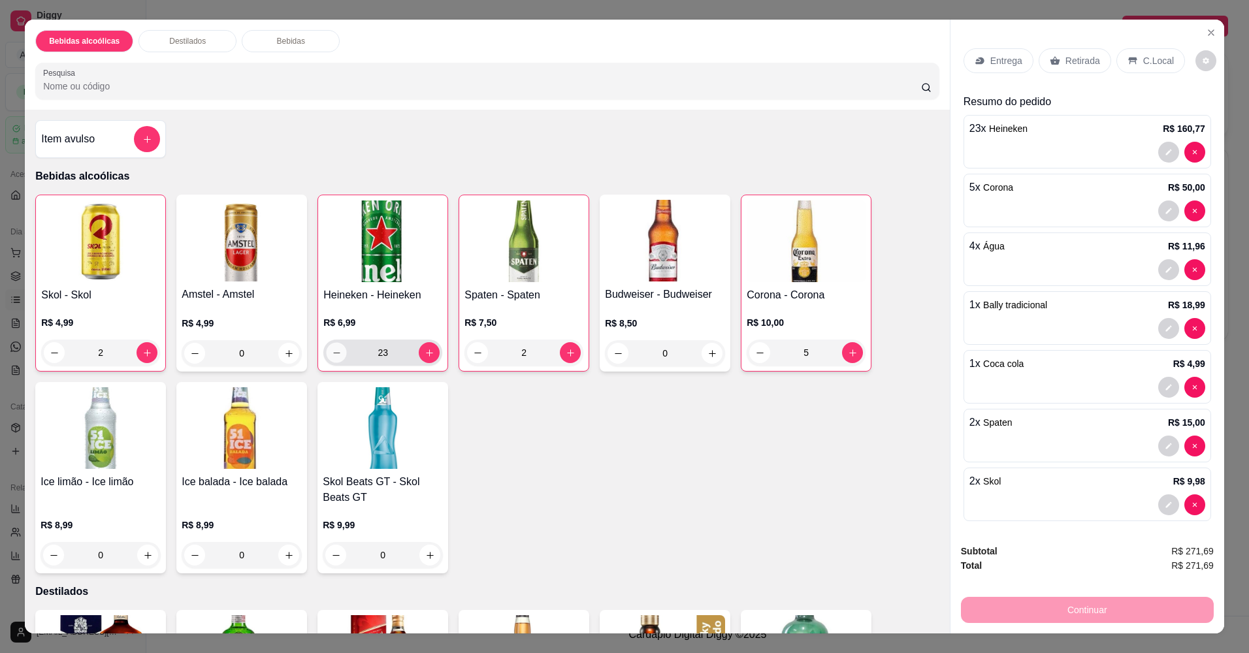
type input "22"
click at [474, 351] on icon "decrease-product-quantity" at bounding box center [478, 353] width 10 height 10
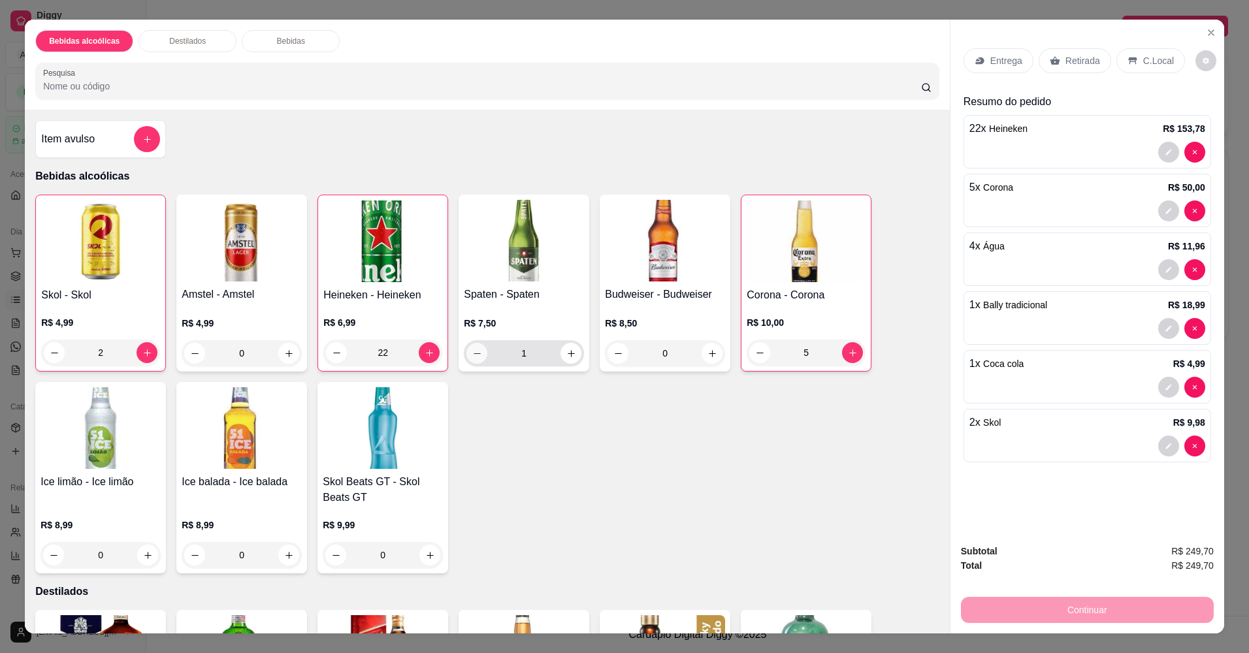
type input "0"
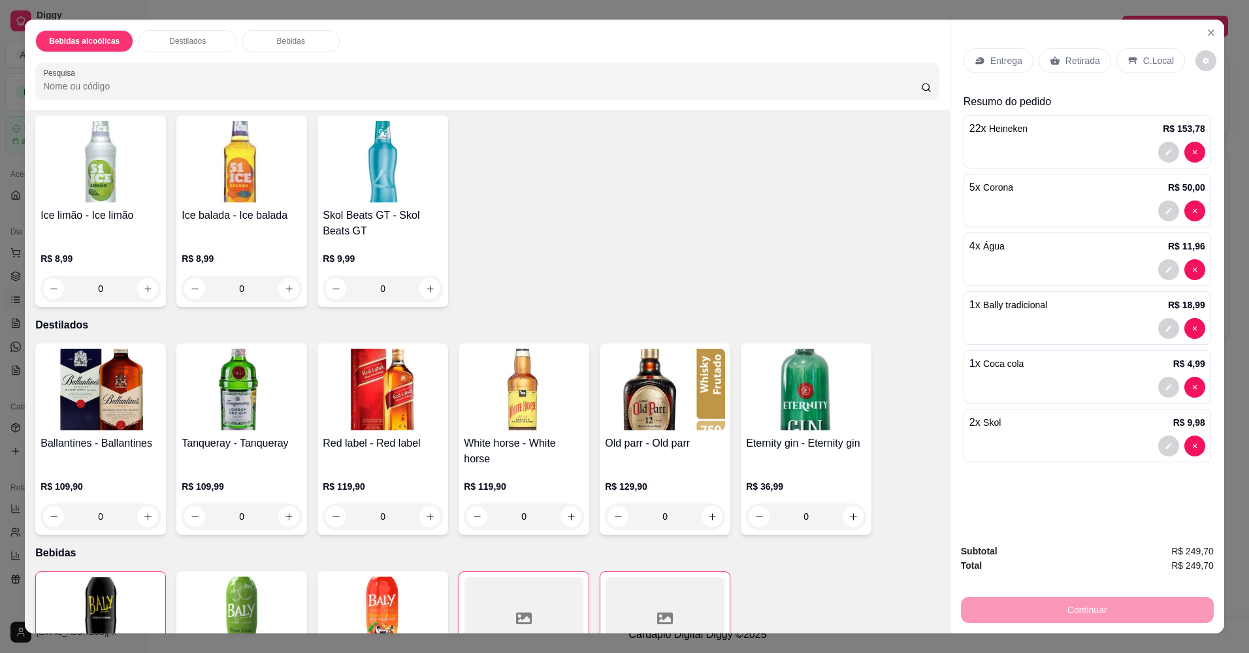
scroll to position [392, 0]
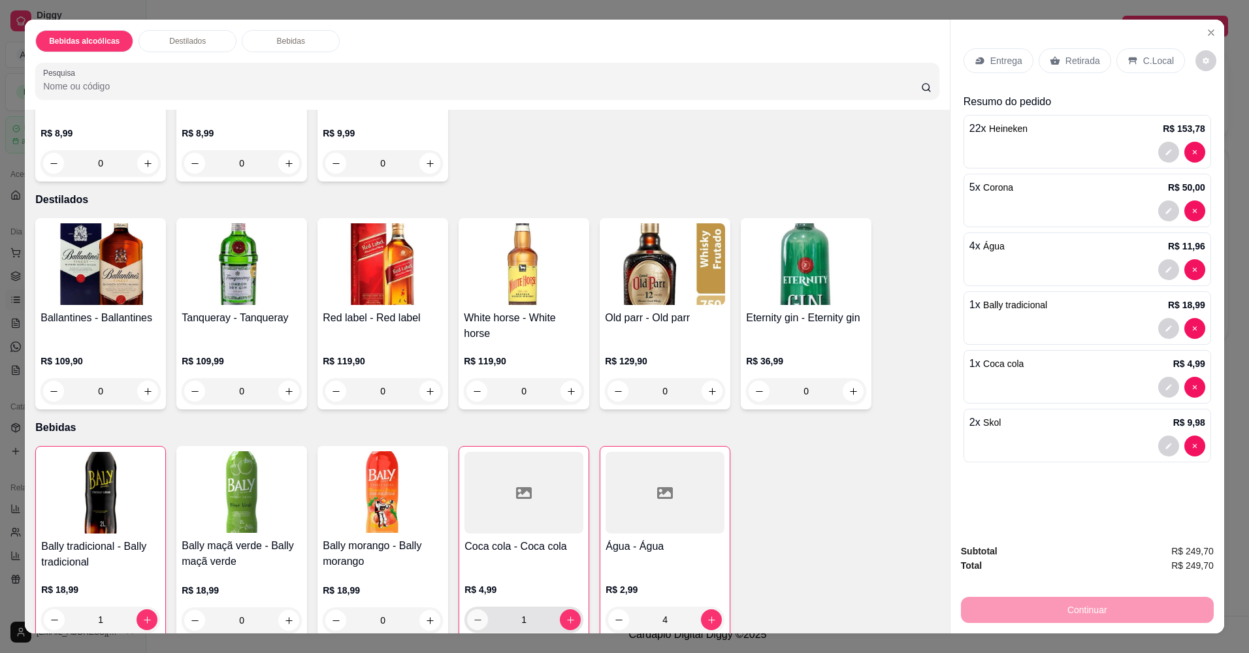
click at [467, 609] on button "decrease-product-quantity" at bounding box center [477, 619] width 21 height 21
type input "0"
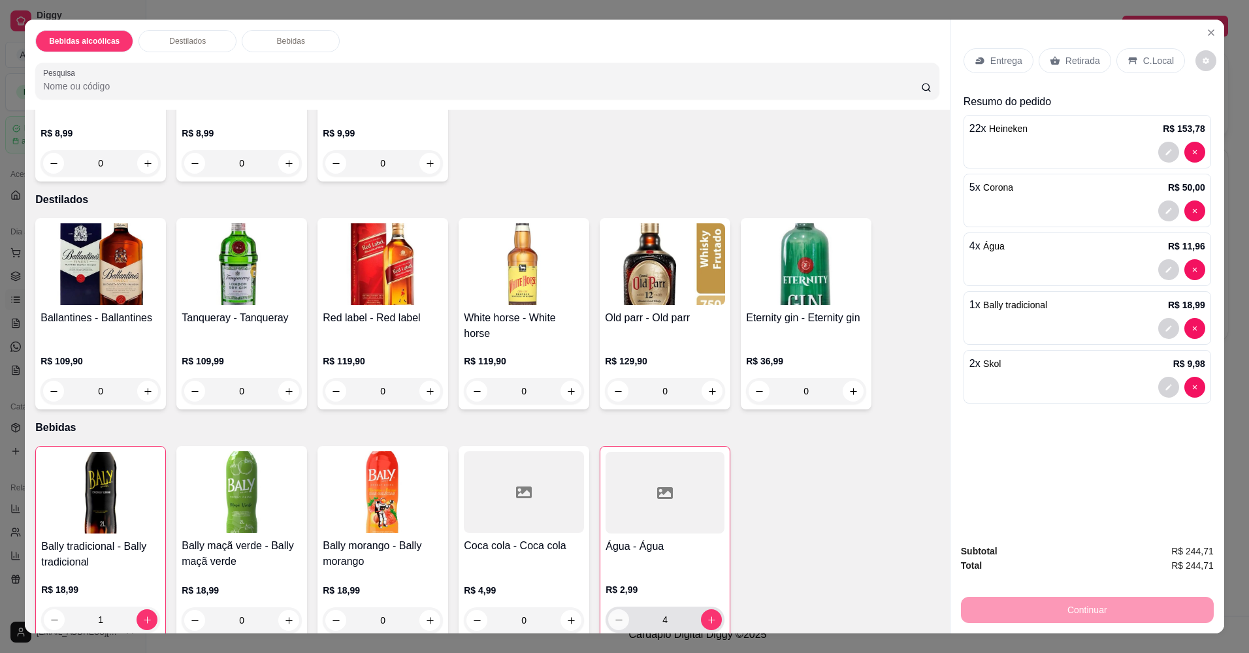
click at [621, 609] on button "decrease-product-quantity" at bounding box center [618, 619] width 21 height 21
type input "3"
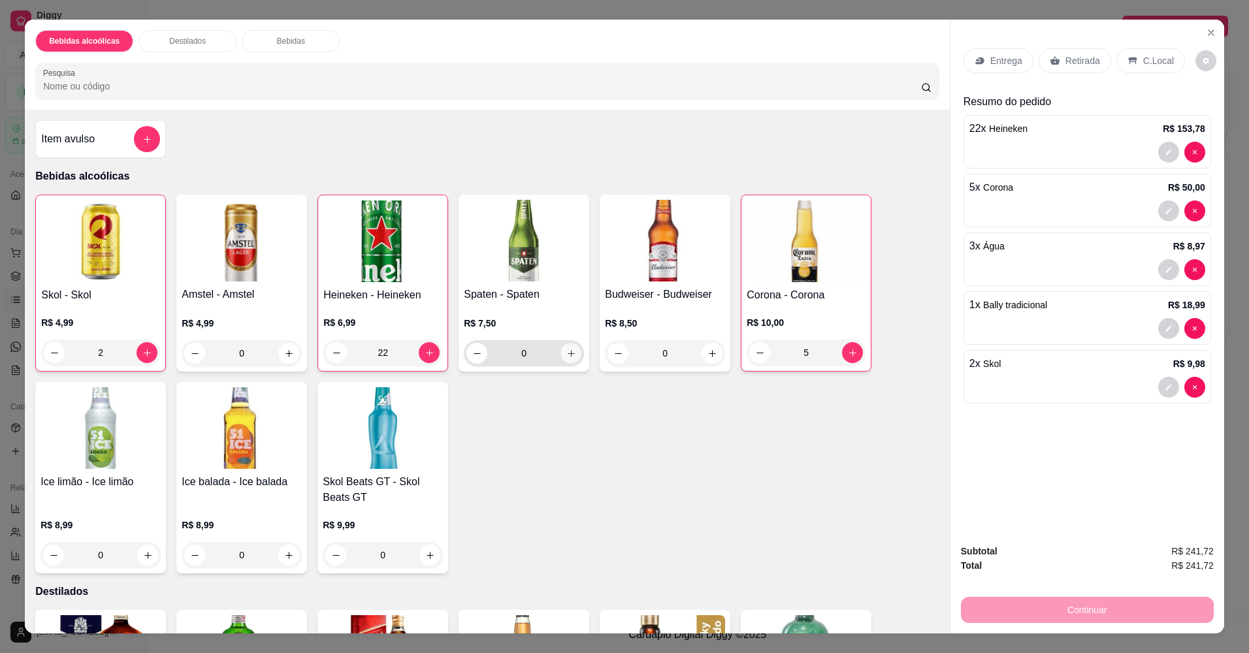
click at [566, 357] on icon "increase-product-quantity" at bounding box center [571, 354] width 10 height 10
type input "1"
click at [1038, 481] on div "Entrega Retirada C.Local Resumo do pedido 22 x Heineken R$ 153,78 5 x Corona R$…" at bounding box center [1087, 277] width 274 height 514
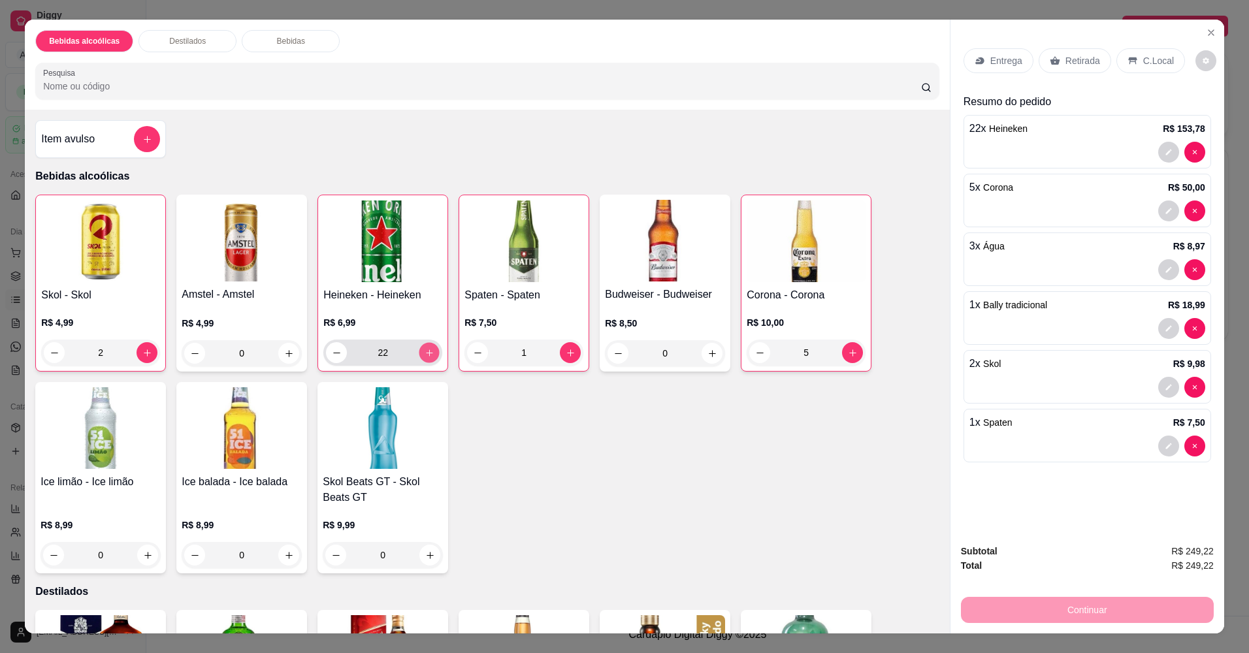
click at [430, 353] on button "increase-product-quantity" at bounding box center [429, 352] width 20 height 20
click at [426, 350] on icon "increase-product-quantity" at bounding box center [429, 352] width 7 height 7
type input "25"
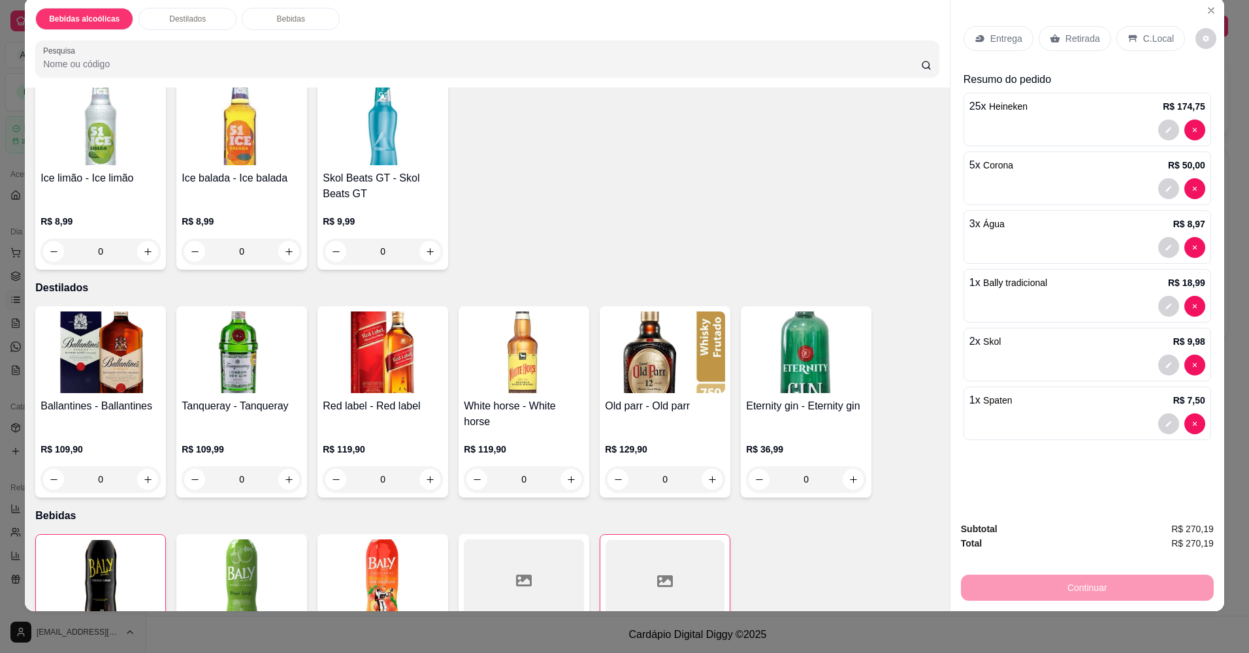
scroll to position [281, 0]
click at [1146, 37] on p "C.Local" at bounding box center [1158, 38] width 31 height 13
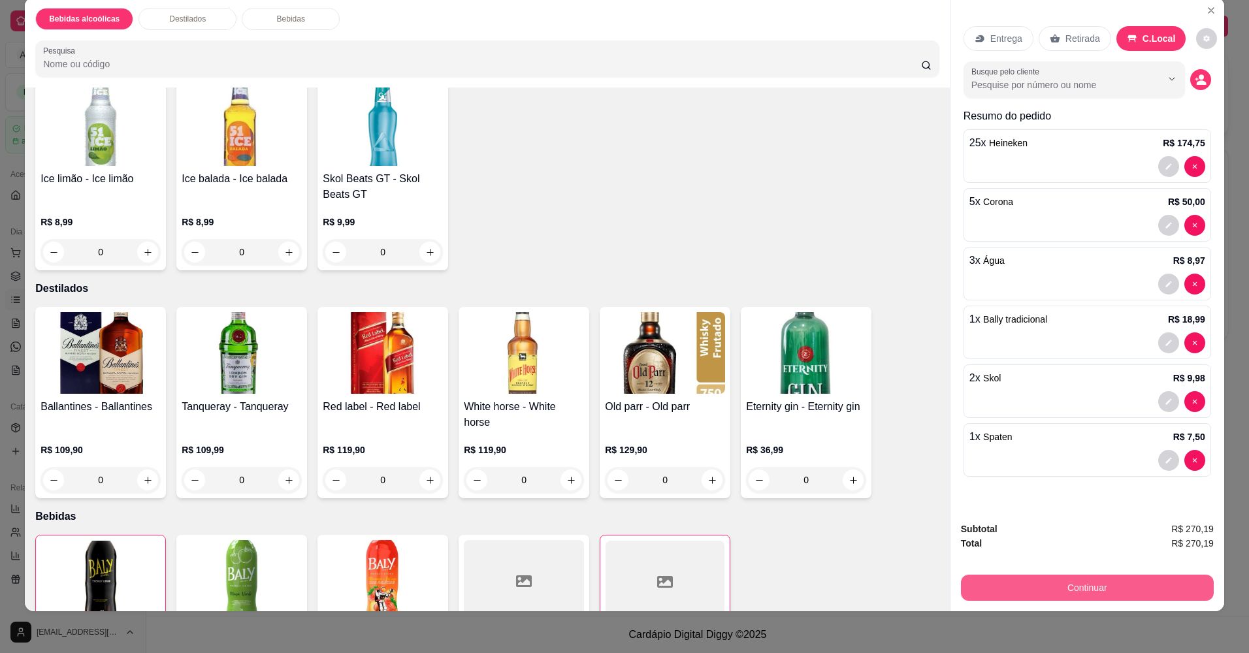
click at [1041, 588] on button "Continuar" at bounding box center [1087, 588] width 253 height 26
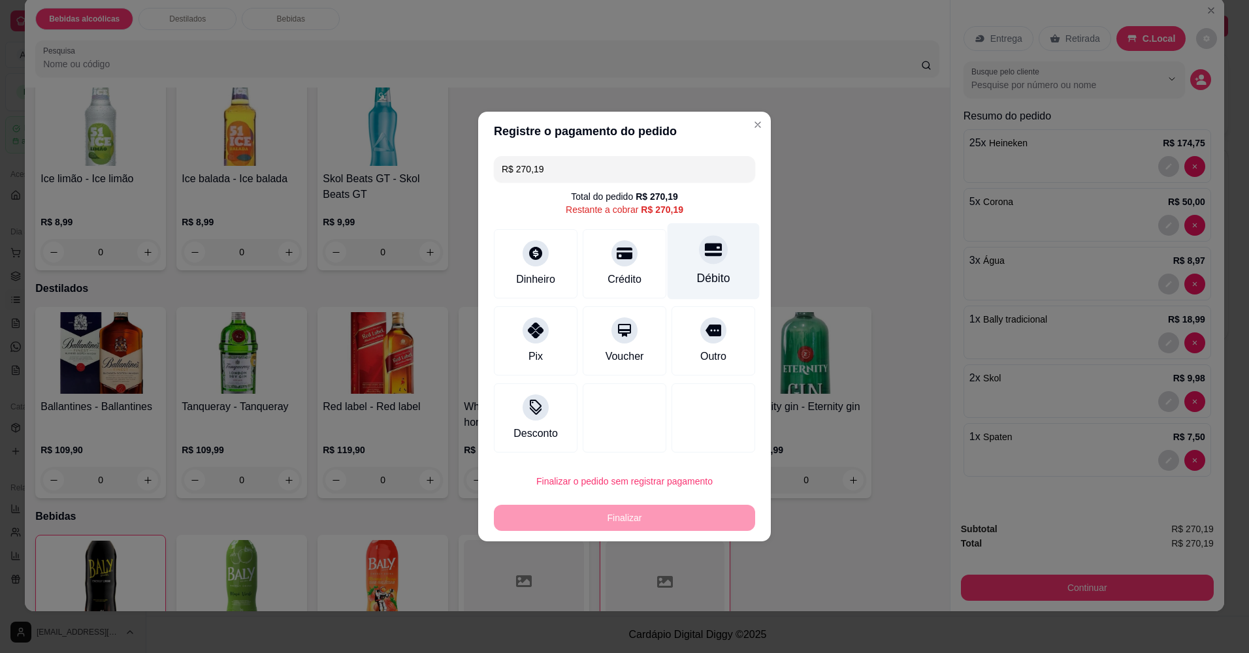
click at [710, 273] on div "Débito" at bounding box center [713, 278] width 33 height 17
type input "R$ 0,00"
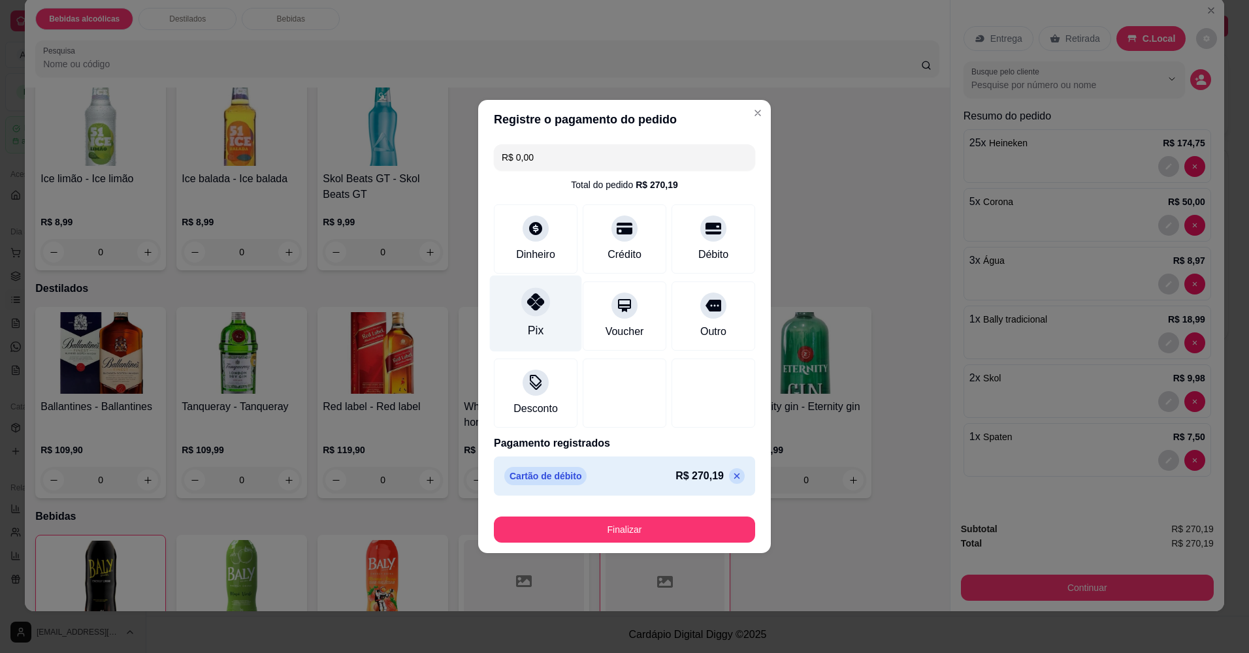
click at [536, 304] on icon at bounding box center [535, 301] width 17 height 17
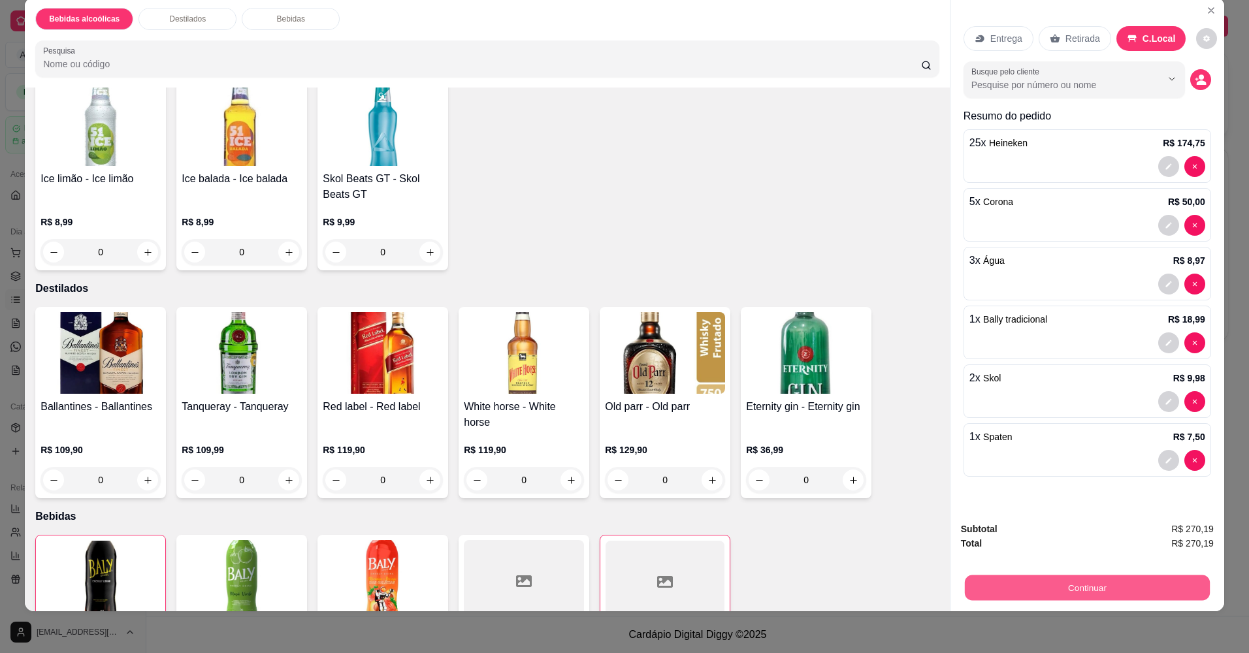
click at [1105, 589] on button "Continuar" at bounding box center [1087, 587] width 245 height 25
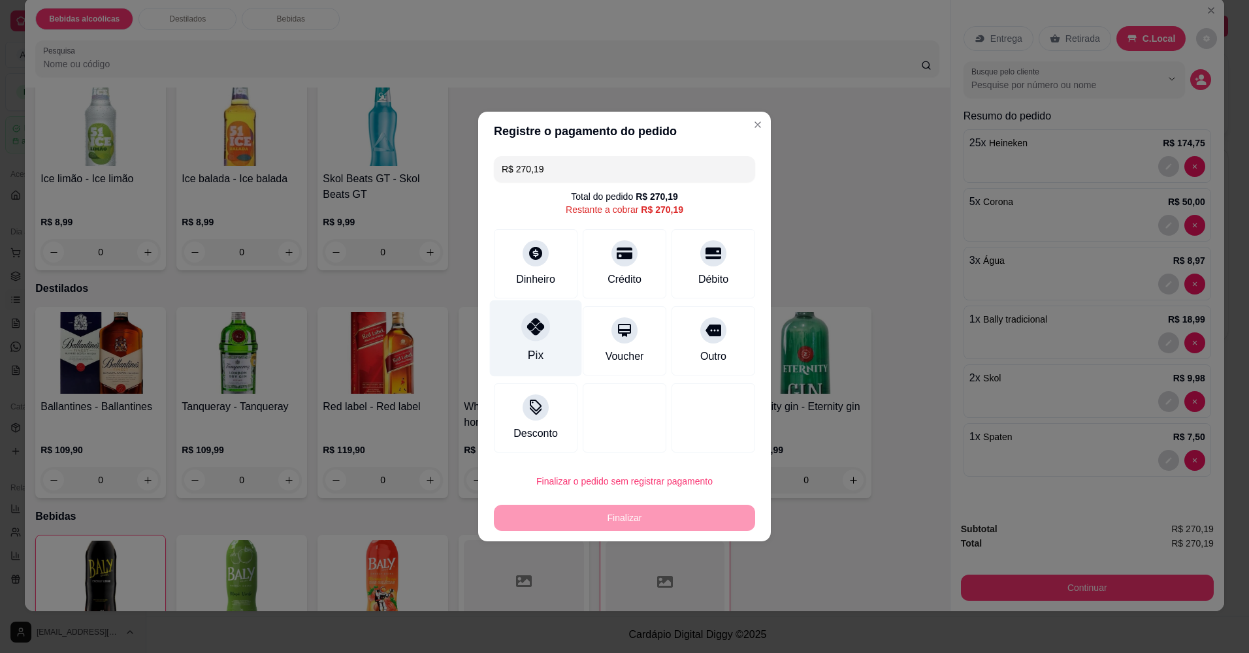
click at [524, 332] on div at bounding box center [535, 326] width 29 height 29
type input "R$ 0,00"
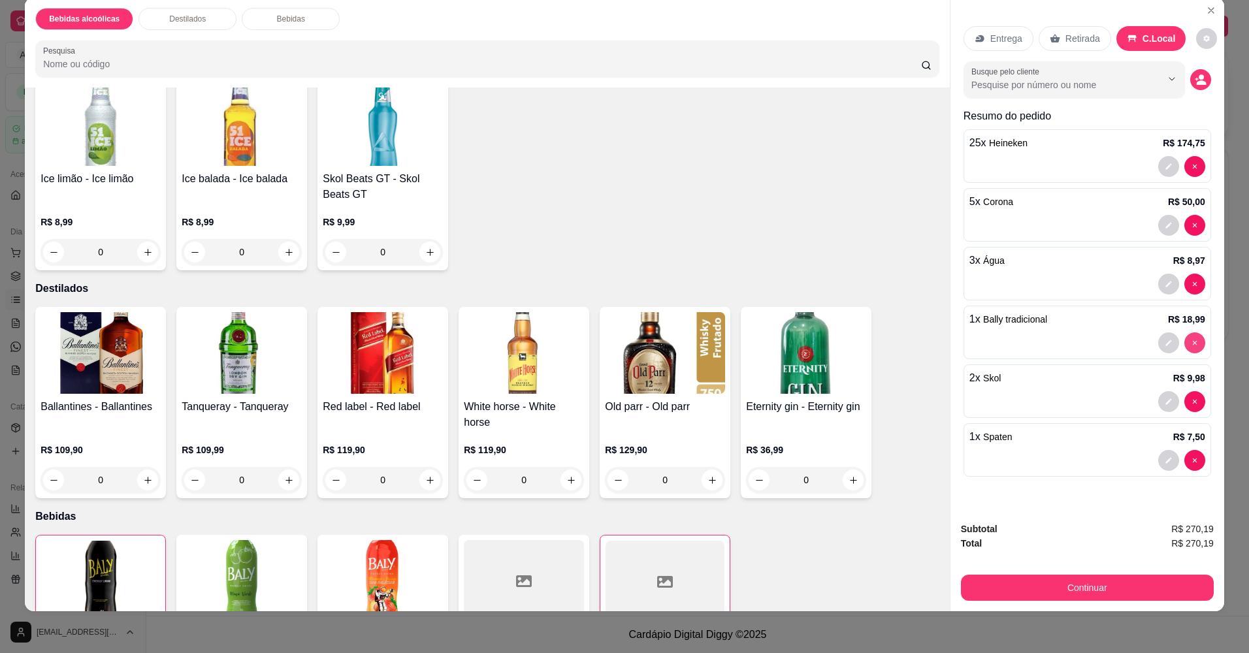
type input "0"
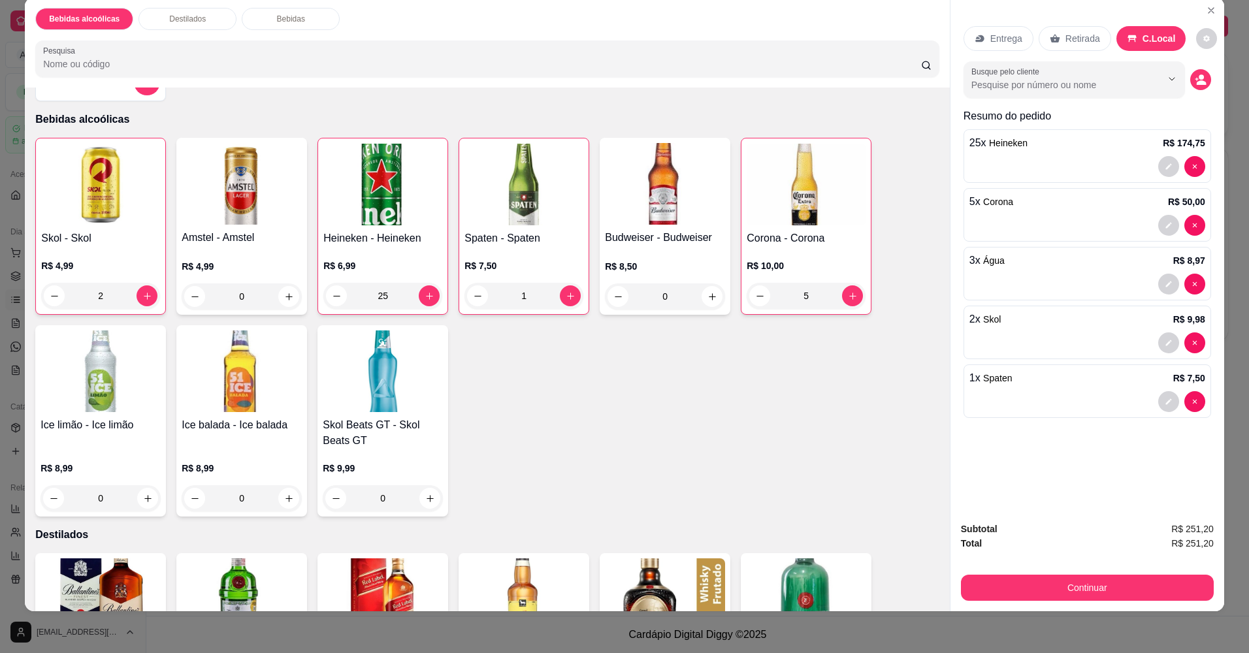
scroll to position [0, 0]
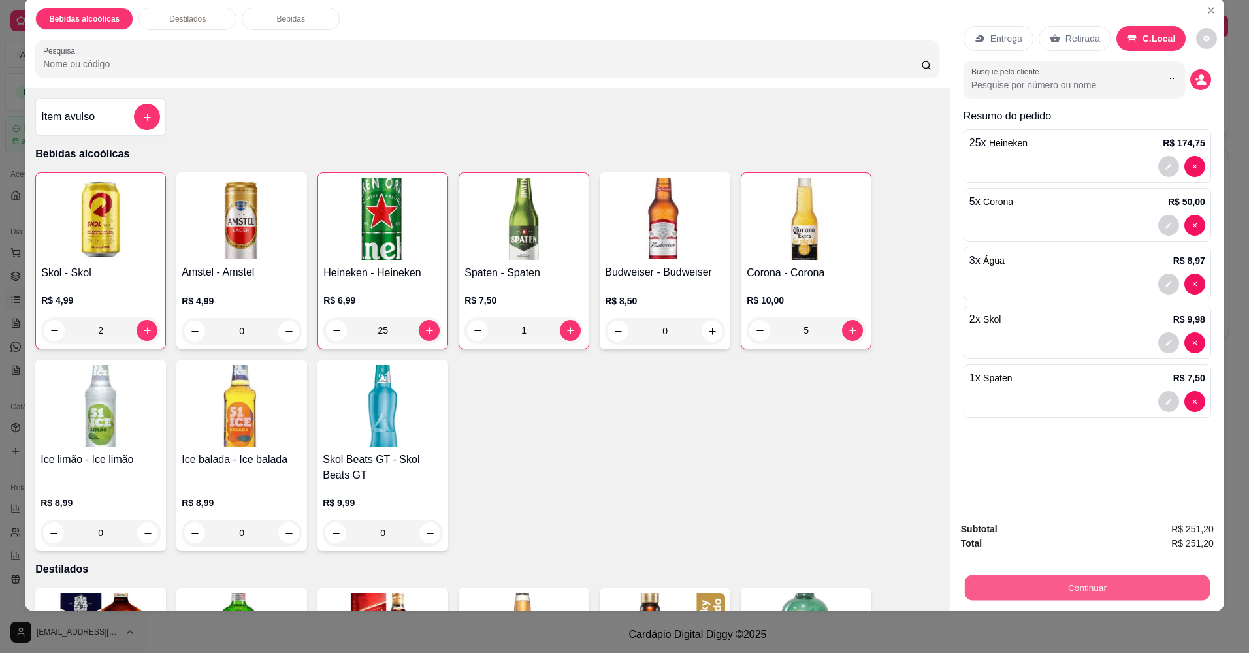
click at [1058, 579] on button "Continuar" at bounding box center [1087, 587] width 245 height 25
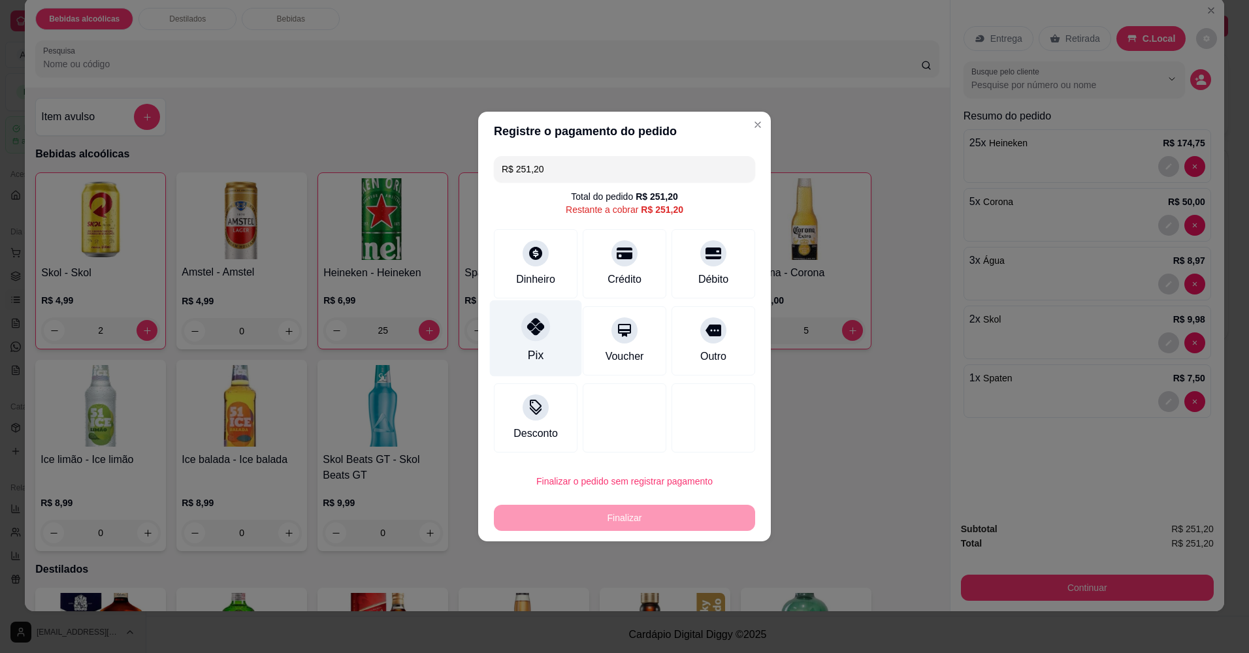
click at [531, 331] on icon at bounding box center [535, 326] width 17 height 17
type input "R$ 0,00"
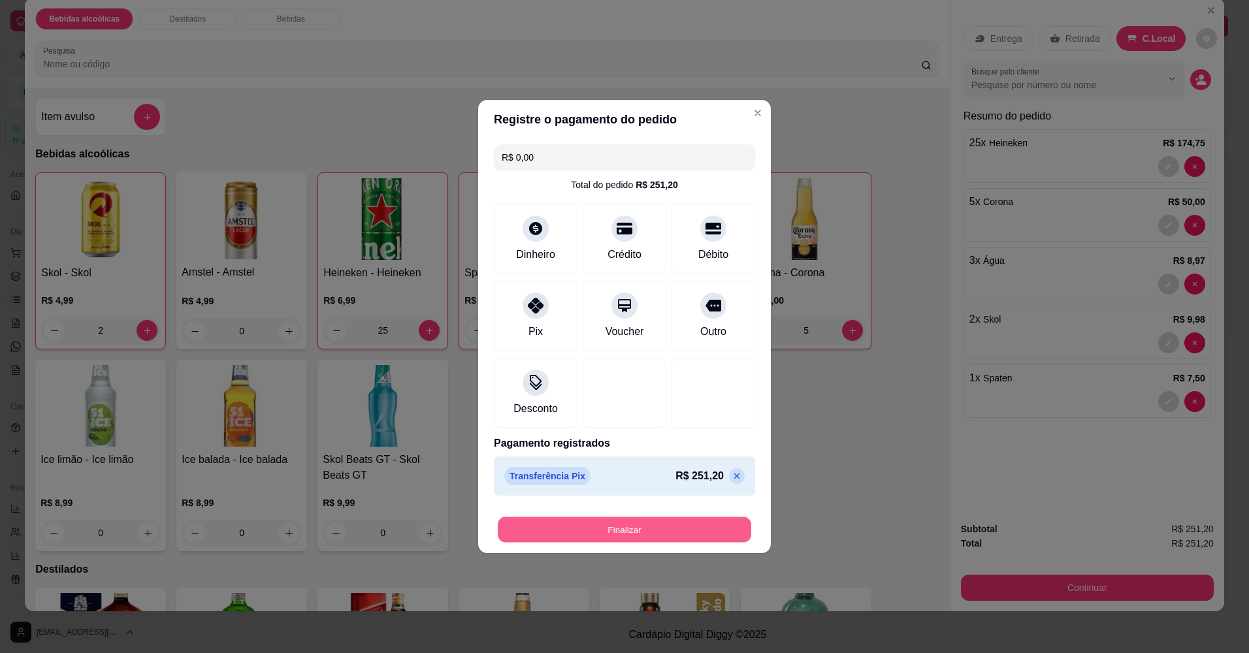
click at [641, 522] on button "Finalizar" at bounding box center [624, 529] width 253 height 25
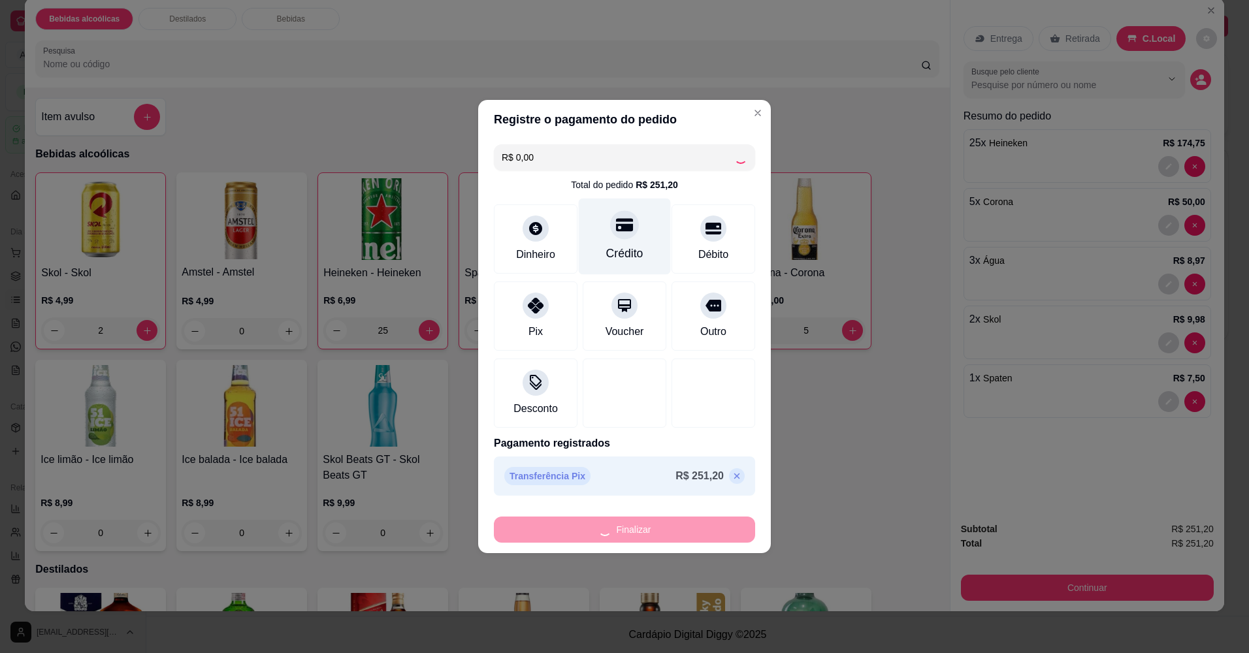
type input "0"
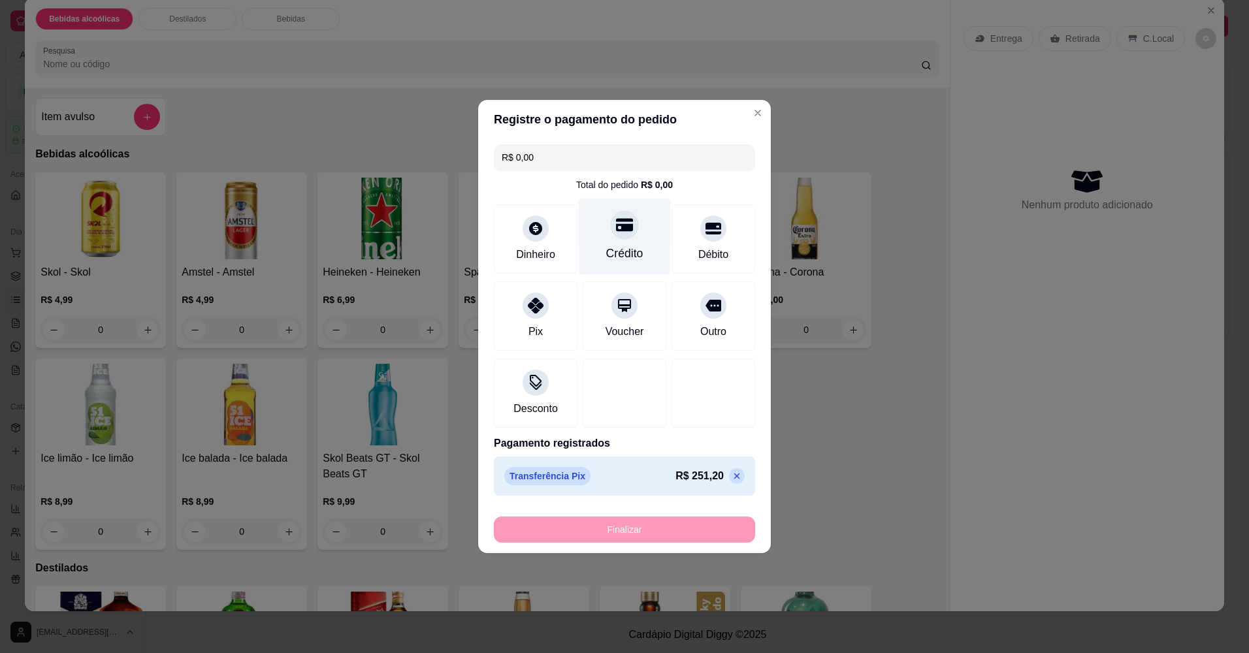
type input "-R$ 251,20"
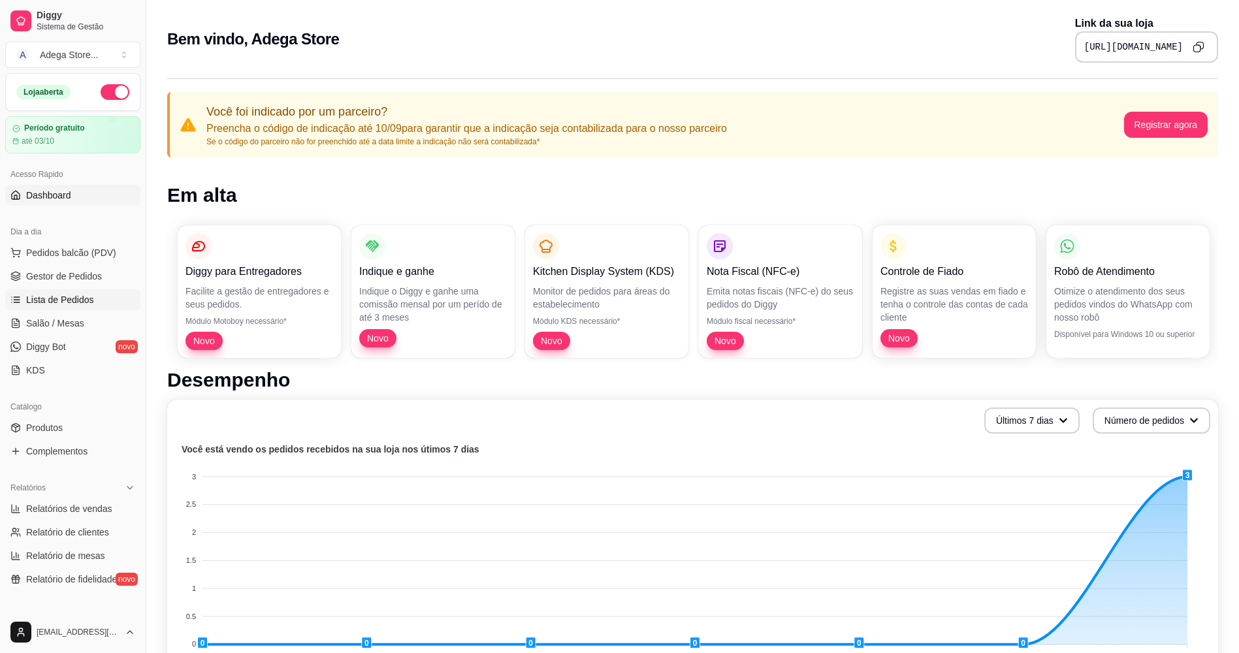
click at [50, 293] on link "Lista de Pedidos" at bounding box center [72, 299] width 135 height 21
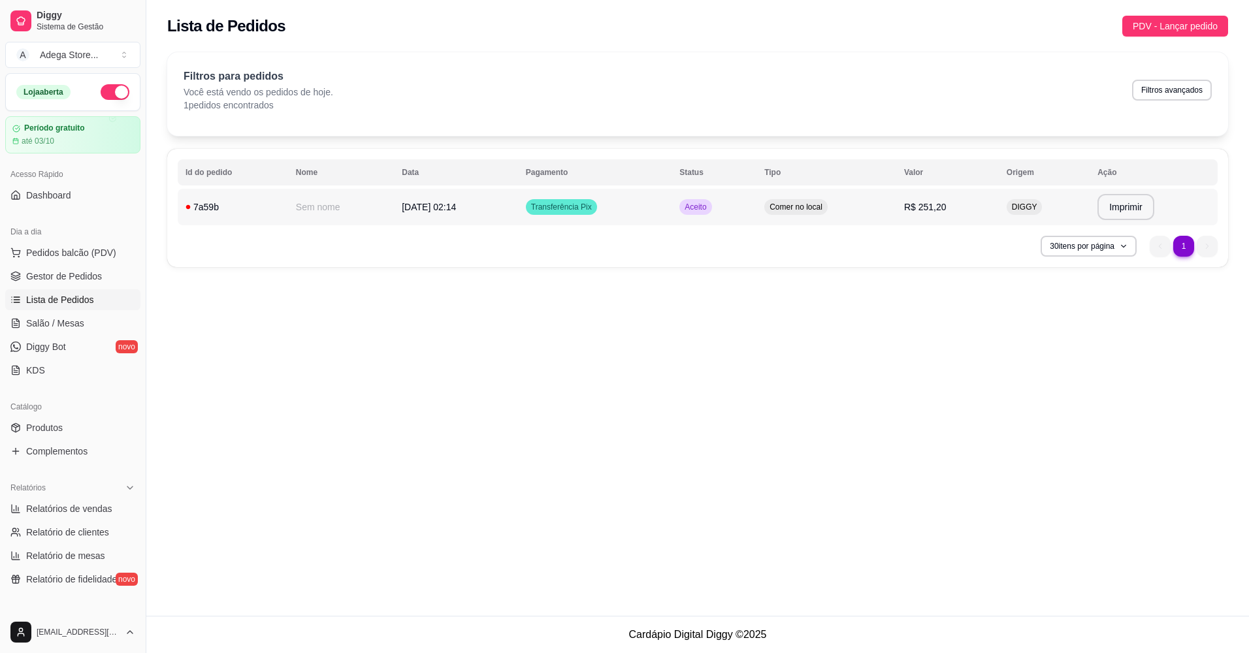
click at [415, 202] on span "[DATE] 02:14" at bounding box center [429, 207] width 54 height 10
click at [518, 211] on td "07/09/25 às 02:14" at bounding box center [456, 207] width 124 height 37
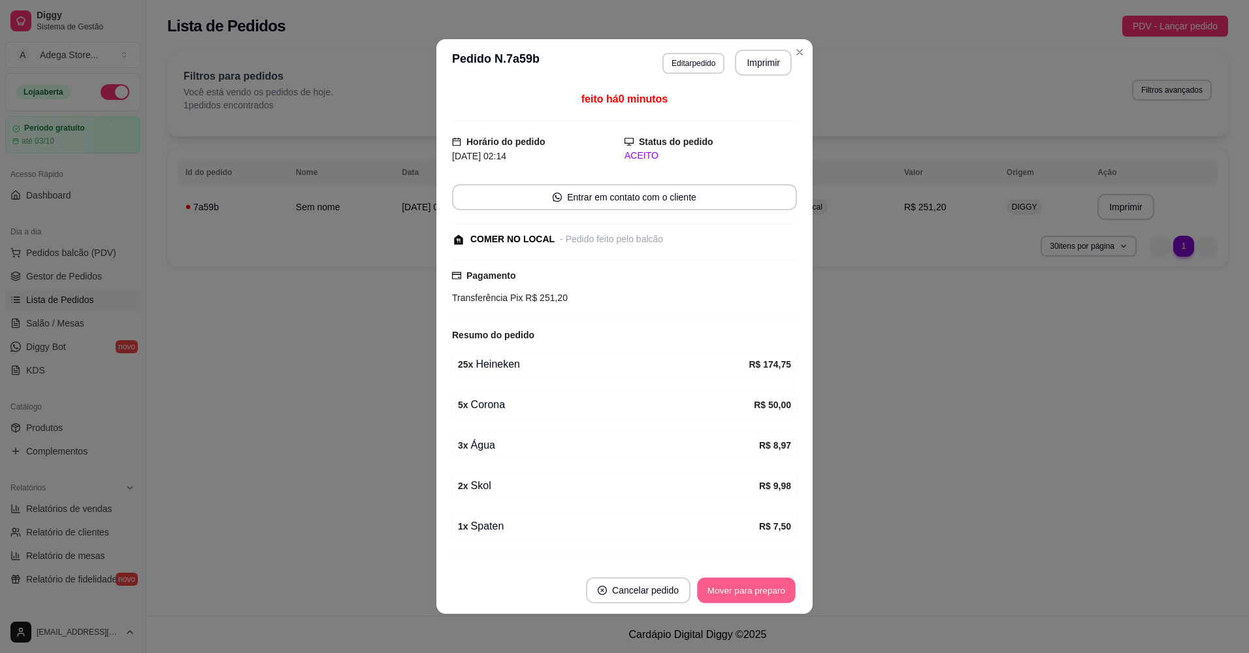
click at [756, 602] on button "Mover para preparo" at bounding box center [746, 590] width 98 height 25
click at [743, 598] on button "Mover para retirada disponível" at bounding box center [725, 590] width 140 height 25
click at [726, 596] on button "Mover para finalizado" at bounding box center [742, 590] width 108 height 26
